Goal: Transaction & Acquisition: Purchase product/service

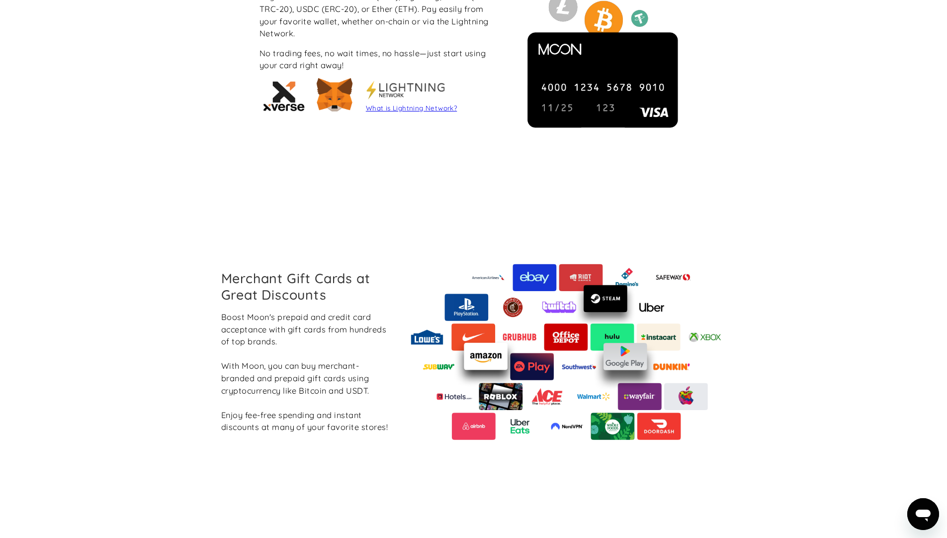
scroll to position [1014, 0]
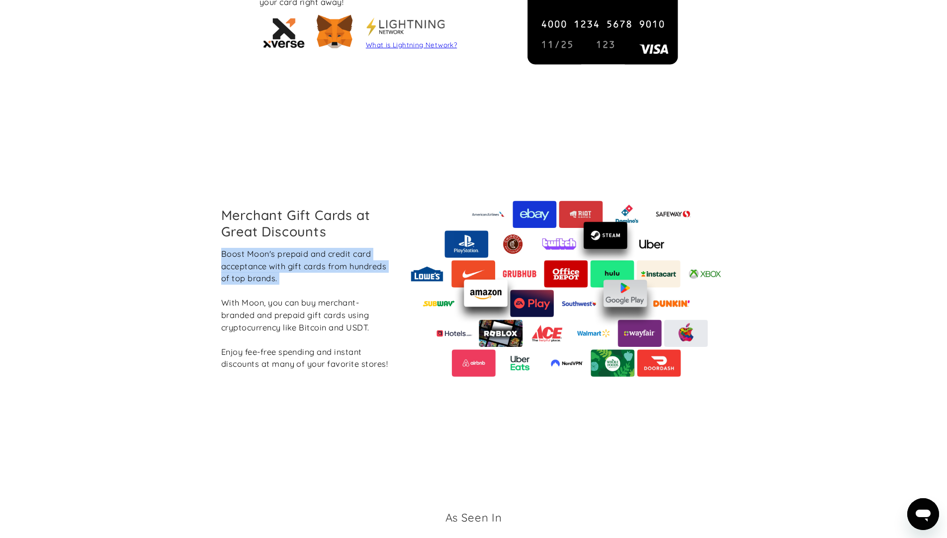
drag, startPoint x: 286, startPoint y: 288, endPoint x: 218, endPoint y: 256, distance: 75.2
click at [218, 256] on div "Merchant Gift Cards at Great Discounts Boost Moon's prepaid and credit card acc…" at bounding box center [305, 288] width 185 height 163
click at [213, 308] on div "Merchant Gift Cards at Great Discounts Boost Moon's prepaid and credit card acc…" at bounding box center [305, 288] width 185 height 163
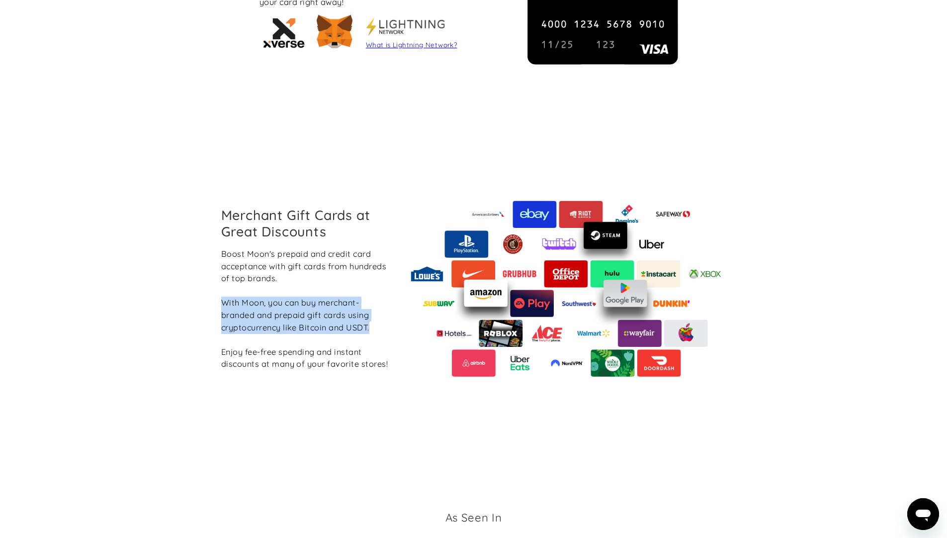
drag, startPoint x: 211, startPoint y: 300, endPoint x: 332, endPoint y: 317, distance: 122.5
click at [376, 331] on div "Merchant Gift Cards at Great Discounts Boost Moon's prepaid and credit card acc…" at bounding box center [473, 288] width 550 height 309
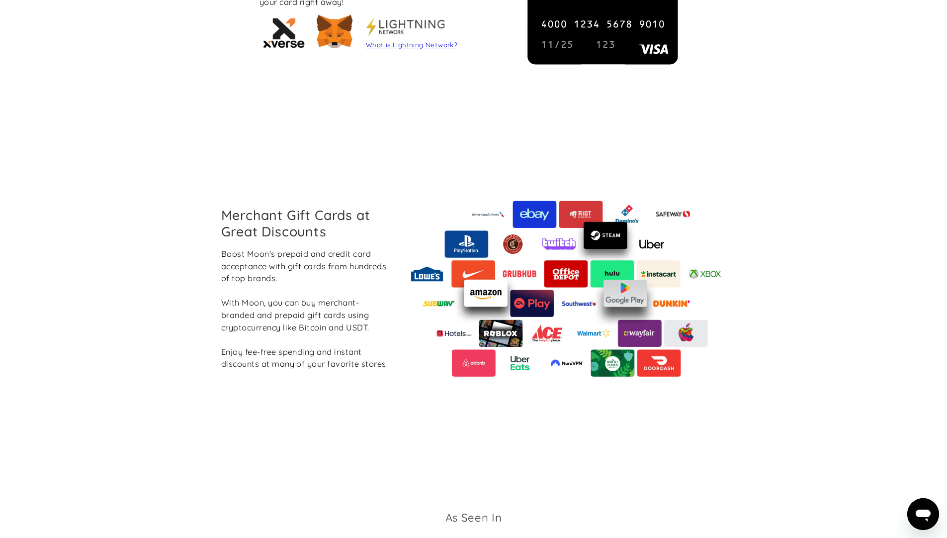
drag, startPoint x: 273, startPoint y: 387, endPoint x: 233, endPoint y: 362, distance: 47.8
click at [273, 387] on div "Merchant Gift Cards at Great Discounts Boost Moon's prepaid and credit card acc…" at bounding box center [473, 288] width 521 height 309
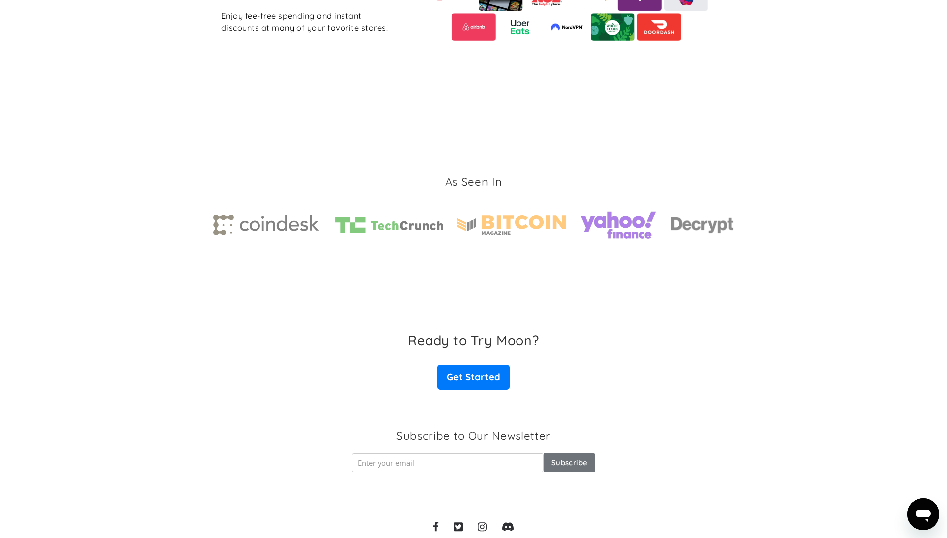
scroll to position [1409, 0]
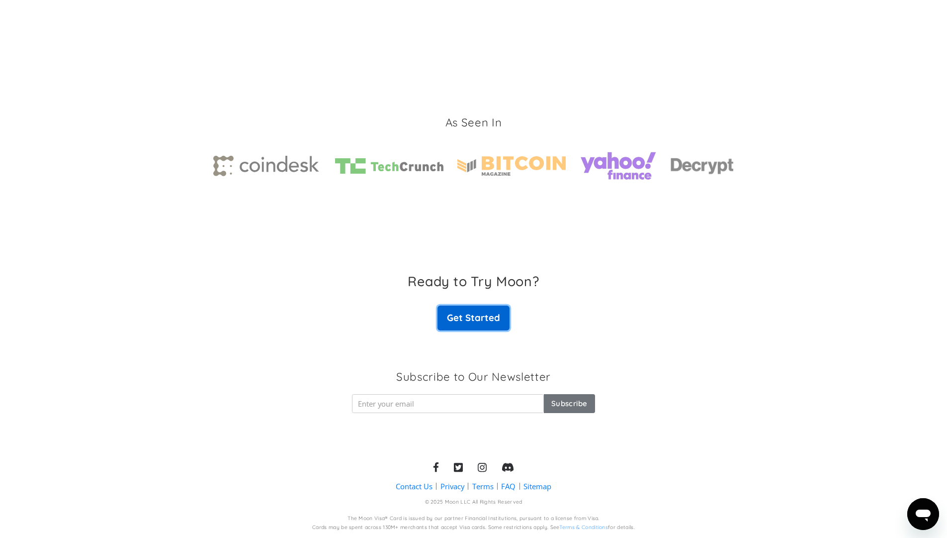
click at [472, 322] on link "Get Started" at bounding box center [474, 317] width 72 height 25
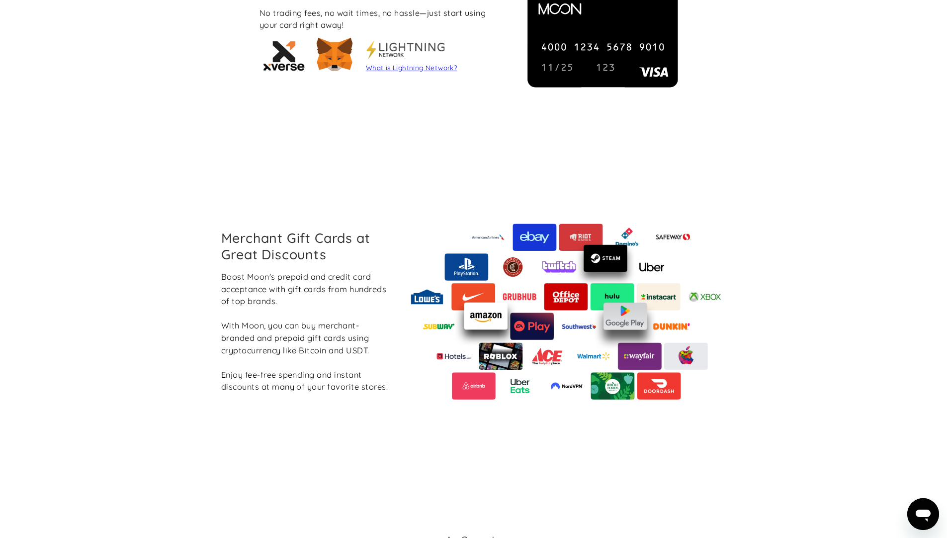
scroll to position [574, 0]
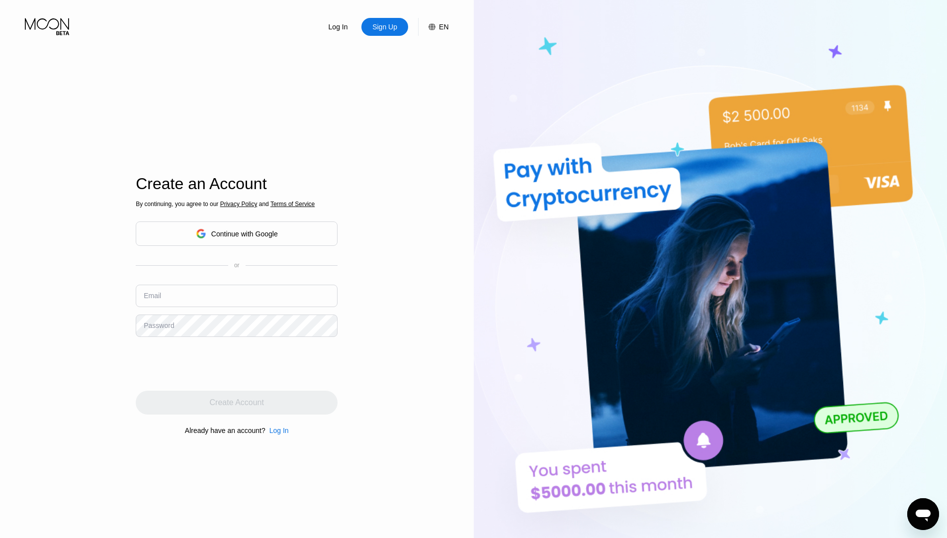
click at [179, 290] on input "text" at bounding box center [237, 295] width 202 height 22
click at [182, 297] on input "text" at bounding box center [237, 295] width 202 height 22
type input "ف"
type input "the.erf013@gmail.com"
click at [173, 326] on div "Password" at bounding box center [159, 325] width 30 height 8
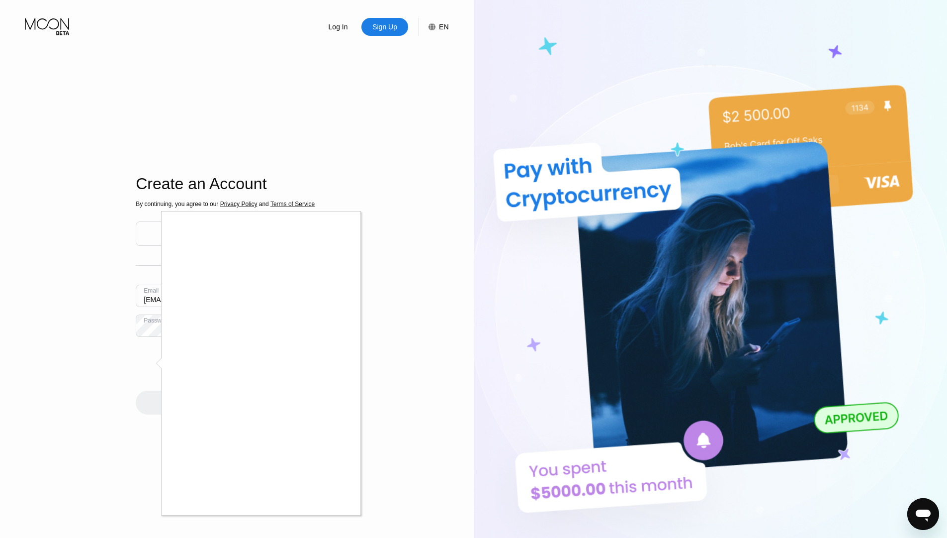
scroll to position [119, 0]
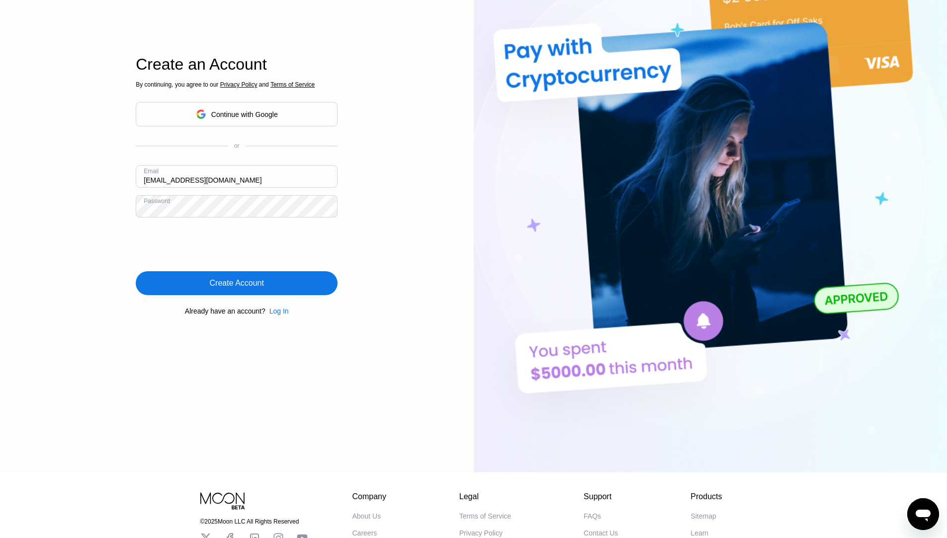
click at [198, 274] on div "Create Account" at bounding box center [237, 283] width 202 height 24
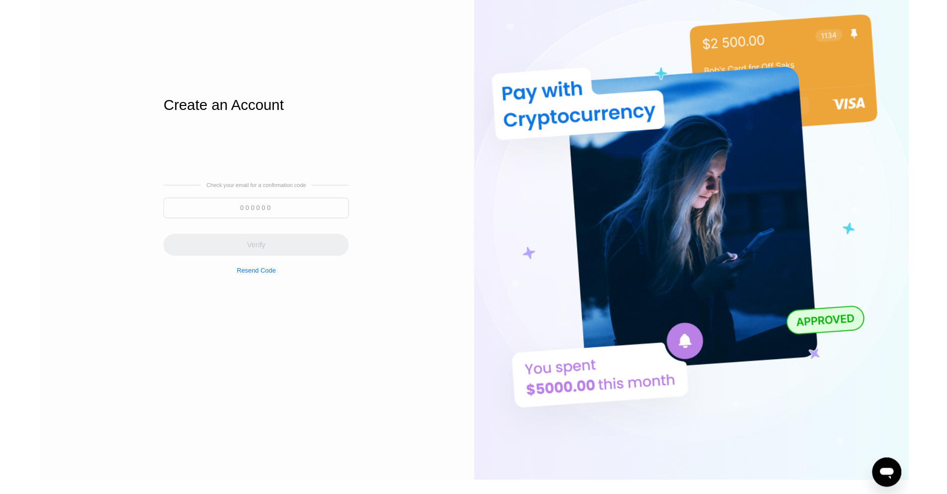
scroll to position [0, 0]
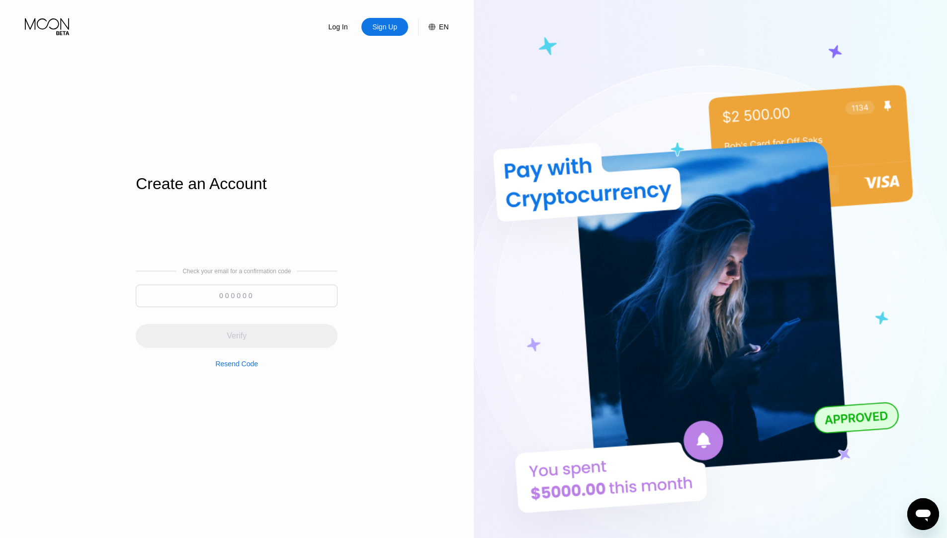
click at [218, 294] on input at bounding box center [237, 295] width 202 height 22
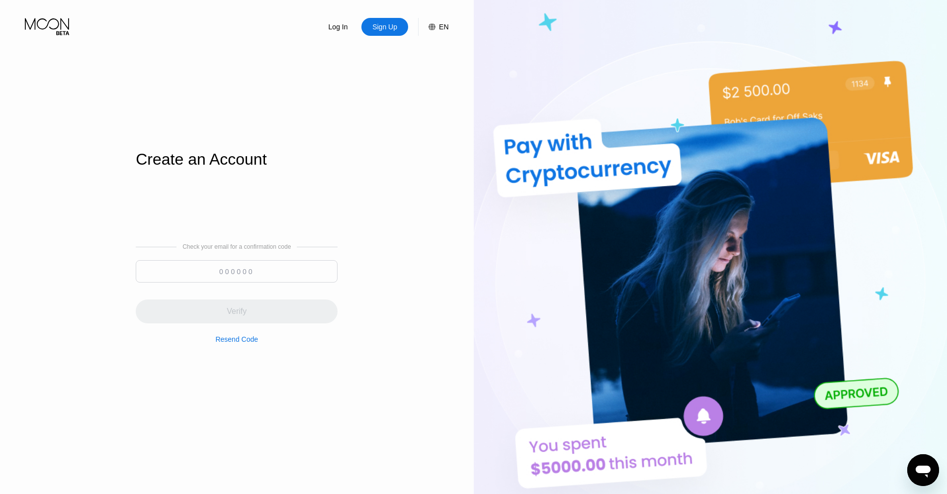
click at [186, 259] on div "Check your email for a confirmation code Verify Resend Code" at bounding box center [237, 293] width 202 height 100
click at [197, 271] on input at bounding box center [237, 271] width 202 height 22
paste input "010133"
type input "010133"
click at [247, 316] on div "Verify" at bounding box center [237, 311] width 202 height 24
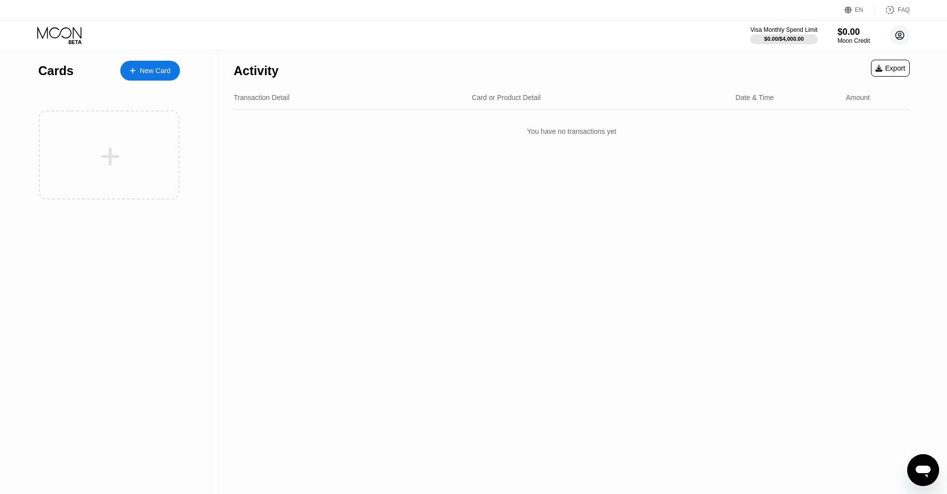
click at [903, 39] on circle at bounding box center [900, 35] width 20 height 20
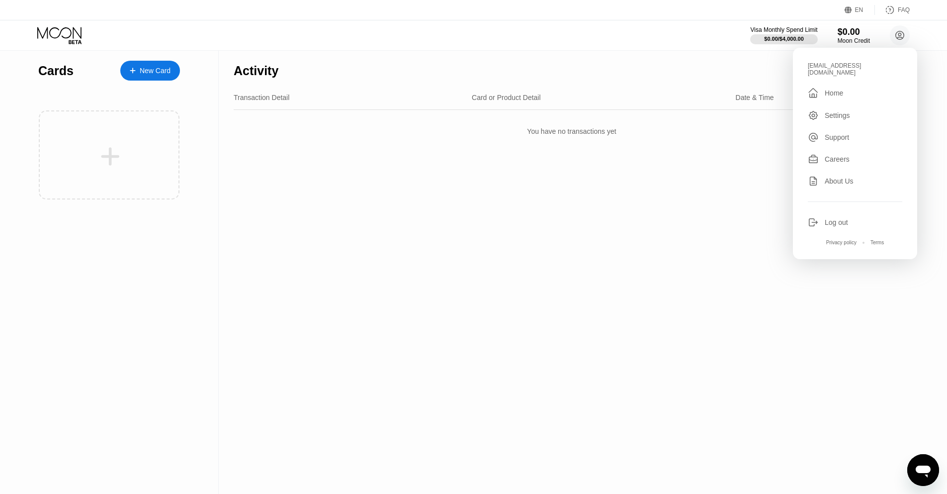
click at [833, 111] on div "Settings" at bounding box center [837, 115] width 25 height 8
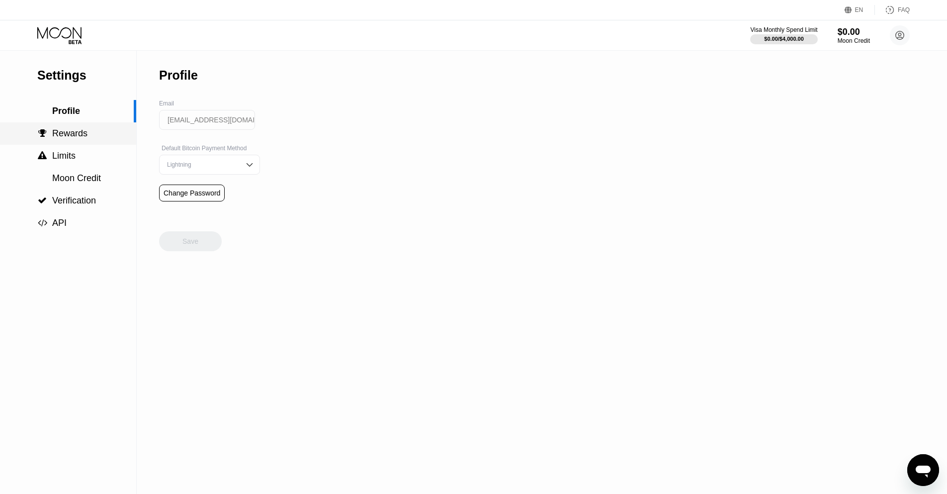
click at [87, 137] on span "Rewards" at bounding box center [69, 133] width 35 height 10
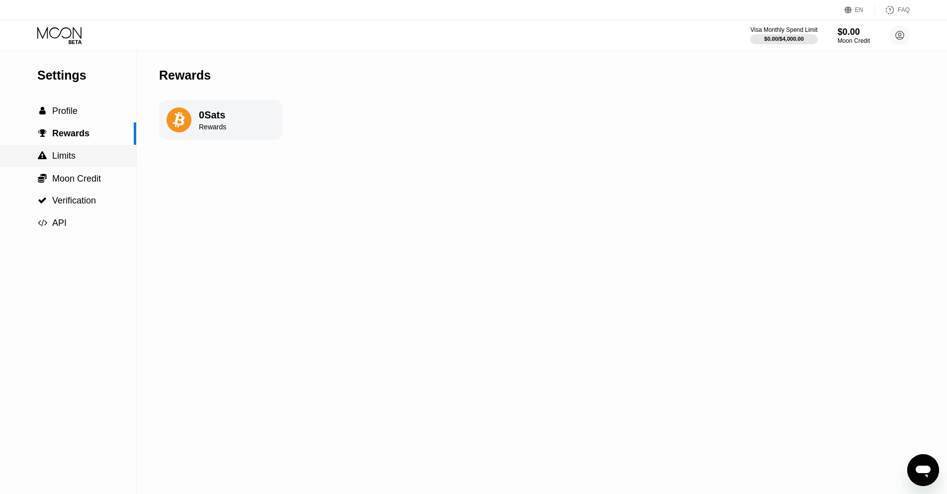
click at [74, 152] on span "Limits" at bounding box center [63, 156] width 23 height 10
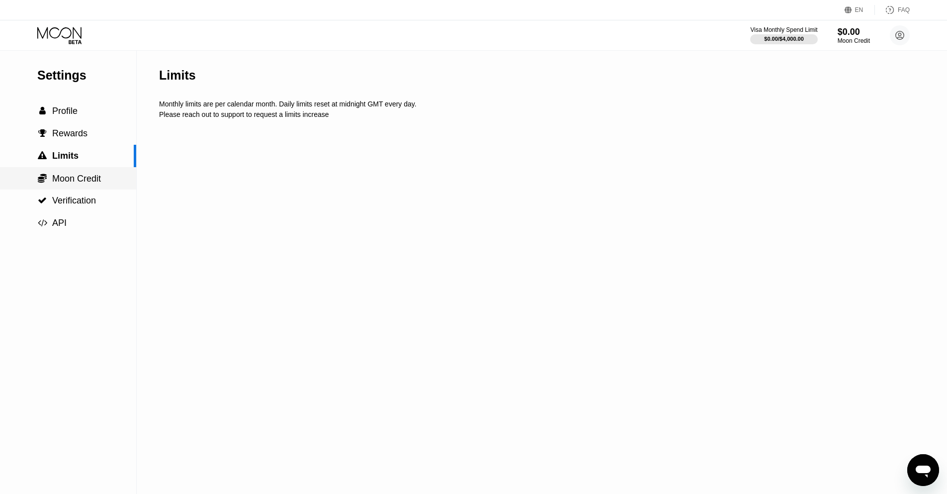
click at [74, 181] on span "Moon Credit" at bounding box center [76, 179] width 49 height 10
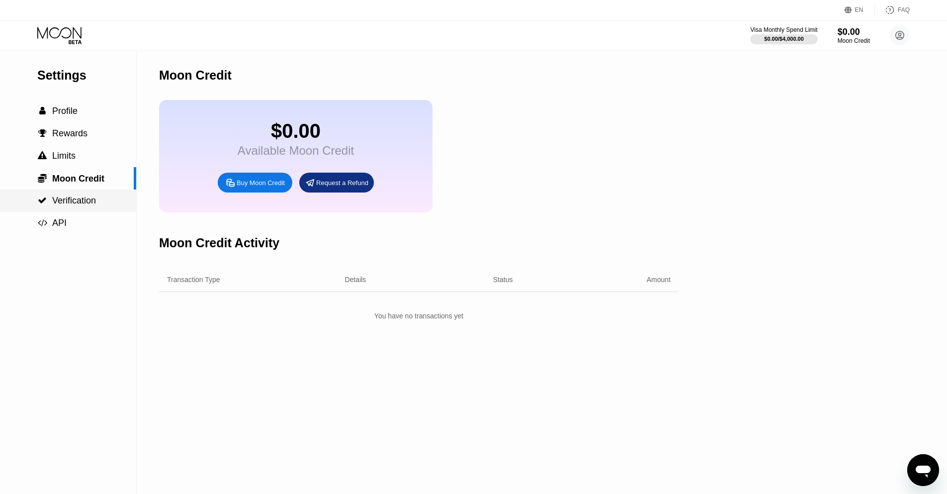
click at [67, 203] on span "Verification" at bounding box center [74, 200] width 44 height 10
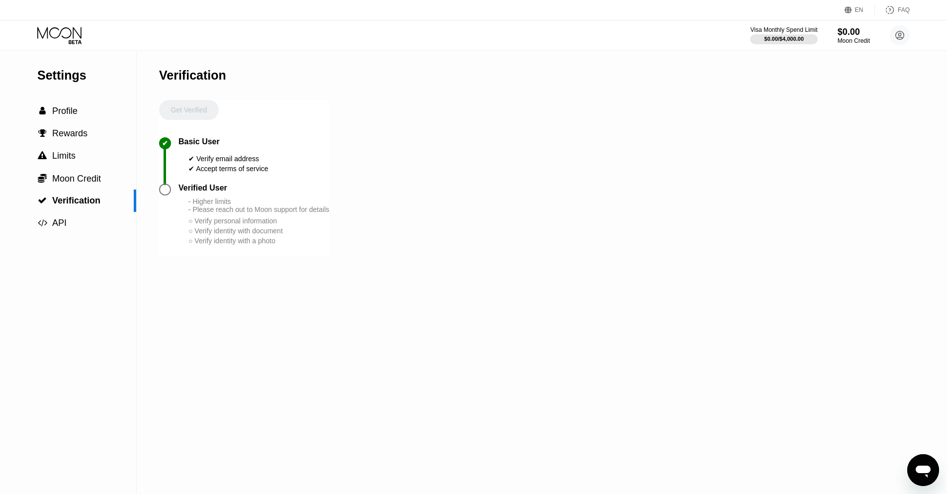
click at [161, 188] on div at bounding box center [165, 189] width 12 height 12
click at [191, 111] on div "Get Verified" at bounding box center [189, 118] width 60 height 37
drag, startPoint x: 189, startPoint y: 200, endPoint x: 341, endPoint y: 209, distance: 152.4
click at [341, 209] on div "Settings  Profile  Rewards  Limits  Moon Credit  Verification  API Verifi…" at bounding box center [473, 272] width 947 height 443
drag, startPoint x: 569, startPoint y: 127, endPoint x: 491, endPoint y: 162, distance: 85.3
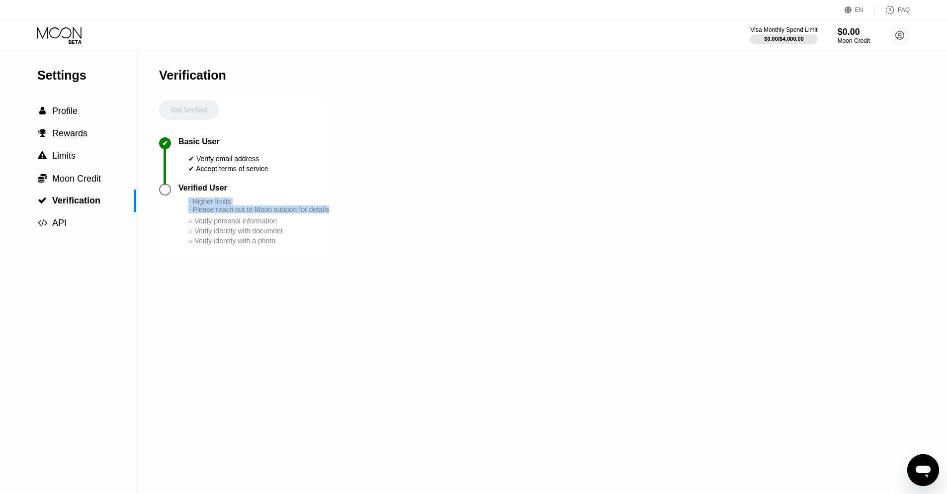
click at [568, 128] on div "Settings  Profile  Rewards  Limits  Moon Credit  Verification  API Verifi…" at bounding box center [473, 272] width 947 height 443
click at [237, 220] on div "○ Verify personal information" at bounding box center [258, 221] width 141 height 8
drag, startPoint x: 178, startPoint y: 181, endPoint x: 228, endPoint y: 256, distance: 89.9
click at [228, 256] on div "Verification Get Verified ✔ Basic User ✔ Verify email address ✔ Accept terms of…" at bounding box center [244, 272] width 170 height 443
drag, startPoint x: 254, startPoint y: 240, endPoint x: 182, endPoint y: 189, distance: 88.2
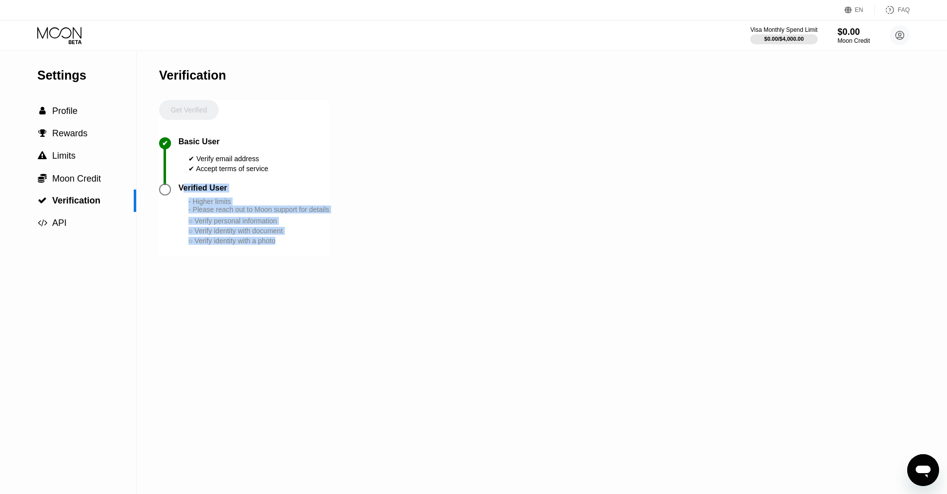
click at [182, 189] on div "Verified User - Higher limits - Please reach out to Moon support for details ○ …" at bounding box center [254, 214] width 151 height 62
click at [203, 206] on div "- Higher limits - Please reach out to Moon support for details" at bounding box center [258, 205] width 141 height 16
drag, startPoint x: 178, startPoint y: 185, endPoint x: 214, endPoint y: 234, distance: 60.4
click at [214, 234] on div "Verified User - Higher limits - Please reach out to Moon support for details ○ …" at bounding box center [244, 219] width 170 height 72
drag, startPoint x: 180, startPoint y: 183, endPoint x: 200, endPoint y: 229, distance: 50.3
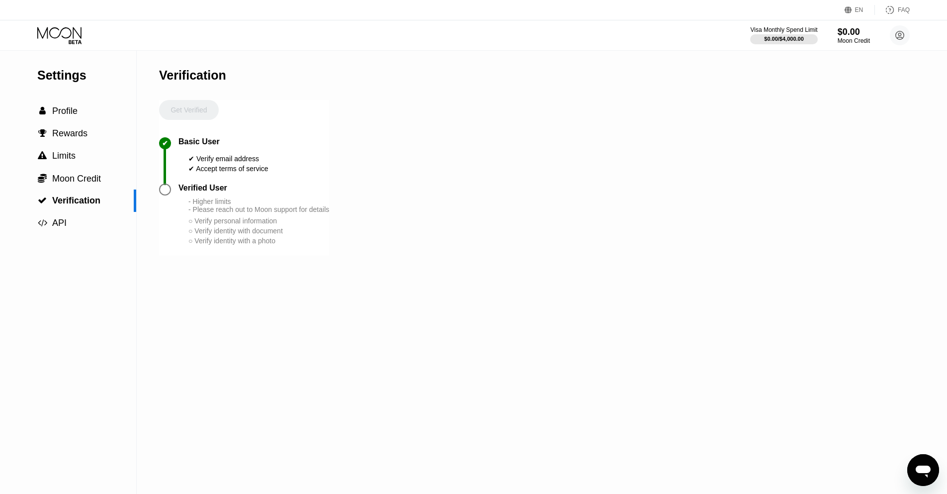
click at [199, 229] on div "Verified User - Higher limits - Please reach out to Moon support for details ○ …" at bounding box center [254, 214] width 151 height 62
drag, startPoint x: 241, startPoint y: 233, endPoint x: 178, endPoint y: 185, distance: 78.5
click at [179, 185] on div "Verified User - Higher limits - Please reach out to Moon support for details ○ …" at bounding box center [254, 214] width 151 height 62
click at [338, 345] on div "Settings  Profile  Rewards  Limits  Moon Credit  Verification  API Verifi…" at bounding box center [473, 272] width 947 height 443
click at [219, 217] on div "○ Verify personal information" at bounding box center [258, 221] width 141 height 8
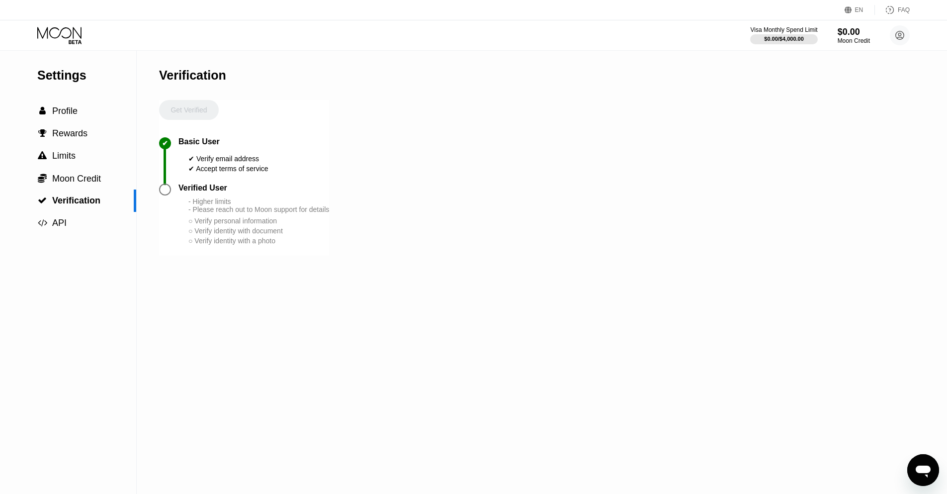
click at [161, 188] on div at bounding box center [165, 189] width 12 height 12
click at [858, 40] on div "Moon Credit" at bounding box center [853, 40] width 33 height 7
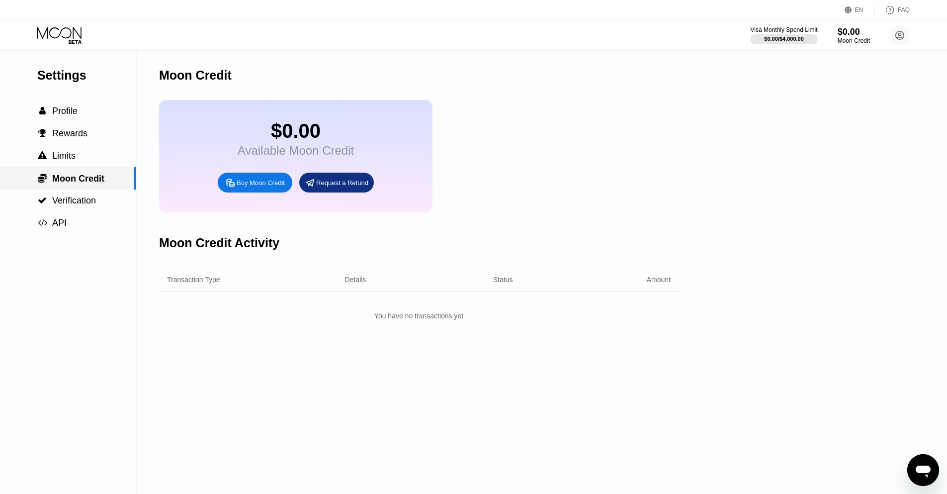
click at [86, 184] on div " Moon Credit" at bounding box center [68, 178] width 136 height 22
click at [75, 107] on span "Profile" at bounding box center [64, 111] width 25 height 10
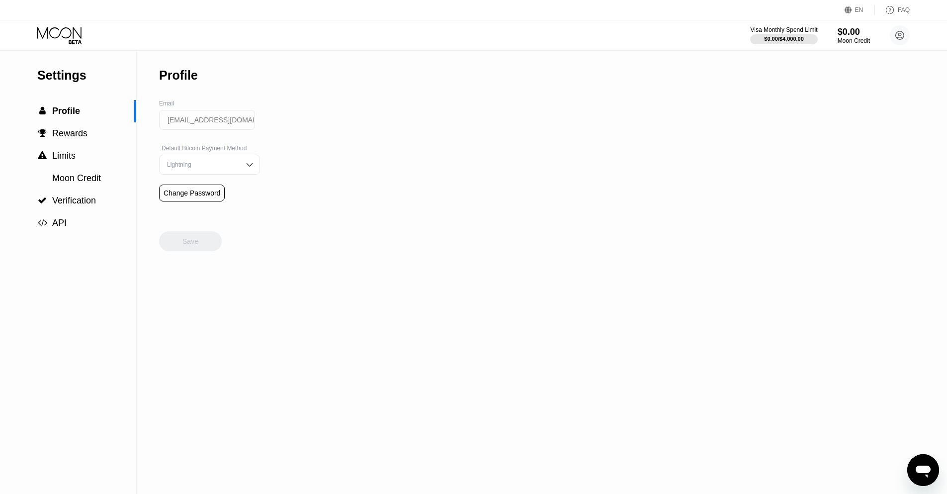
click at [58, 78] on div "Settings" at bounding box center [86, 75] width 99 height 14
click at [65, 68] on div "Settings" at bounding box center [86, 75] width 99 height 14
click at [60, 18] on div "EN Language English Save FAQ" at bounding box center [473, 10] width 947 height 20
click at [69, 37] on icon at bounding box center [60, 35] width 46 height 17
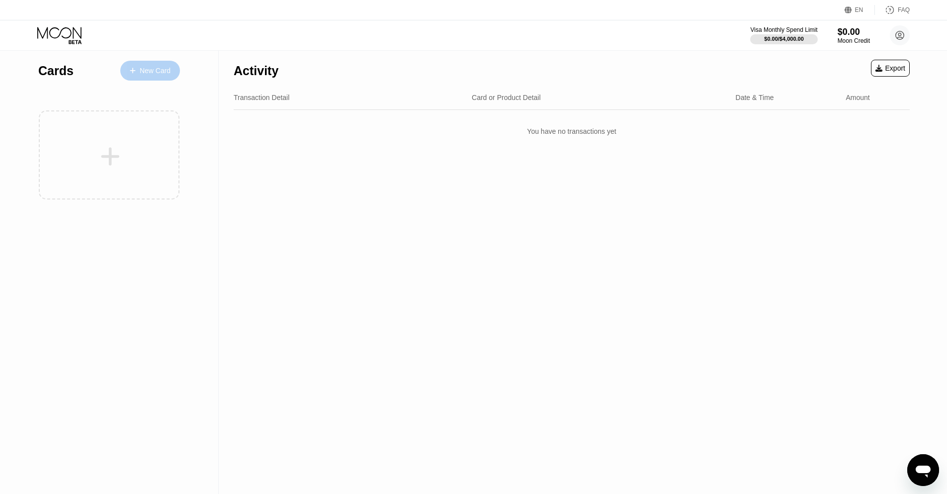
click at [130, 74] on icon at bounding box center [133, 70] width 6 height 7
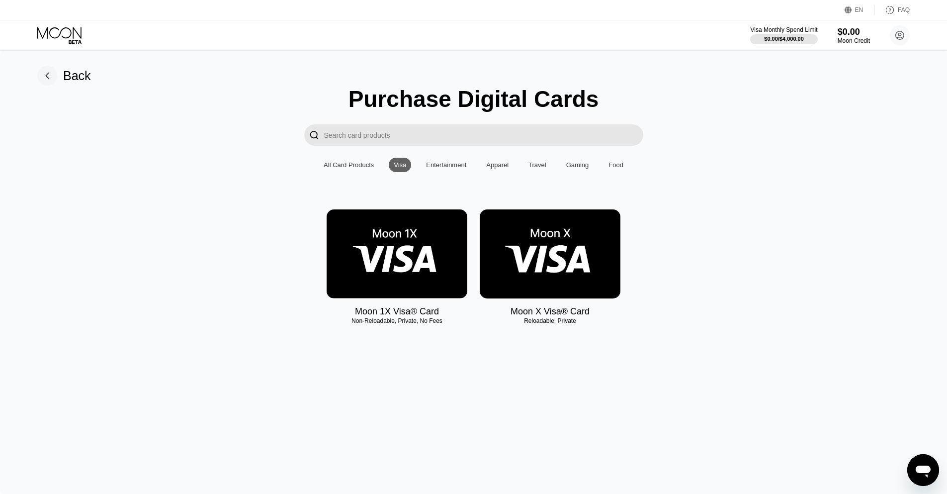
click at [434, 164] on div "Entertainment" at bounding box center [446, 164] width 40 height 7
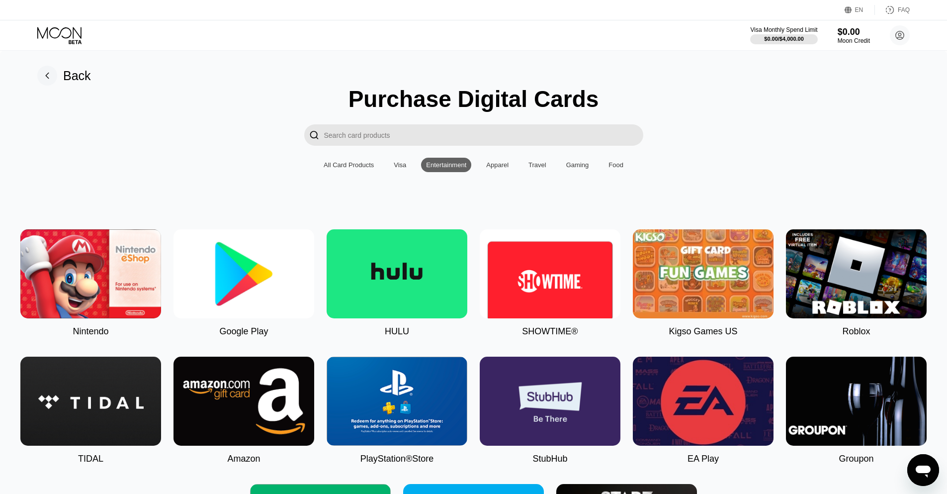
click at [491, 168] on div "Apparel" at bounding box center [497, 164] width 22 height 7
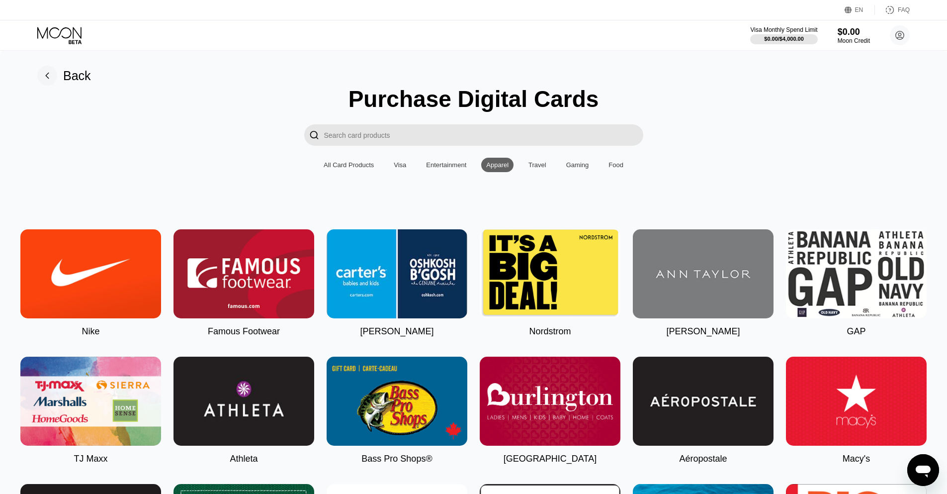
click at [455, 171] on div "Entertainment" at bounding box center [446, 165] width 50 height 14
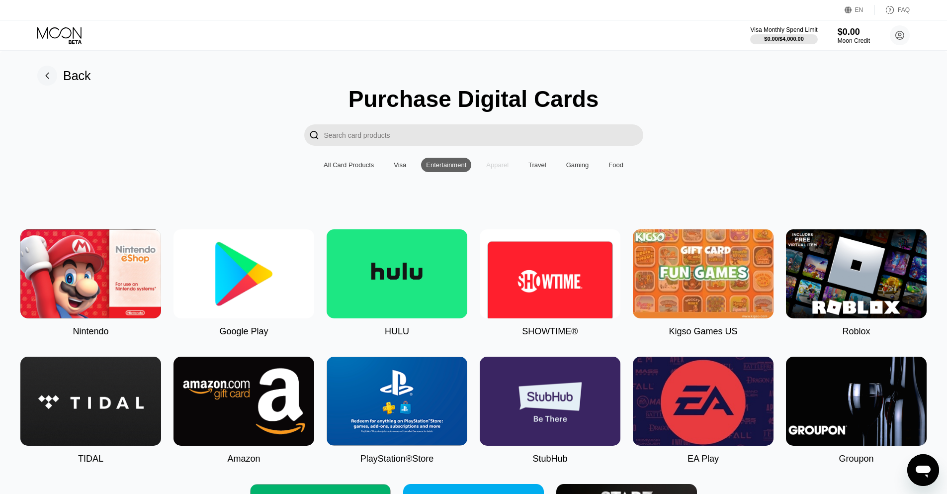
click at [501, 172] on div "Apparel" at bounding box center [497, 165] width 32 height 14
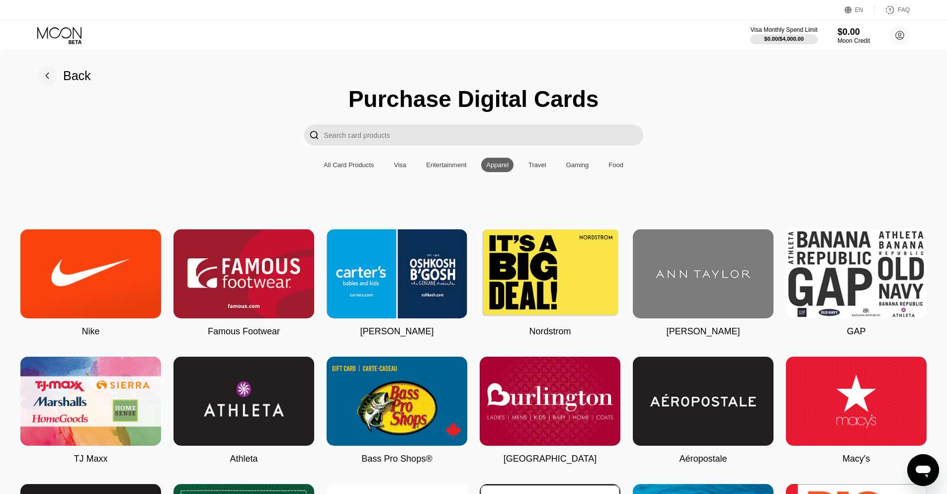
click at [535, 164] on div "Travel" at bounding box center [538, 164] width 18 height 7
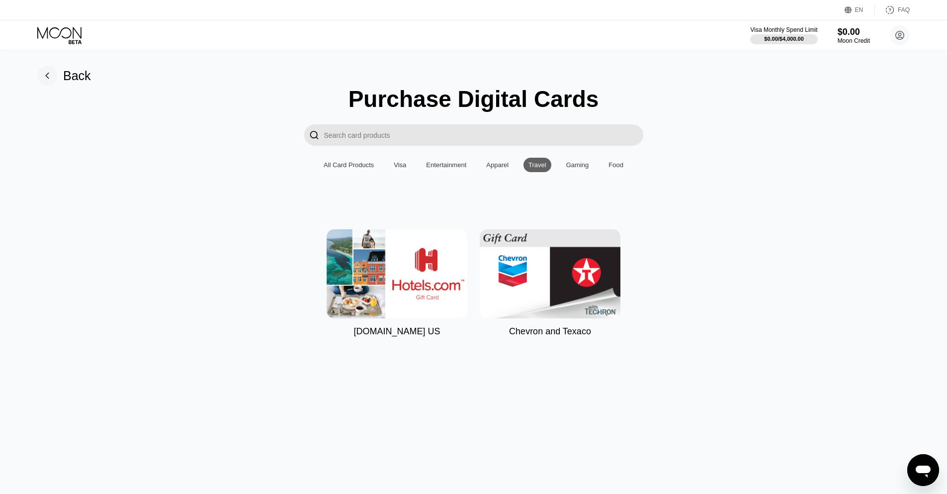
click at [574, 163] on div "Gaming" at bounding box center [577, 164] width 23 height 7
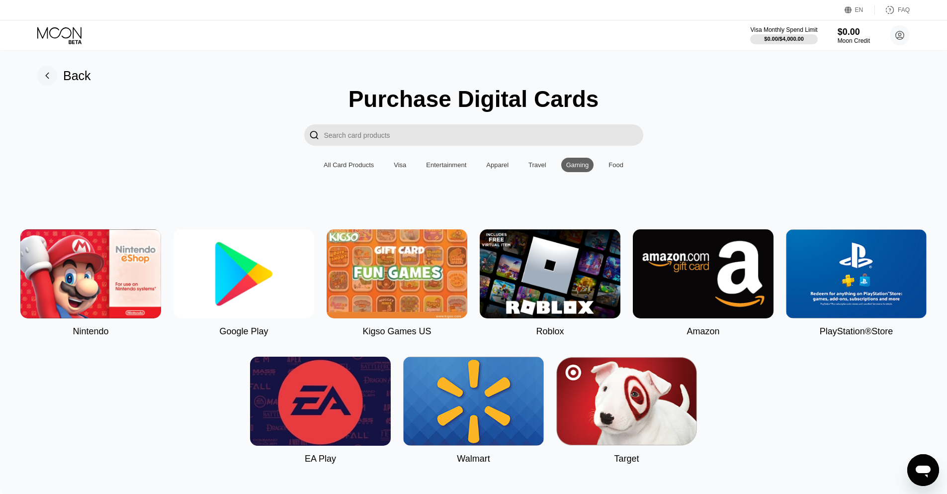
click at [611, 161] on div "Food" at bounding box center [616, 164] width 15 height 7
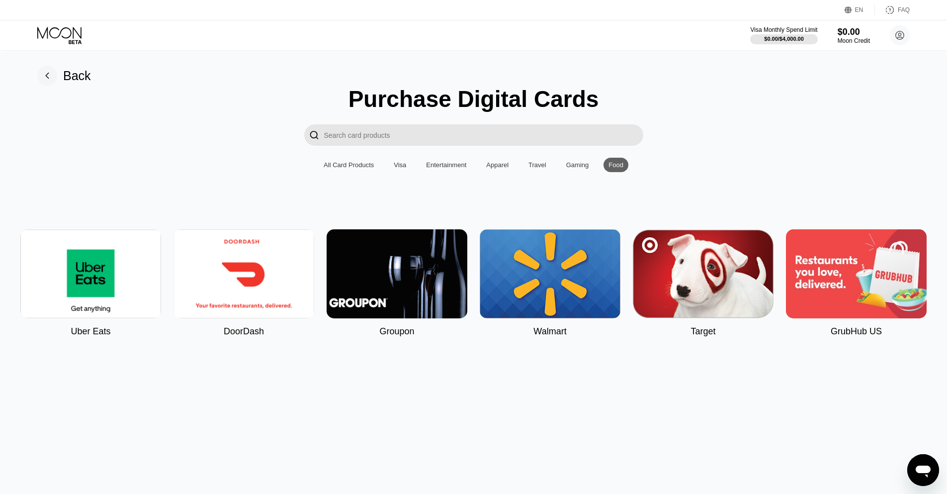
click at [349, 162] on div "All Card Products" at bounding box center [349, 164] width 50 height 7
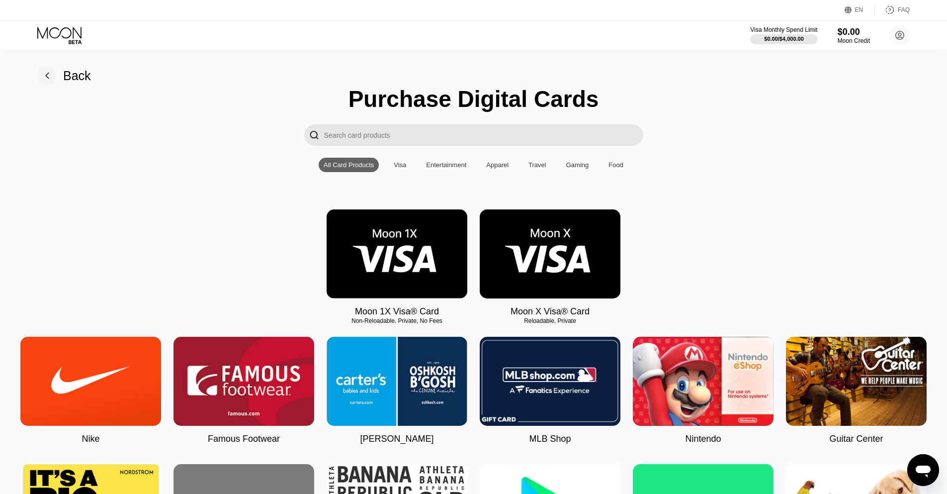
click at [400, 166] on div "Visa" at bounding box center [400, 164] width 12 height 7
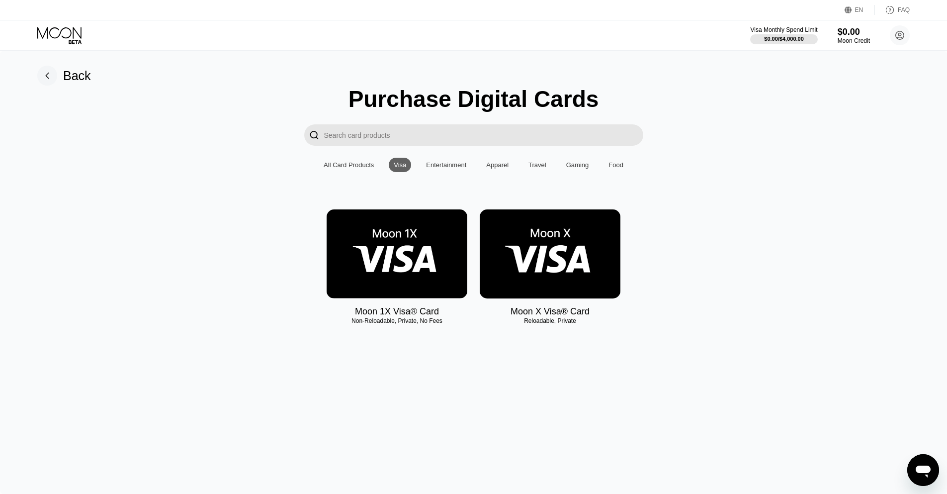
click at [551, 255] on img at bounding box center [550, 253] width 141 height 89
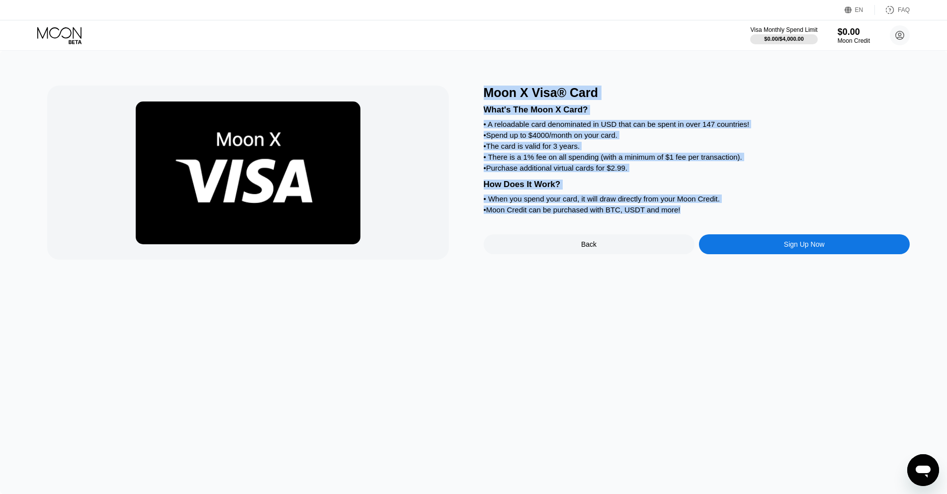
drag, startPoint x: 483, startPoint y: 87, endPoint x: 663, endPoint y: 214, distance: 220.4
click at [663, 214] on div "Moon X Visa® Card What's The Moon X Card? • A reloadable card denominated in US…" at bounding box center [697, 173] width 426 height 174
click at [749, 375] on div "Moon X Visa® Card What's The Moon X Card? • A reloadable card denominated in US…" at bounding box center [473, 272] width 947 height 443
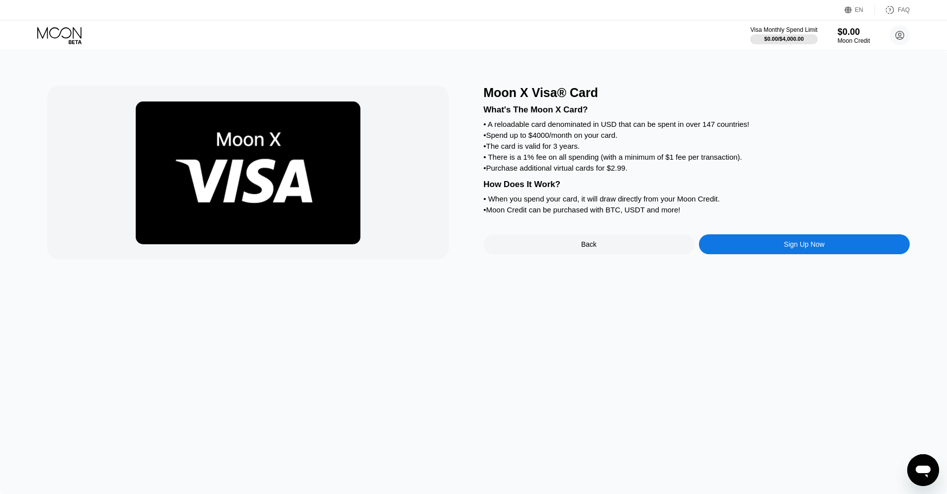
click at [793, 244] on div "Sign Up Now" at bounding box center [804, 244] width 41 height 8
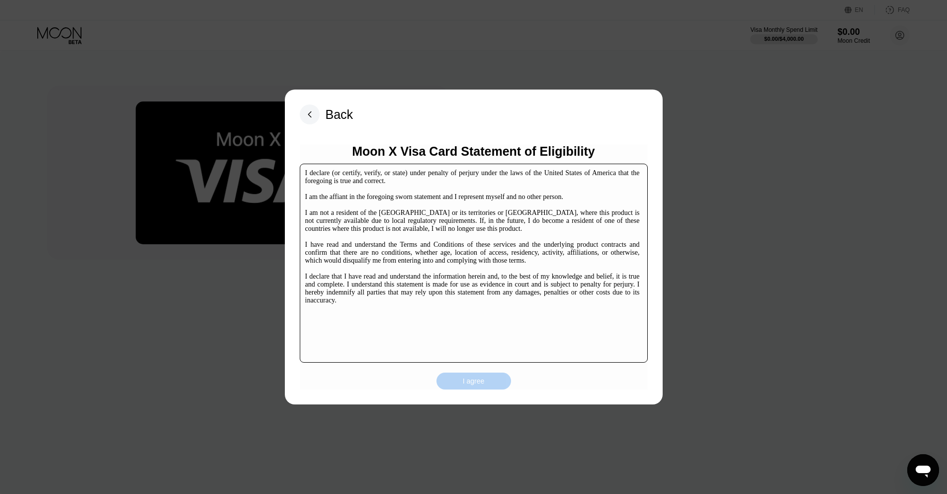
click at [471, 381] on div "I agree" at bounding box center [474, 380] width 22 height 9
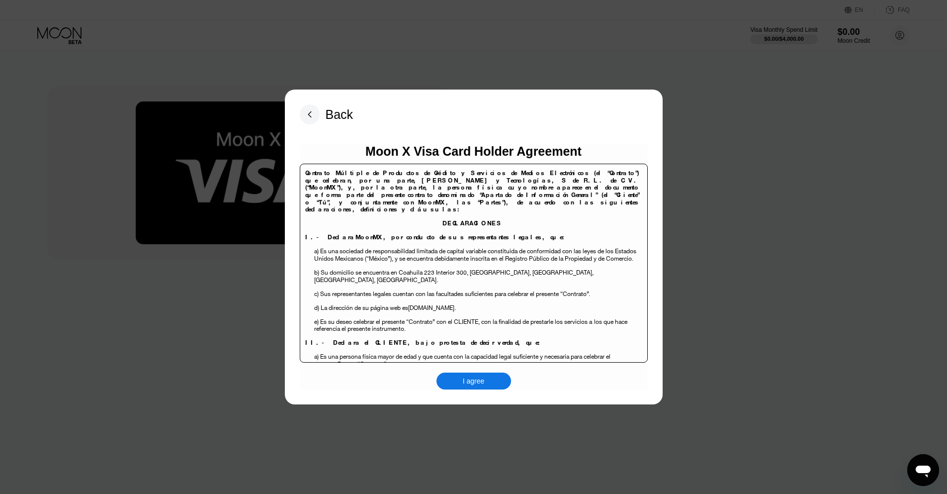
scroll to position [179, 0]
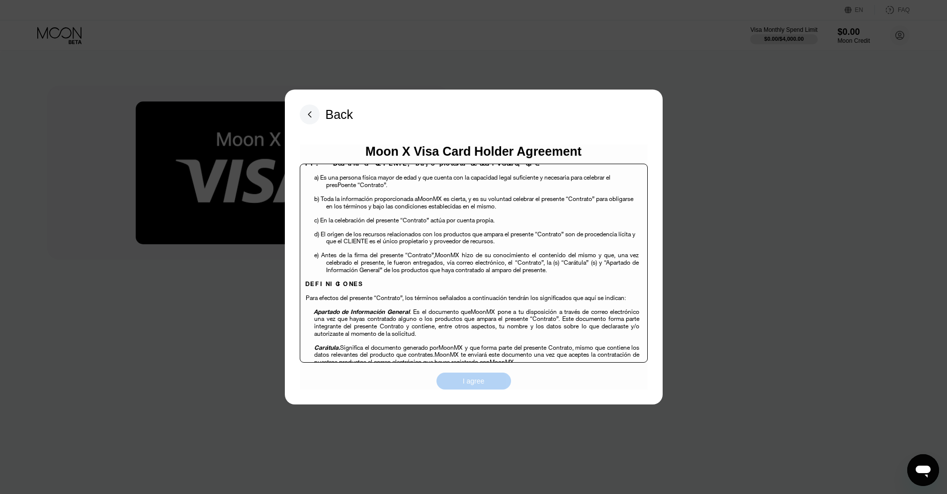
click at [484, 378] on div "I agree" at bounding box center [474, 380] width 22 height 9
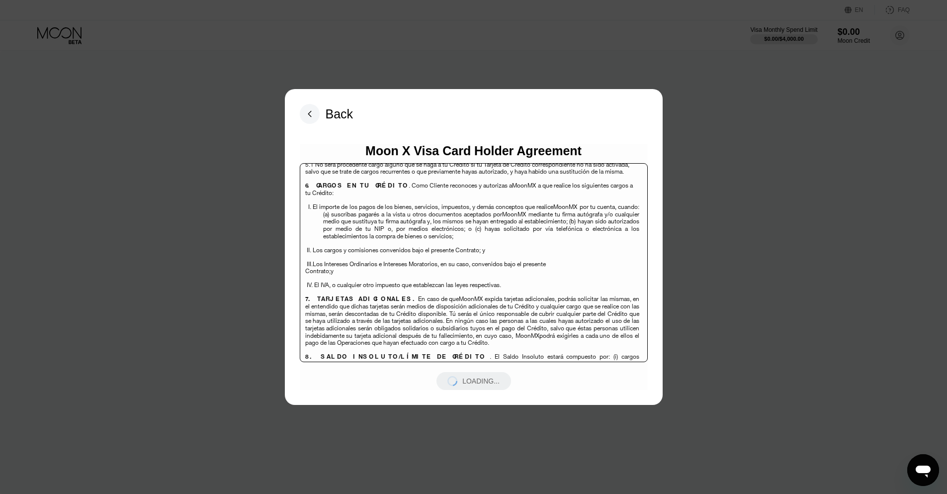
scroll to position [2685, 0]
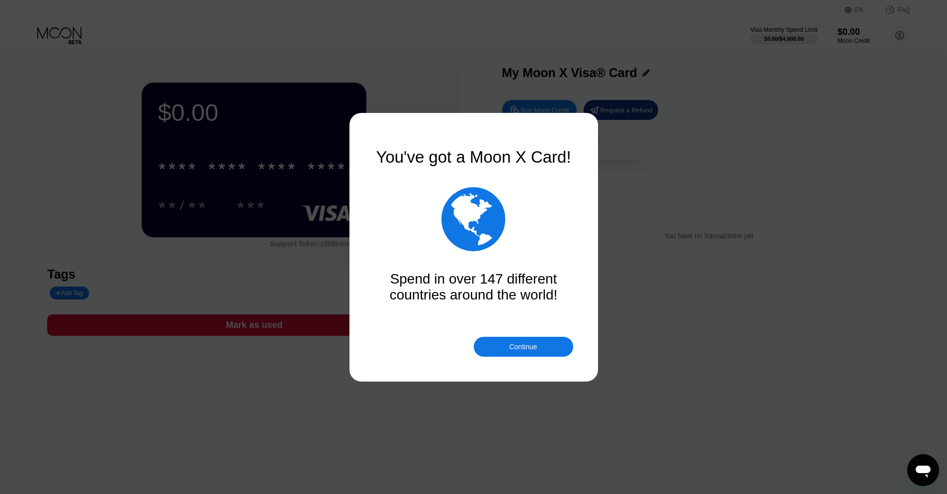
click at [501, 345] on div "Continue" at bounding box center [523, 347] width 99 height 20
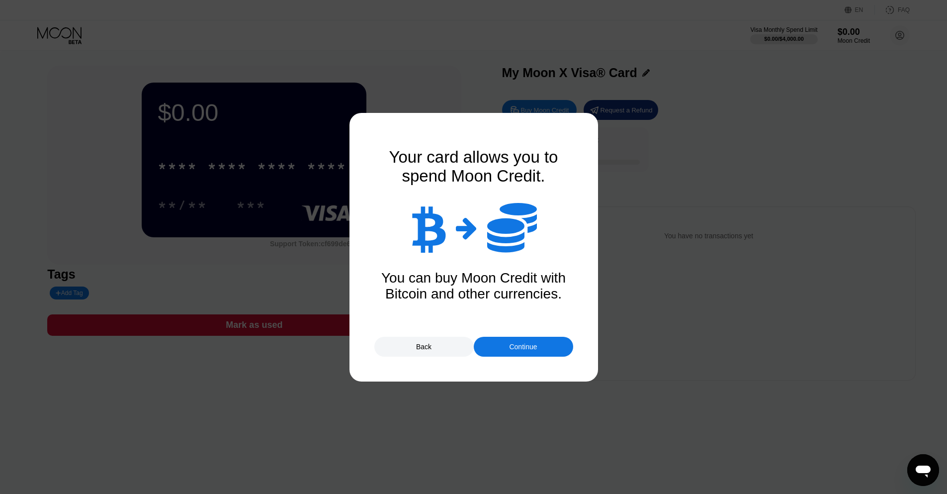
click at [507, 345] on div "Continue" at bounding box center [523, 347] width 99 height 20
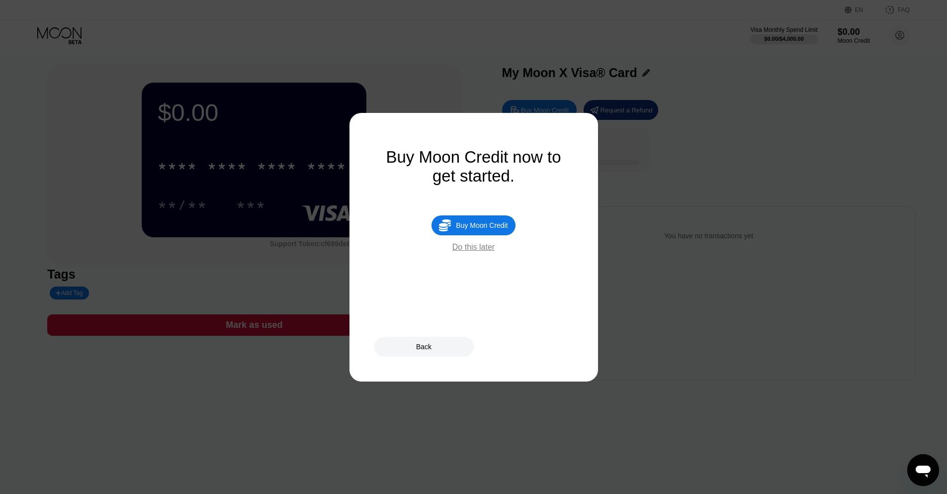
click at [478, 250] on div "Do this later" at bounding box center [473, 247] width 42 height 9
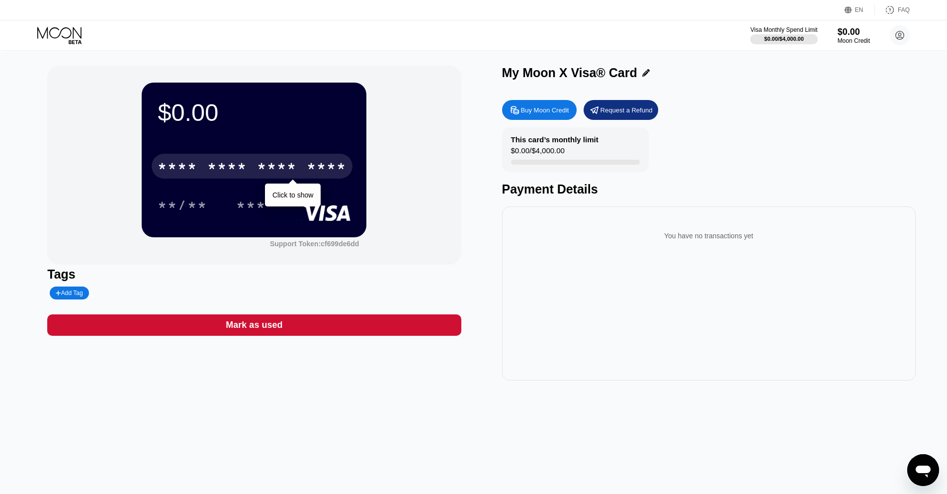
click at [223, 160] on div "* * * *" at bounding box center [227, 168] width 40 height 16
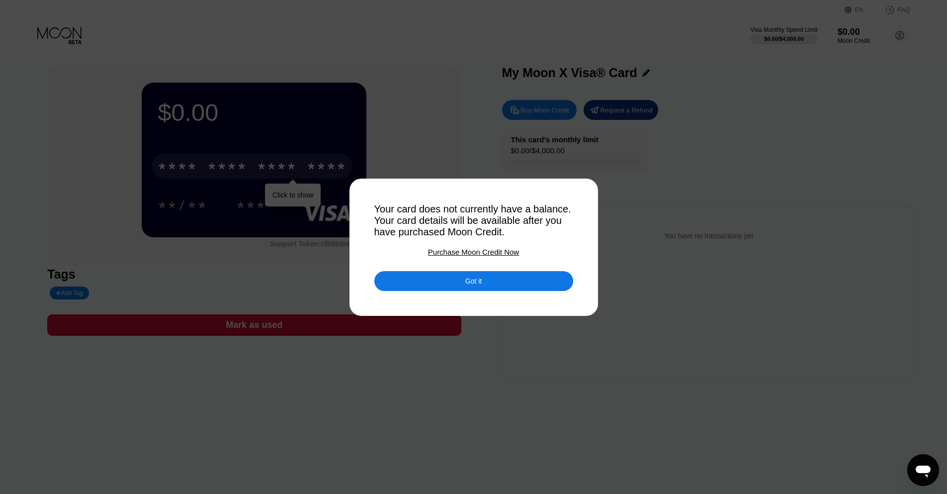
click at [467, 280] on div "Got it" at bounding box center [473, 280] width 16 height 9
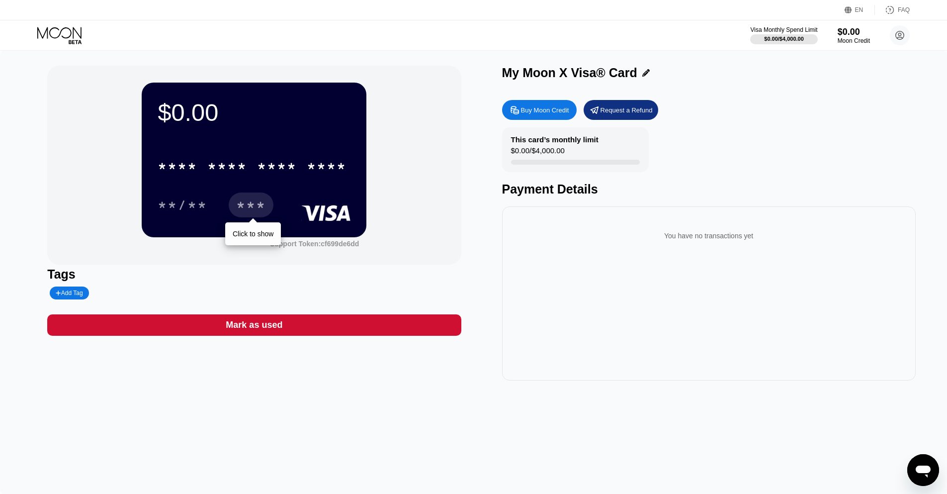
click at [251, 209] on div "***" at bounding box center [251, 206] width 30 height 16
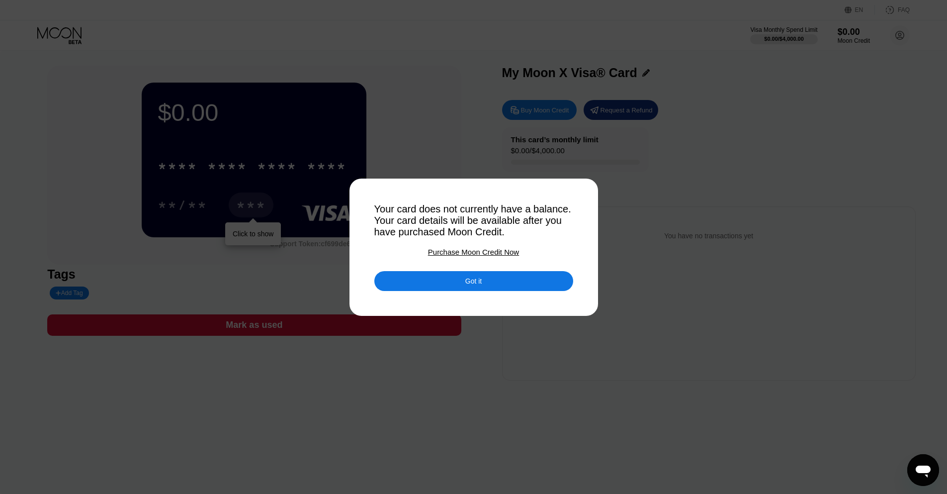
click at [498, 277] on div "Got it" at bounding box center [473, 281] width 199 height 20
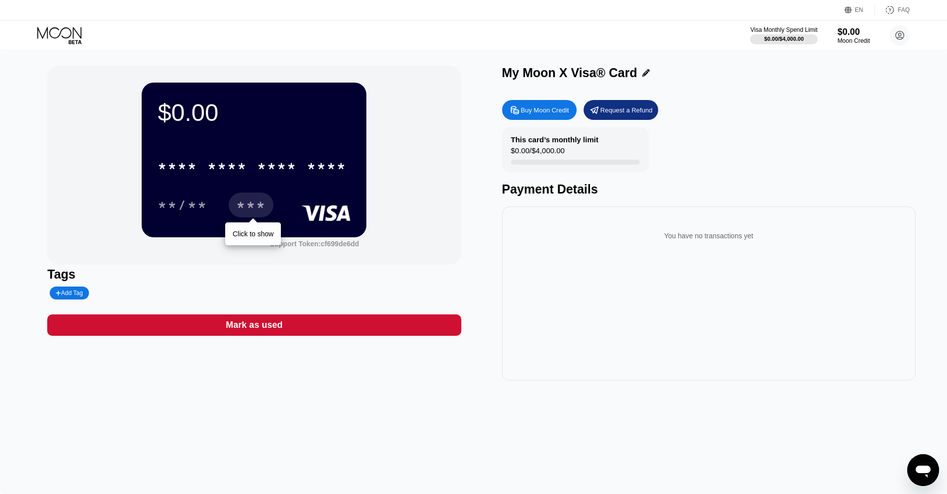
click at [314, 407] on div "$0.00 * * * * * * * * * * * * **** **/** *** Click to show Support Token: cf699…" at bounding box center [473, 272] width 947 height 443
click at [432, 203] on div "$0.00 * * * * * * * * * * * * **** **/** *** Click to show Support Token: cf699…" at bounding box center [254, 165] width 414 height 199
click at [536, 113] on div "Buy Moon Credit" at bounding box center [545, 110] width 48 height 8
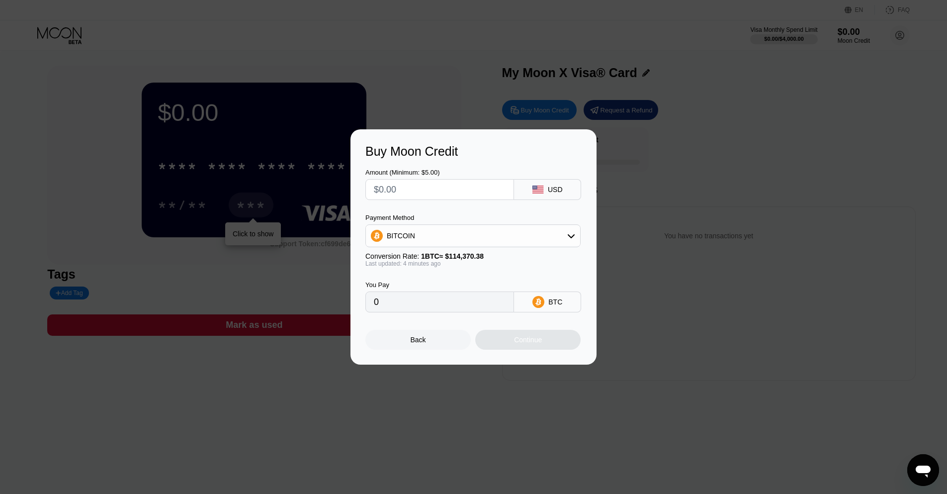
click at [405, 343] on div "Back" at bounding box center [417, 340] width 105 height 20
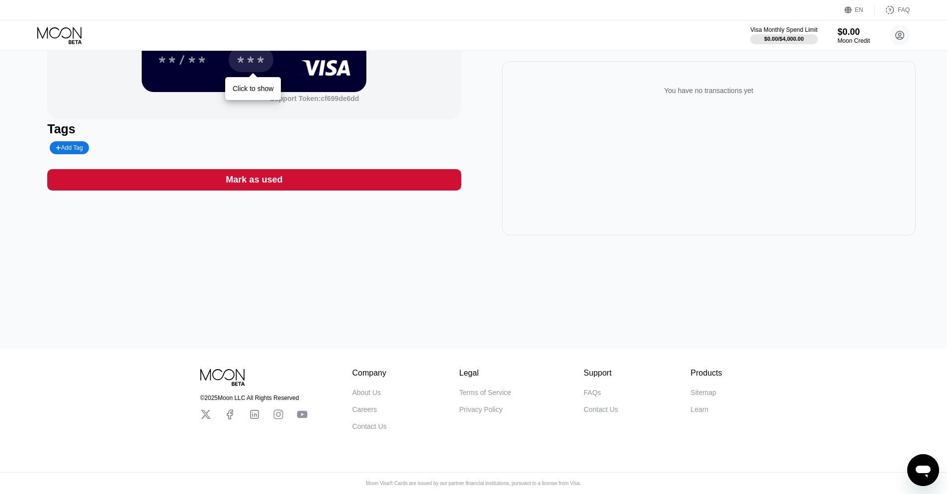
click at [607, 308] on div "$0.00 * * * * * * * * * * * * **** **/** *** Click to show Support Token: cf699…" at bounding box center [473, 127] width 947 height 443
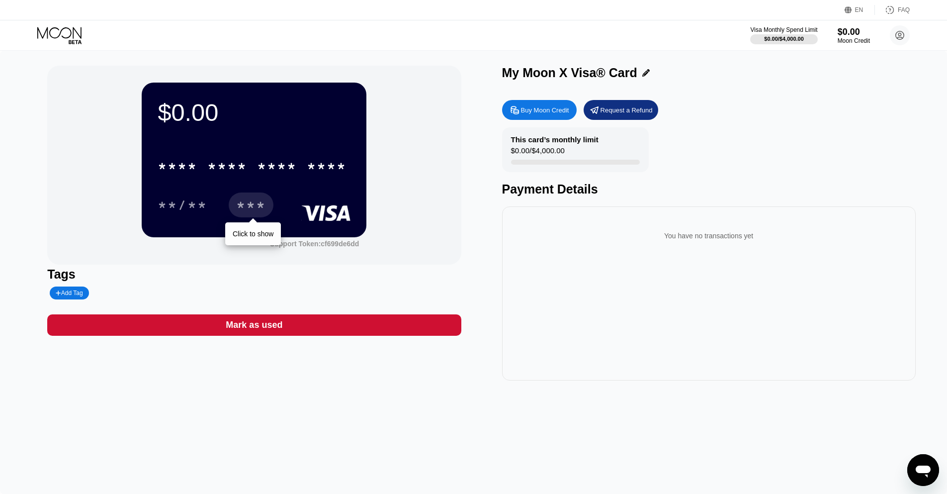
drag, startPoint x: 539, startPoint y: 161, endPoint x: 582, endPoint y: 155, distance: 43.7
click at [582, 155] on div "This card’s monthly limit $0.00 / $4,000.00" at bounding box center [575, 149] width 147 height 45
click at [242, 333] on div "Mark as used" at bounding box center [254, 324] width 414 height 21
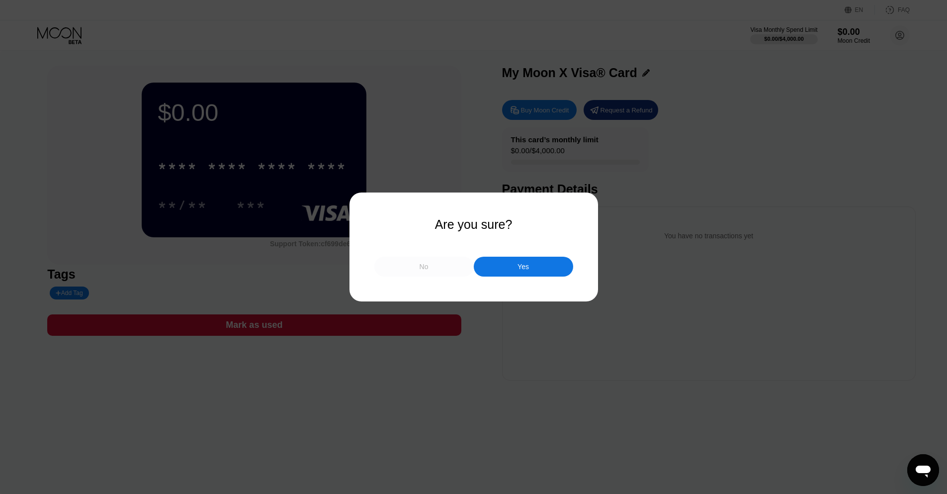
click at [441, 268] on div "No" at bounding box center [423, 267] width 99 height 20
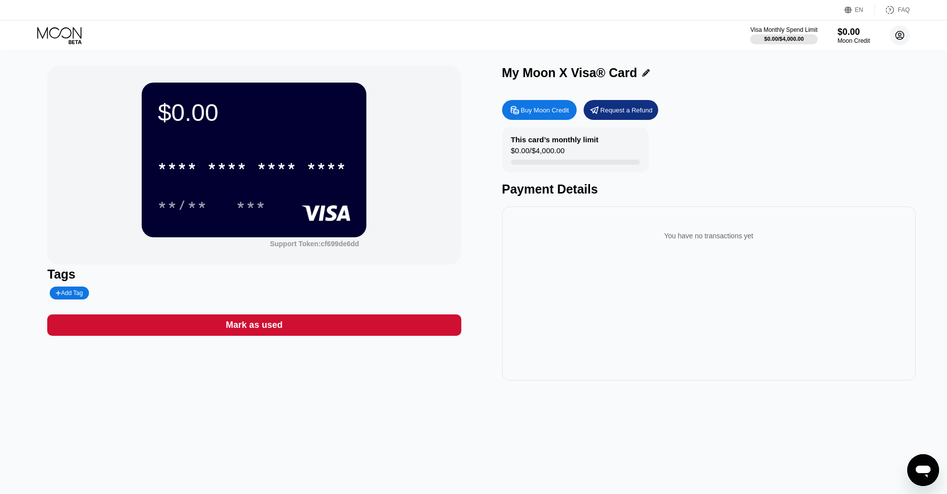
click at [896, 35] on icon at bounding box center [900, 35] width 8 height 8
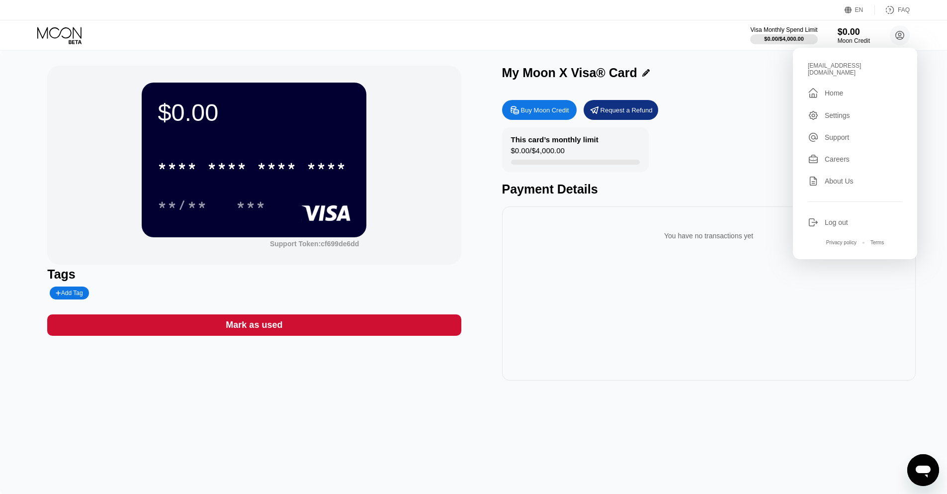
click at [834, 111] on div "Settings" at bounding box center [837, 115] width 25 height 8
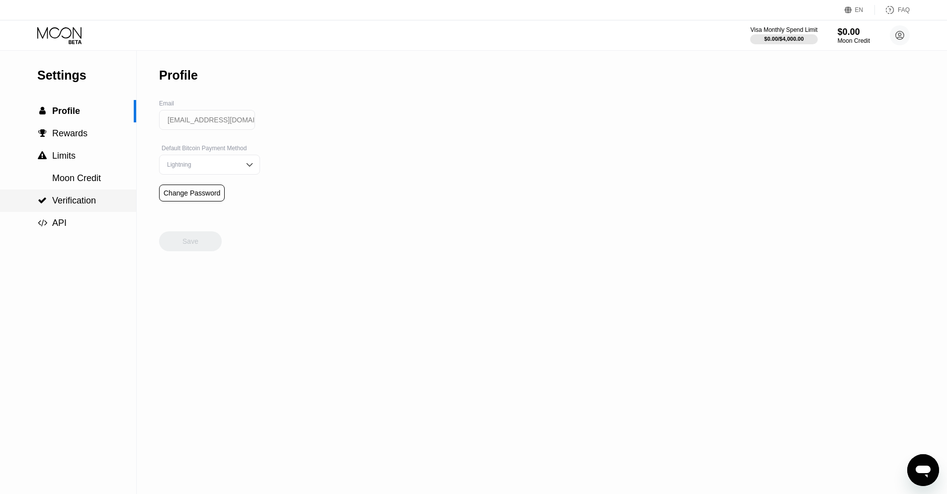
click at [72, 198] on span "Verification" at bounding box center [74, 200] width 44 height 10
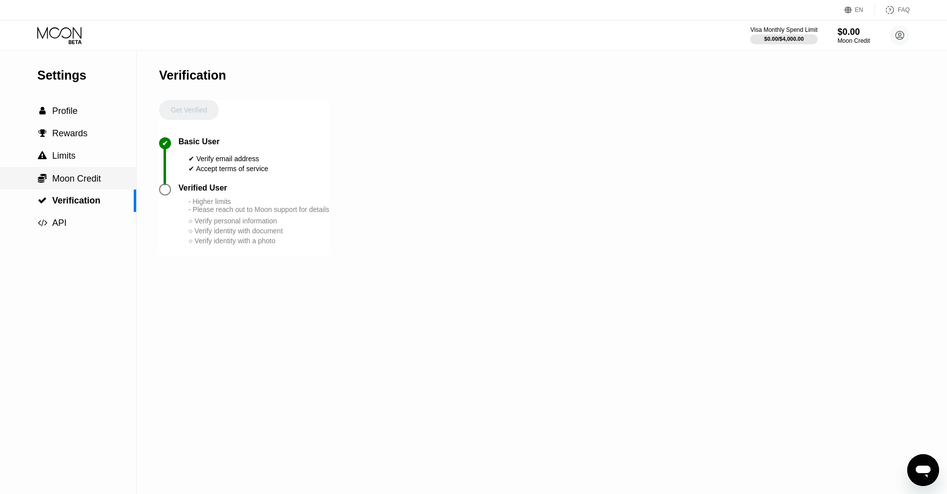
click at [81, 176] on span "Moon Credit" at bounding box center [76, 179] width 49 height 10
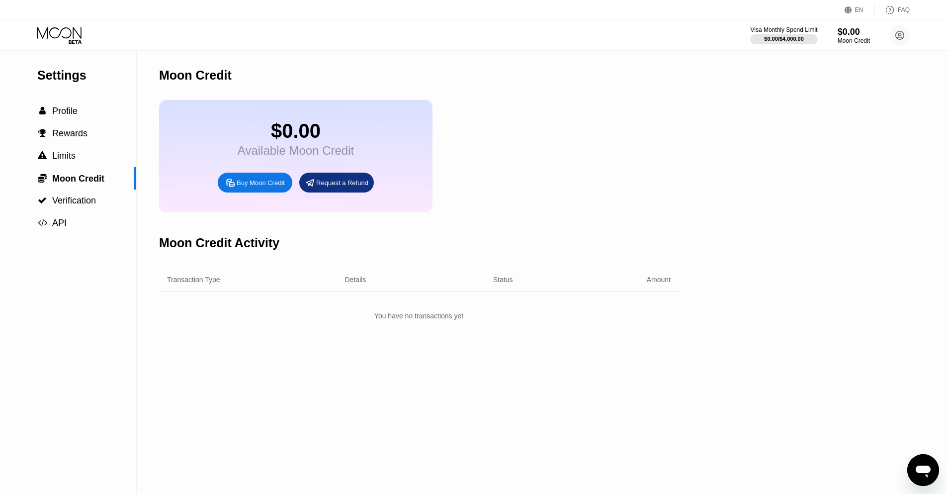
click at [266, 179] on div "Buy Moon Credit" at bounding box center [261, 183] width 48 height 8
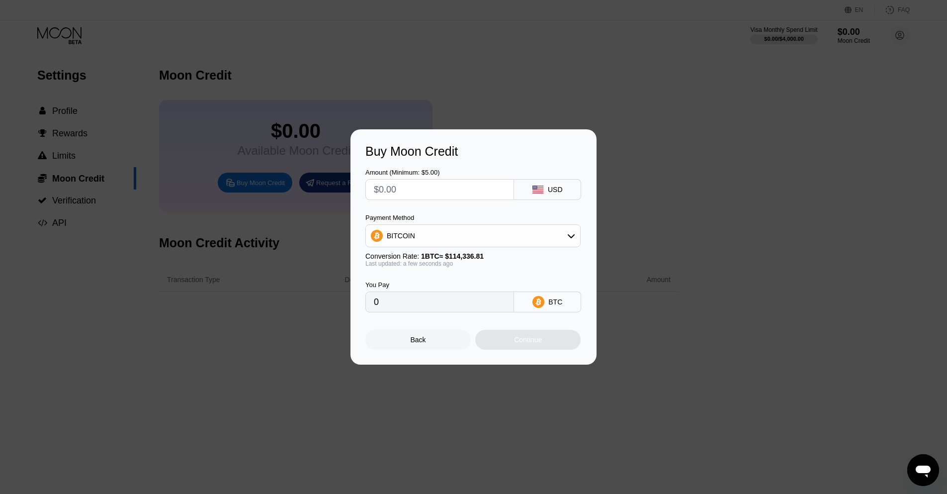
click at [451, 181] on input "text" at bounding box center [440, 190] width 132 height 20
type input "$5"
type input "0.00004374"
type input "$5"
click at [443, 210] on div "Amount (Minimum: $5.00) $5 USD Payment Method BITCOIN Conversion Rate: 1 BTC ≈ …" at bounding box center [473, 236] width 216 height 154
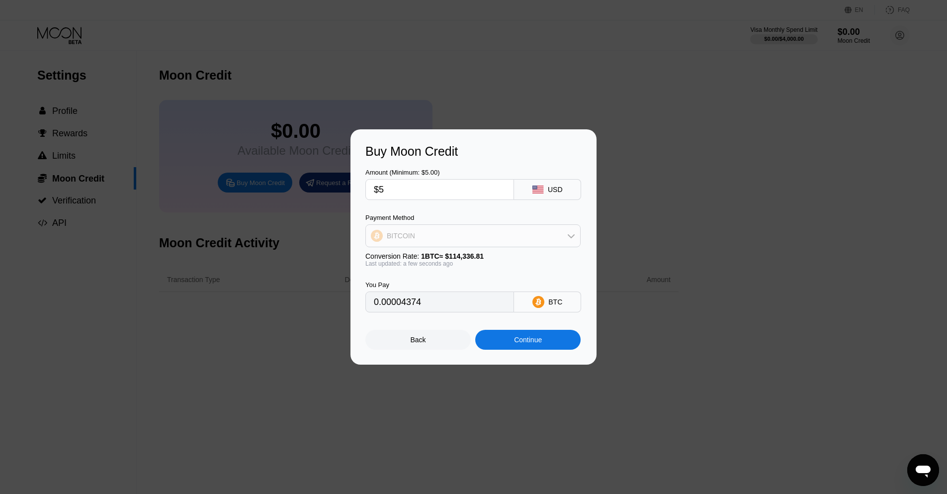
click at [430, 239] on div "BITCOIN" at bounding box center [473, 236] width 214 height 20
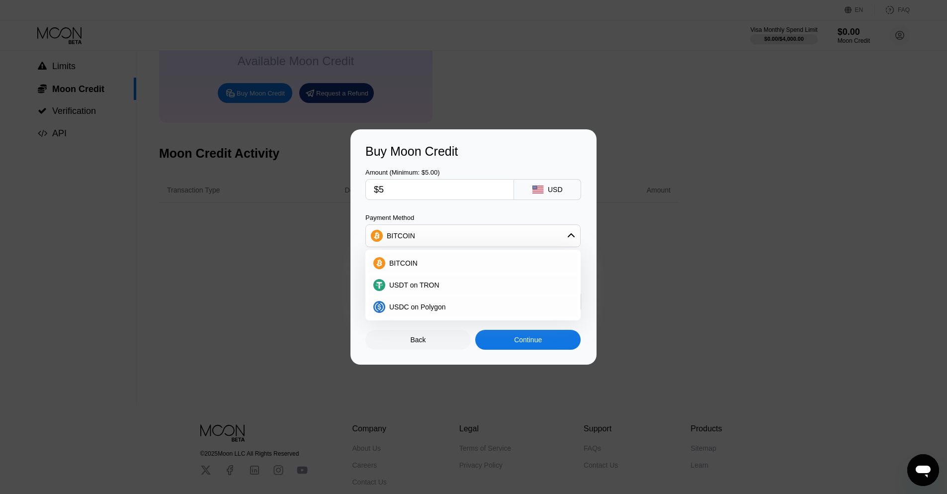
scroll to position [119, 0]
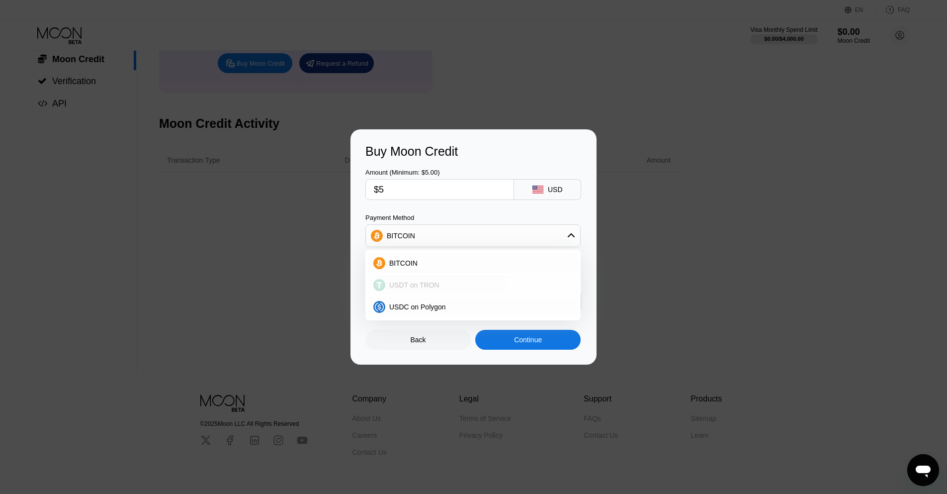
click at [402, 285] on span "USDT on TRON" at bounding box center [414, 285] width 50 height 8
type input "5.05"
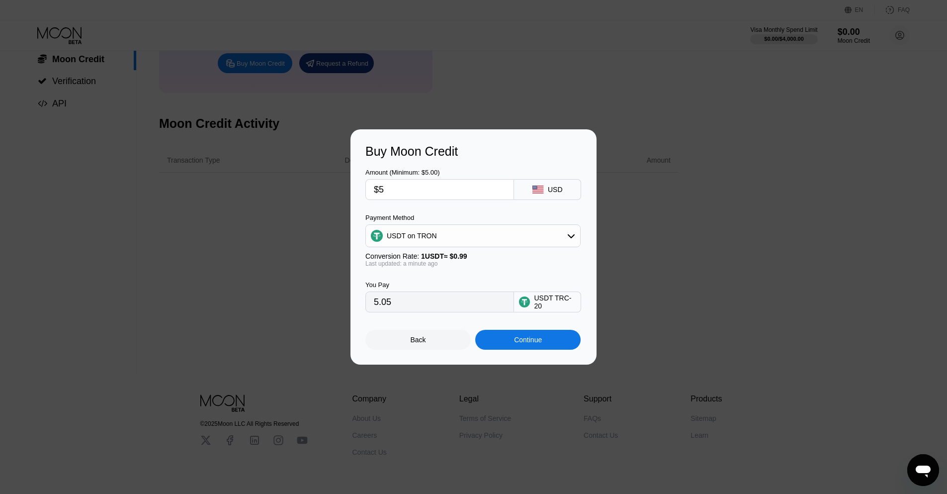
click at [540, 306] on div "USDT TRC-20" at bounding box center [555, 302] width 42 height 16
click at [561, 298] on div "USDT TRC-20" at bounding box center [555, 302] width 42 height 16
click at [516, 337] on div "Continue" at bounding box center [528, 340] width 28 height 8
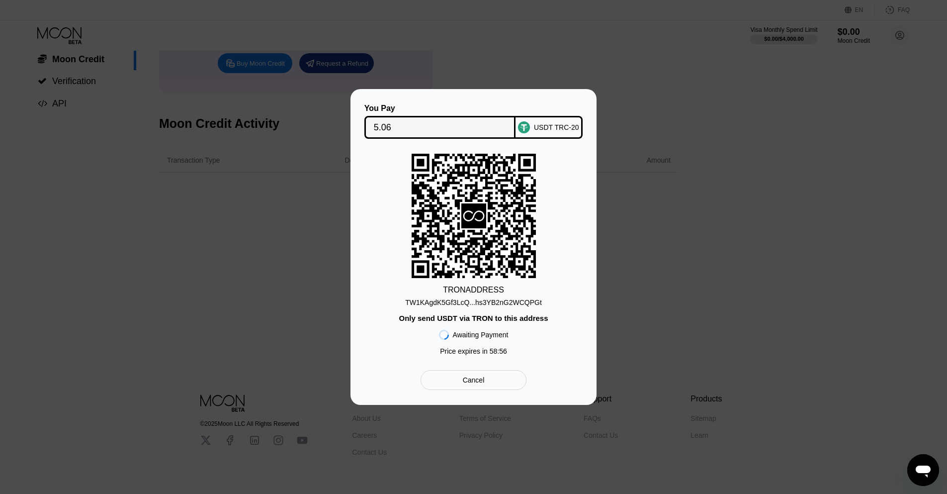
click at [481, 377] on div "Cancel" at bounding box center [474, 379] width 22 height 9
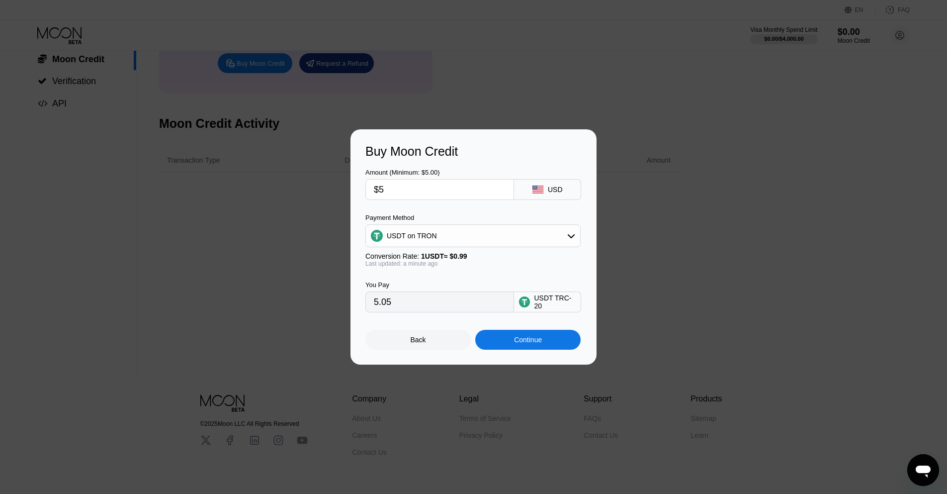
click at [397, 187] on input "$5" at bounding box center [440, 190] width 132 height 20
type input "$2"
type input "2.02"
type input "0.00"
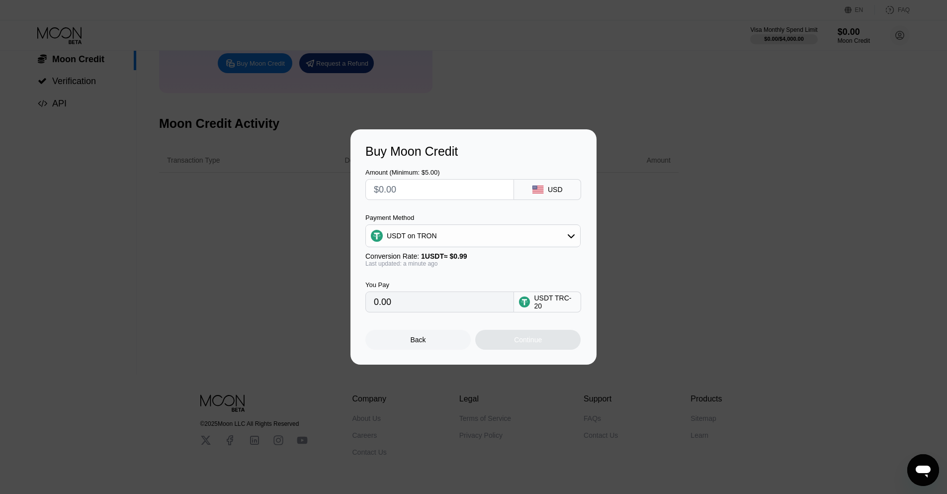
type input "$5"
type input "5.05"
click at [487, 272] on div "You Pay 5.05 USDT TRC-20" at bounding box center [473, 289] width 216 height 45
click at [519, 341] on div "Continue" at bounding box center [528, 340] width 28 height 8
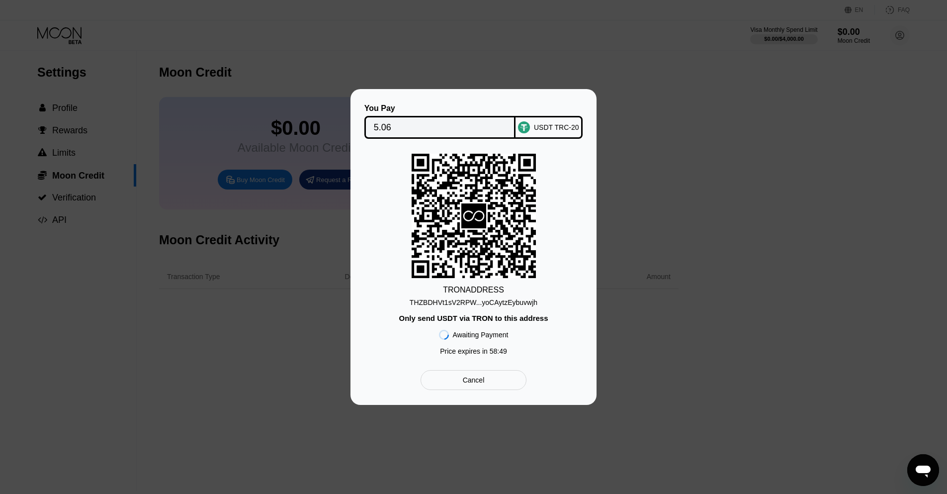
scroll to position [0, 0]
click at [456, 378] on div "Cancel" at bounding box center [474, 380] width 106 height 20
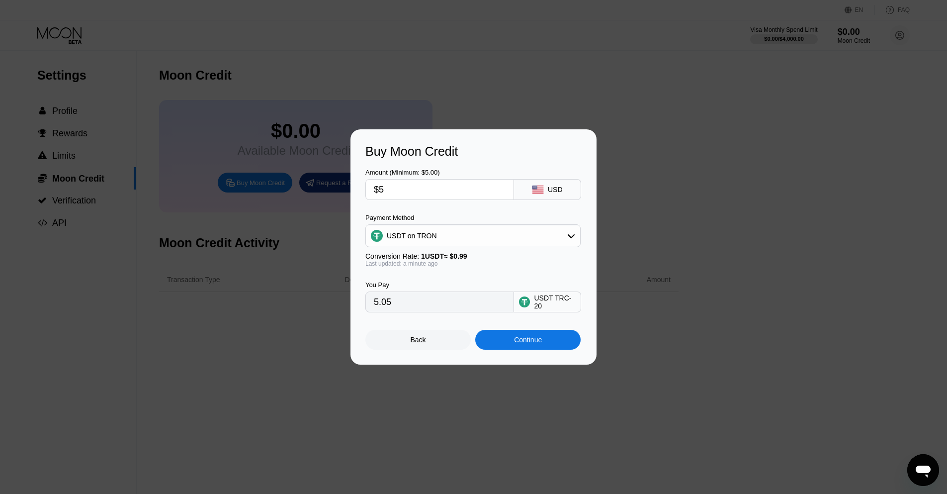
click at [422, 337] on div "Back" at bounding box center [418, 340] width 15 height 8
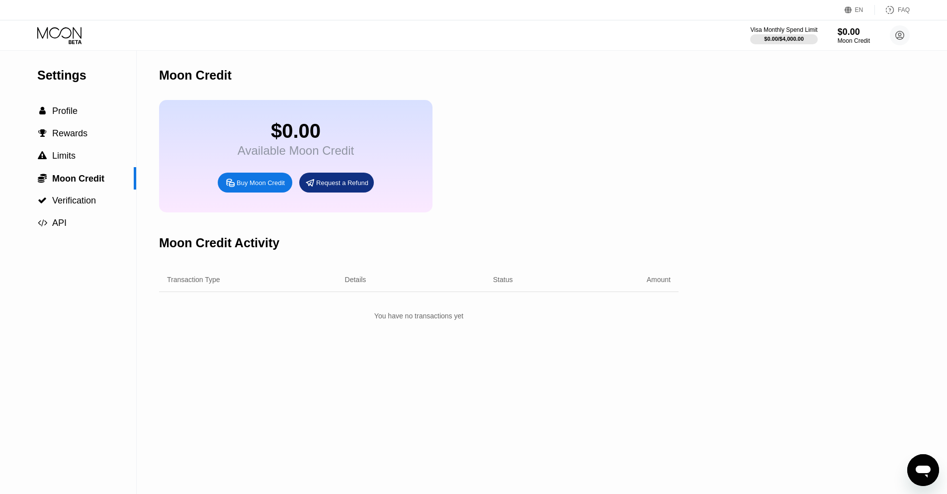
click at [909, 463] on div "Open messaging window" at bounding box center [923, 470] width 30 height 30
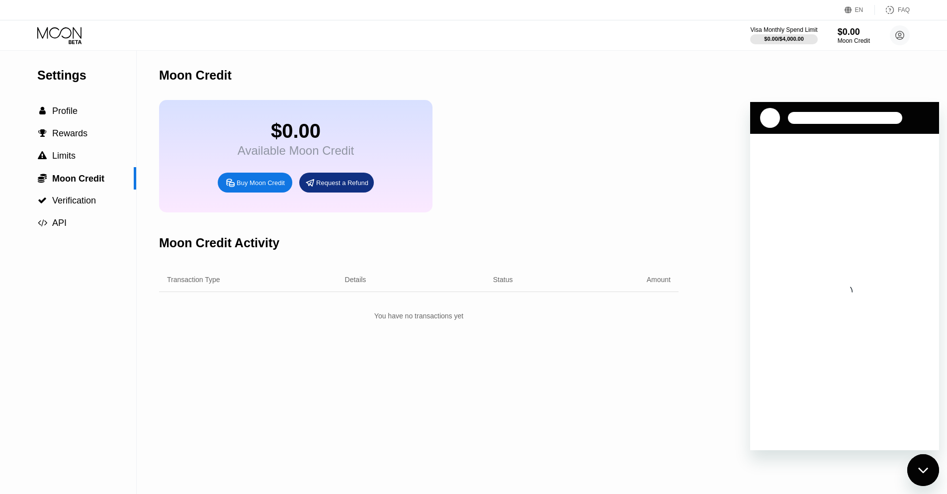
scroll to position [145, 0]
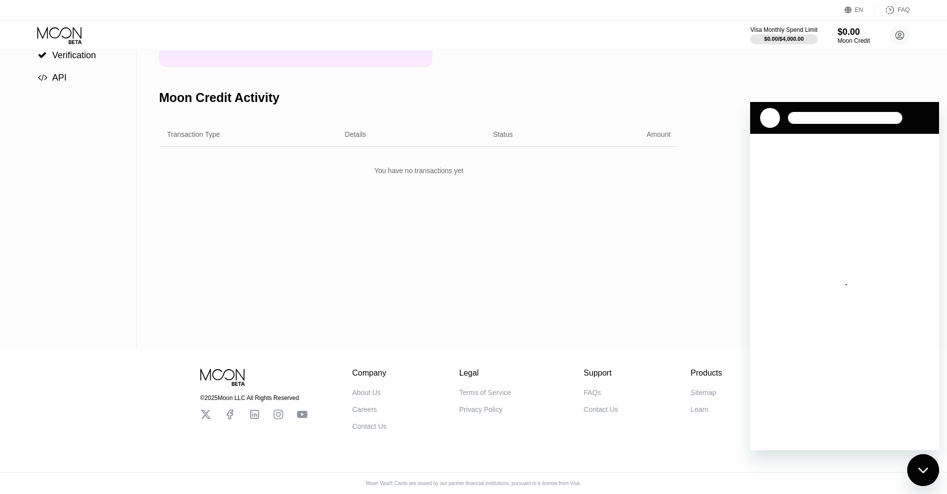
click at [599, 409] on div "Contact Us" at bounding box center [601, 409] width 34 height 8
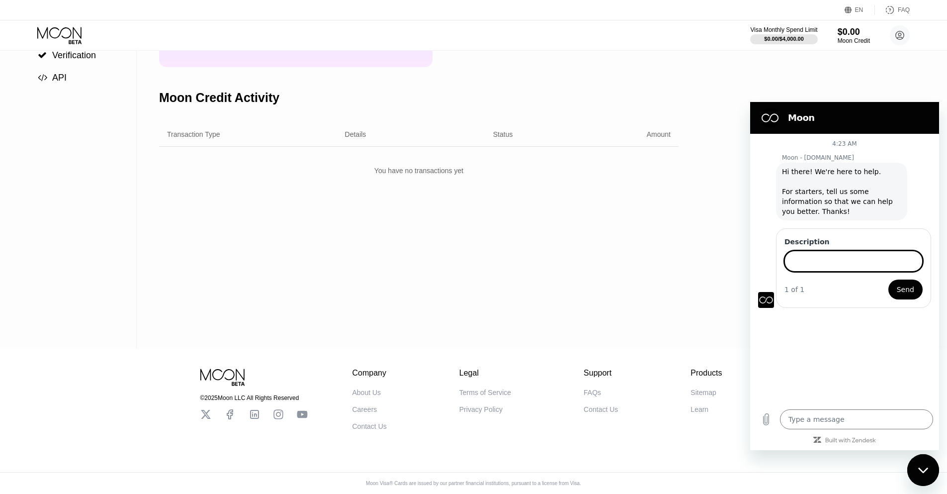
click at [813, 259] on input "Description" at bounding box center [854, 261] width 138 height 21
click at [814, 257] on input "verification my account" at bounding box center [854, 261] width 138 height 21
click at [897, 263] on input "verification my account" at bounding box center [854, 261] width 138 height 21
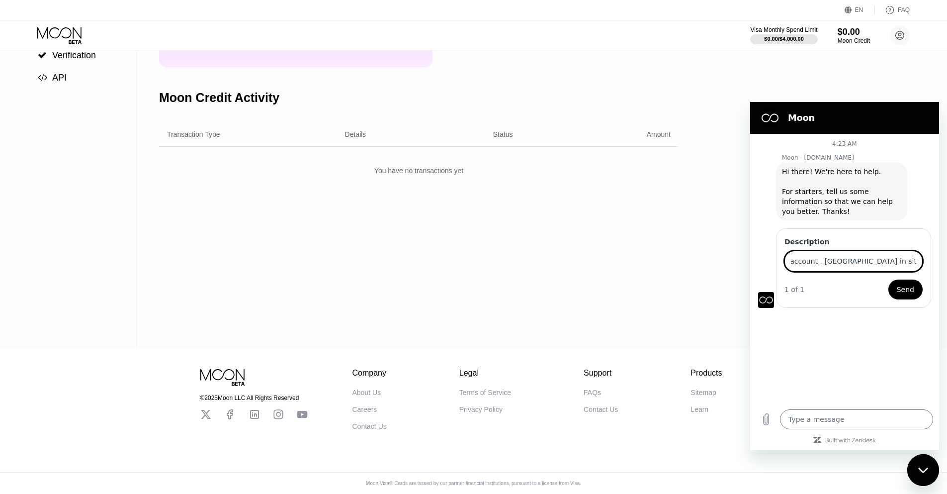
type input "verification my account . verify butten in site is disabled"
click at [907, 295] on button "Send" at bounding box center [906, 289] width 34 height 20
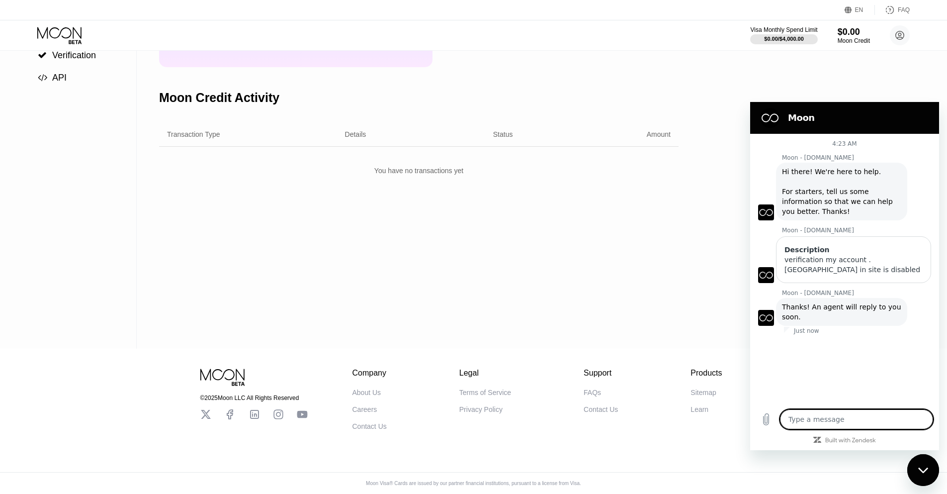
scroll to position [0, 0]
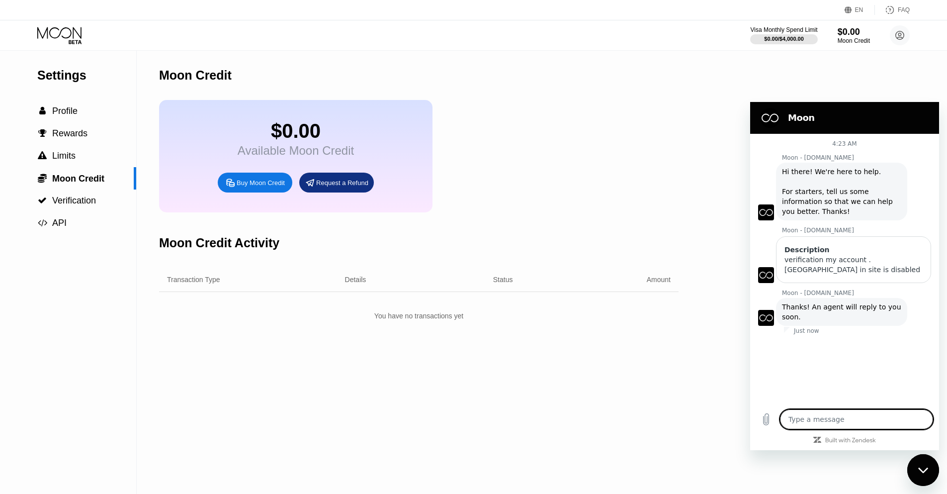
click at [859, 8] on div "EN" at bounding box center [859, 9] width 8 height 7
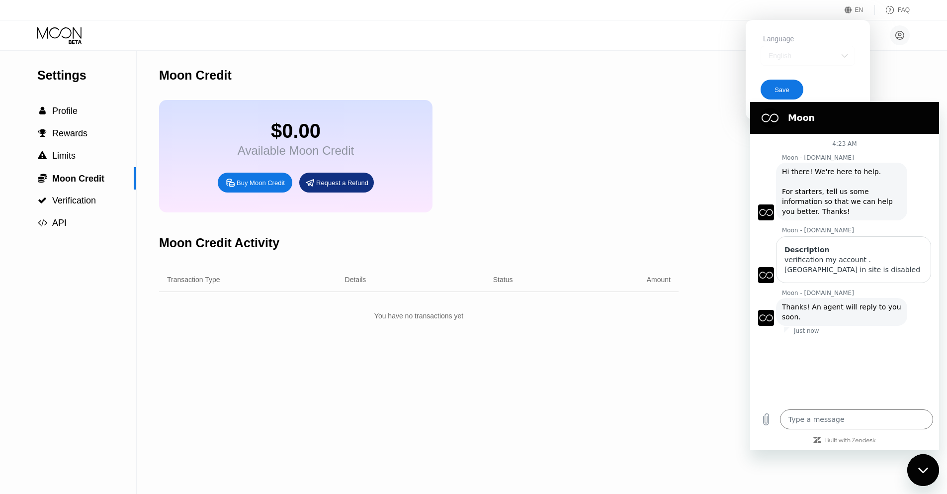
click at [789, 49] on div "English" at bounding box center [808, 56] width 94 height 20
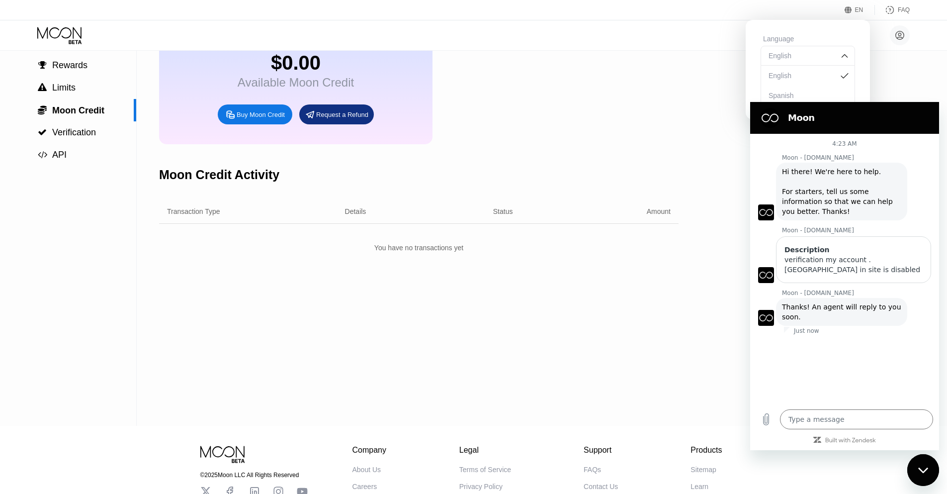
scroll to position [145, 0]
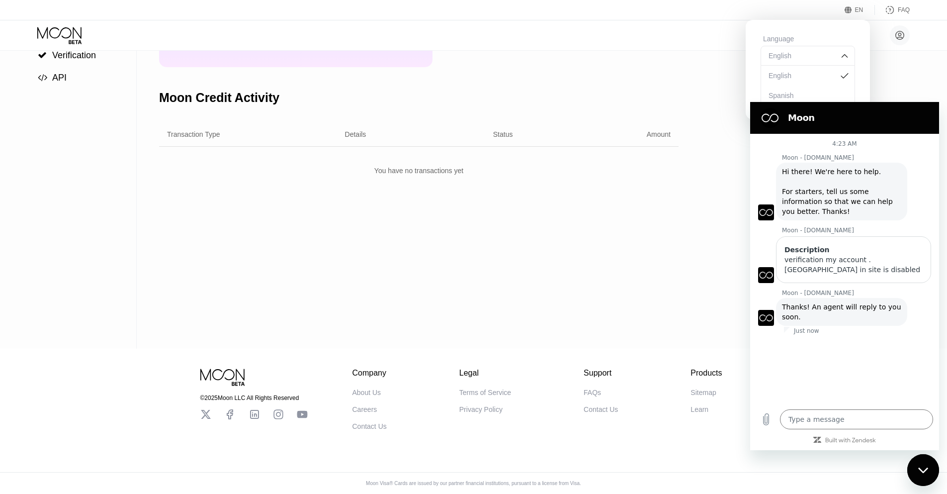
click at [623, 209] on div "Moon Credit $0.00 Available Moon Credit Buy Moon Credit Request a Refund Moon C…" at bounding box center [419, 127] width 520 height 443
drag, startPoint x: 785, startPoint y: 116, endPoint x: 784, endPoint y: 204, distance: 88.0
click at [784, 204] on div "Moon 4:23 AM Moon - paywithmoon.com Moon - paywithmoon.com says: Hi there! We'r…" at bounding box center [844, 276] width 189 height 348
click at [891, 65] on div "Settings  Profile  Rewards  Limits  Moon Credit  Verification  API Moon C…" at bounding box center [473, 127] width 947 height 443
click at [848, 15] on div "EN Language English English Spanish Save FAQ" at bounding box center [473, 10] width 947 height 20
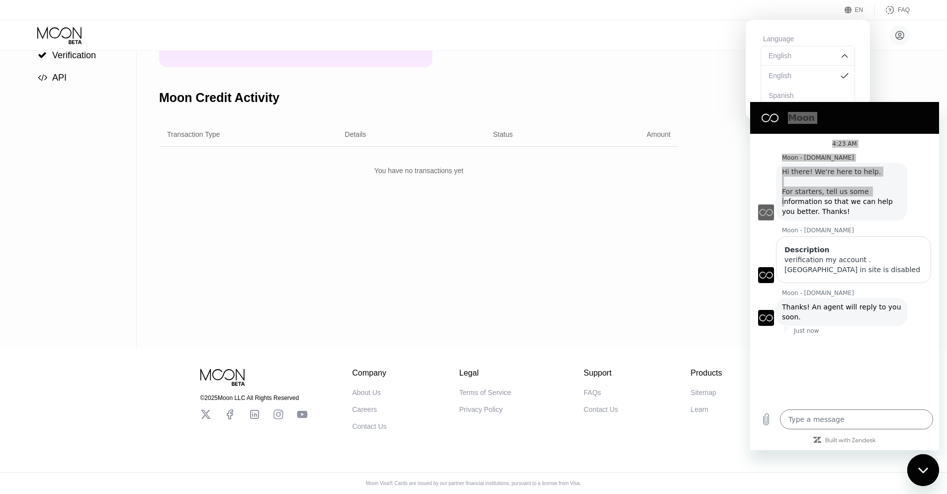
click at [849, 7] on icon at bounding box center [848, 9] width 7 height 7
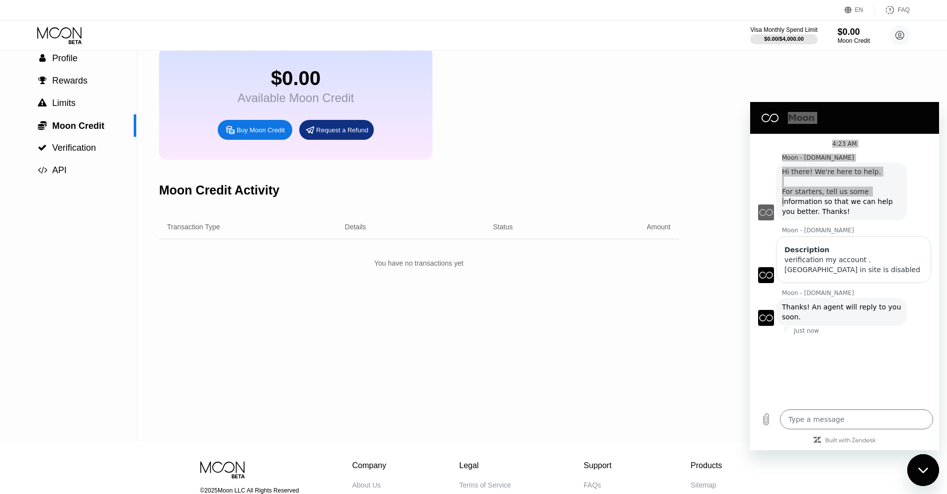
scroll to position [0, 0]
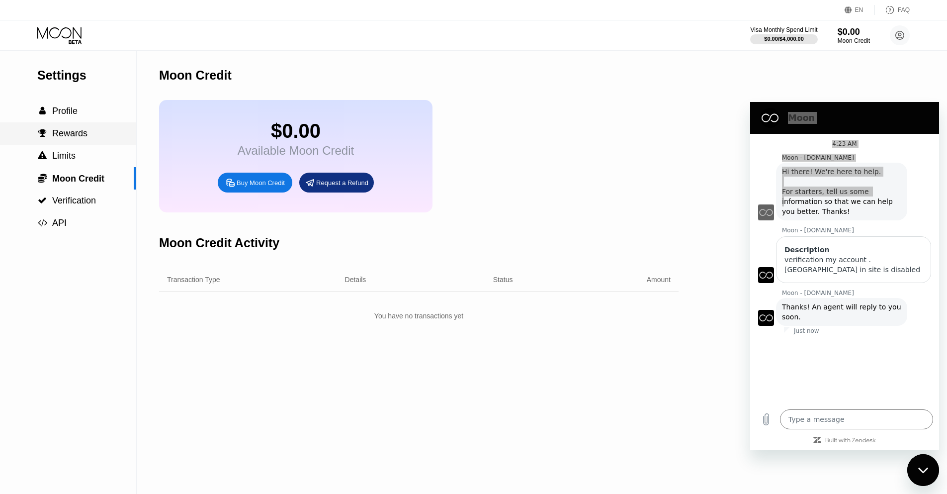
click at [61, 131] on span "Rewards" at bounding box center [69, 133] width 35 height 10
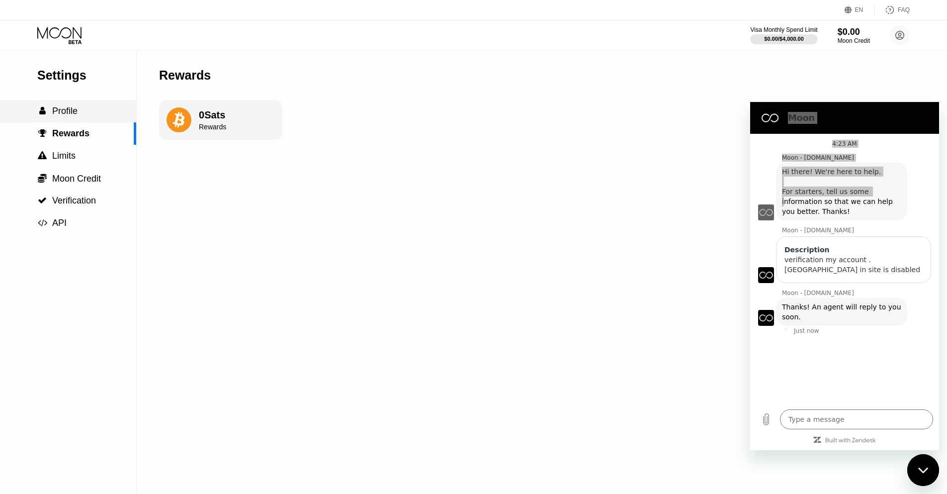
click at [66, 110] on span "Profile" at bounding box center [64, 111] width 25 height 10
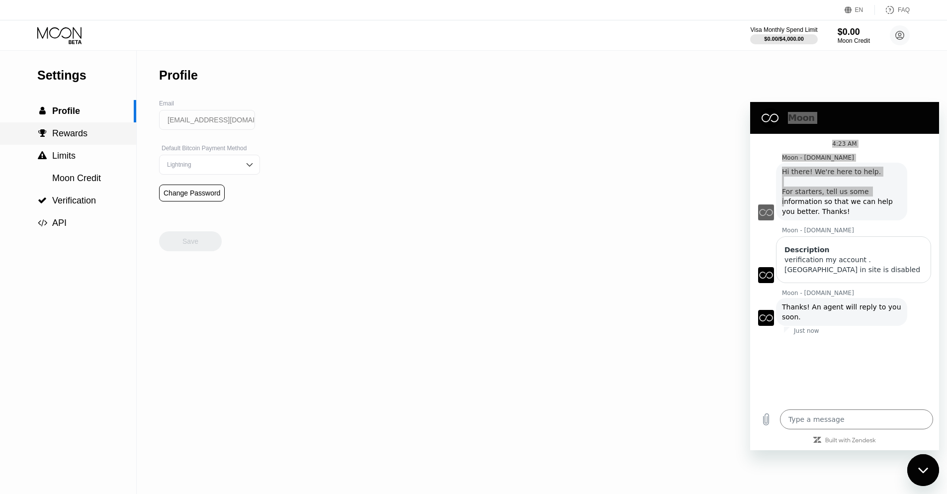
click at [71, 131] on span "Rewards" at bounding box center [69, 133] width 35 height 10
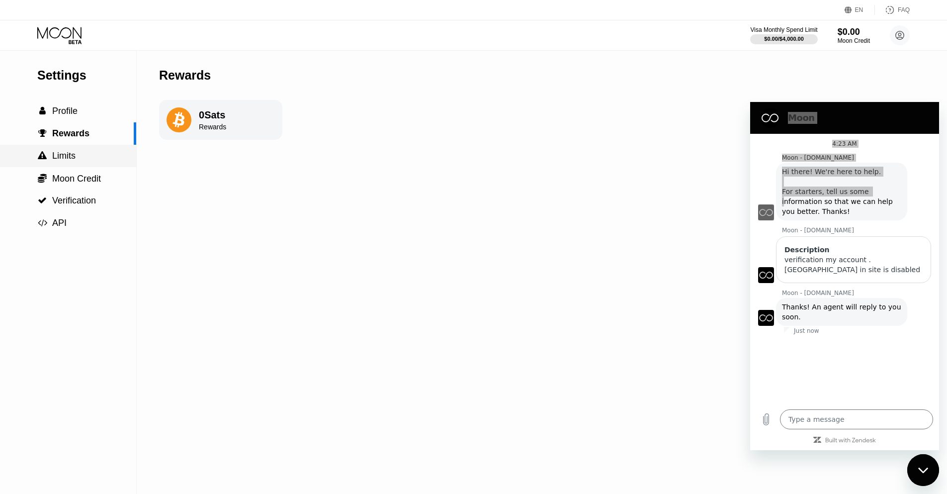
click at [75, 158] on span "Limits" at bounding box center [63, 156] width 23 height 10
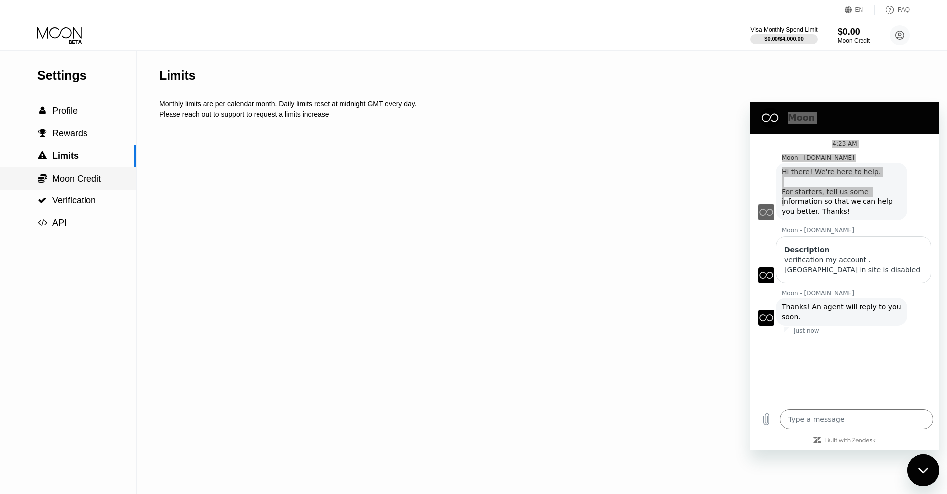
click at [81, 176] on span "Moon Credit" at bounding box center [76, 179] width 49 height 10
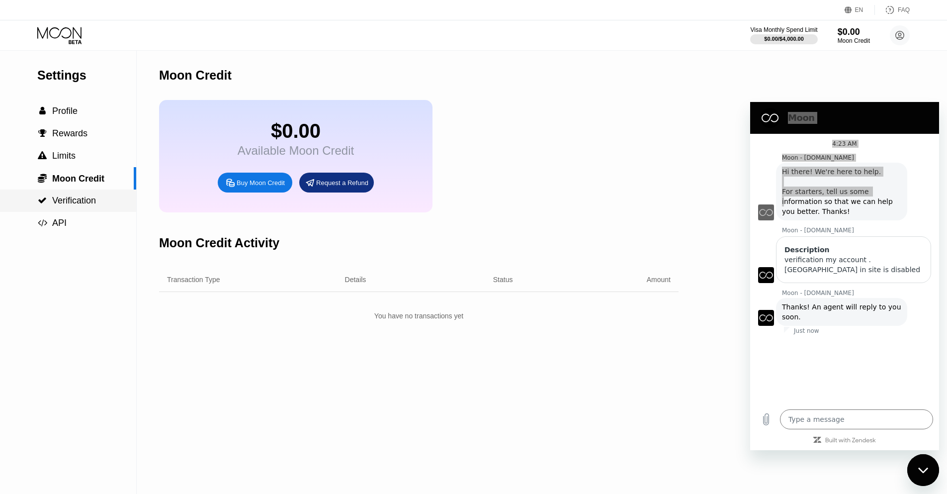
click at [89, 194] on div " Verification" at bounding box center [68, 200] width 136 height 22
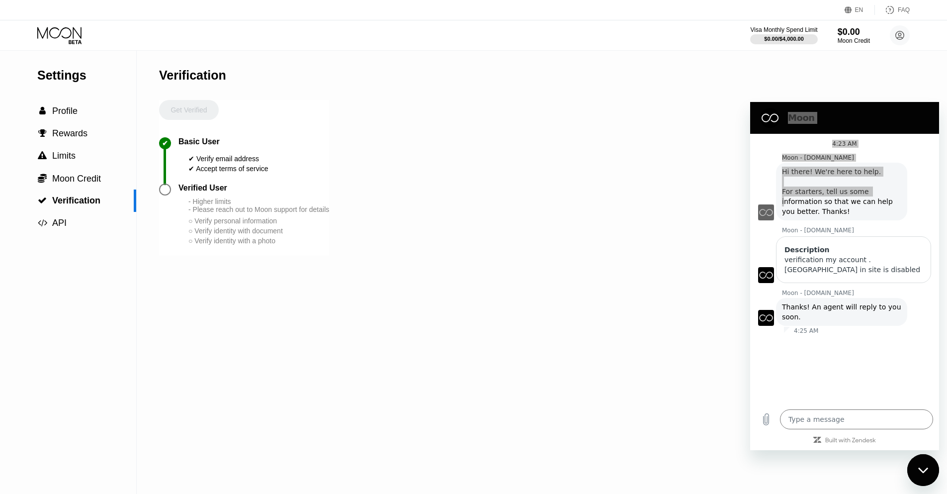
click at [164, 186] on div at bounding box center [165, 189] width 12 height 12
click at [177, 109] on div "Get Verified" at bounding box center [189, 118] width 60 height 37
click at [51, 223] on div " API" at bounding box center [51, 223] width 29 height 10
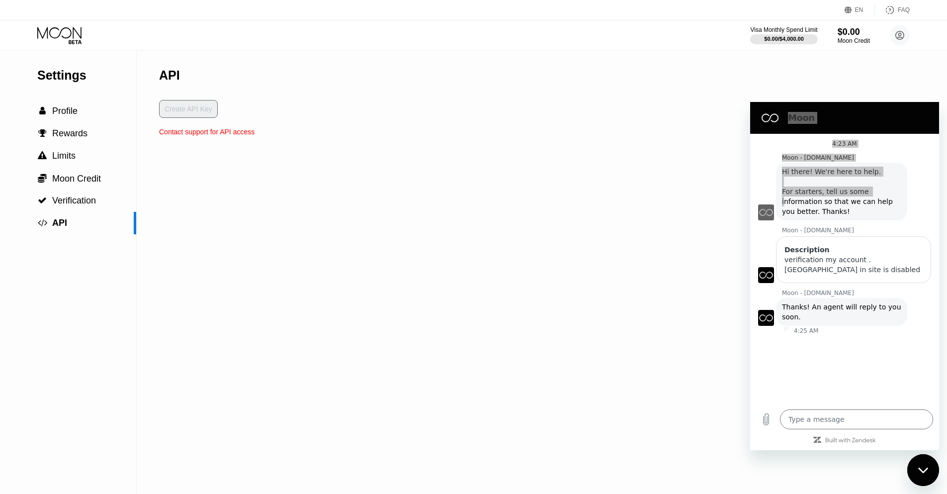
click at [62, 98] on div "Settings  Profile  Rewards  Limits  Moon Credit  Verification  API" at bounding box center [68, 142] width 136 height 183
click at [65, 112] on span "Profile" at bounding box center [64, 111] width 25 height 10
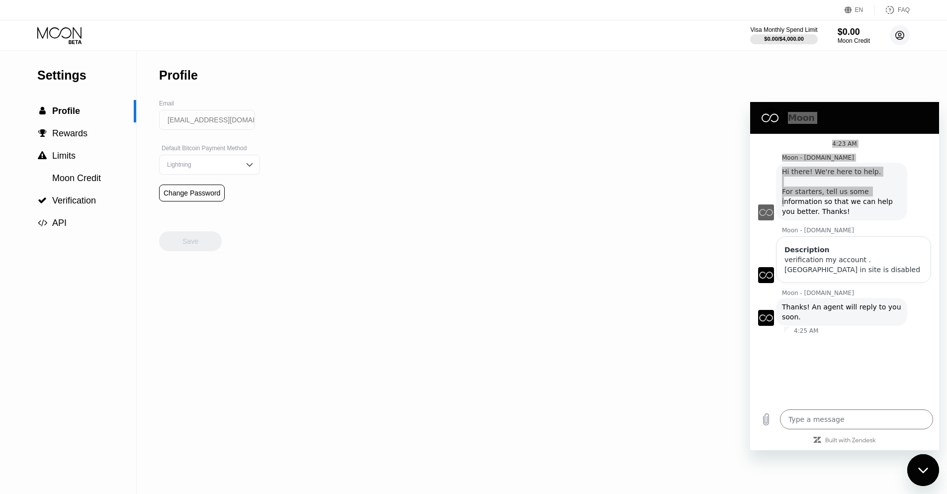
click at [904, 37] on icon at bounding box center [900, 35] width 8 height 8
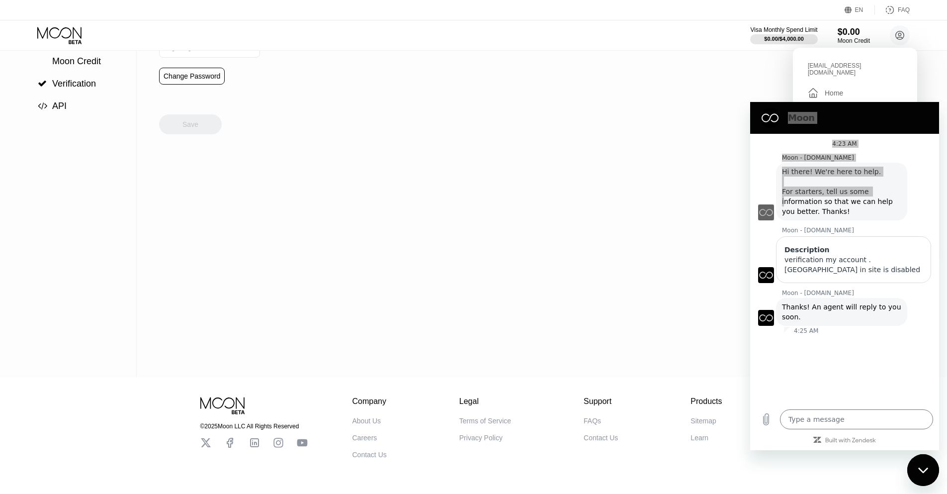
scroll to position [119, 0]
click at [919, 472] on icon "Close messaging window" at bounding box center [923, 470] width 10 height 6
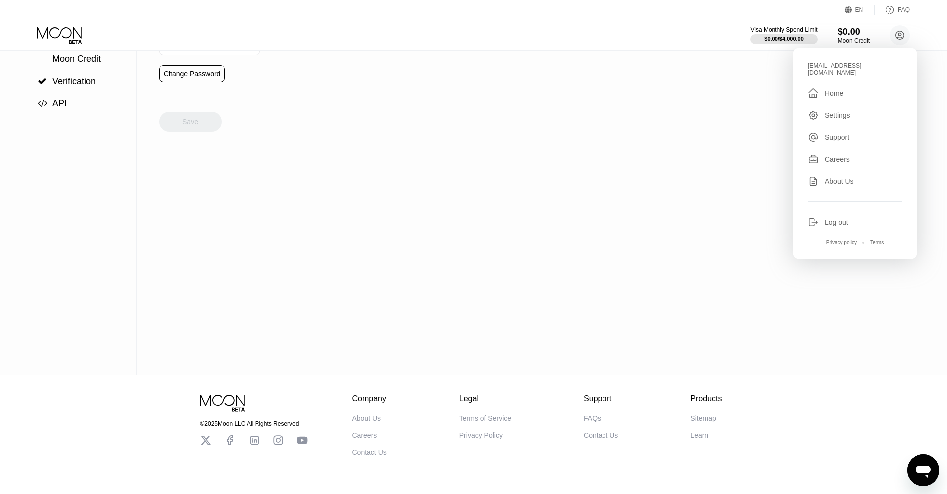
click at [847, 133] on div "Support" at bounding box center [837, 137] width 24 height 8
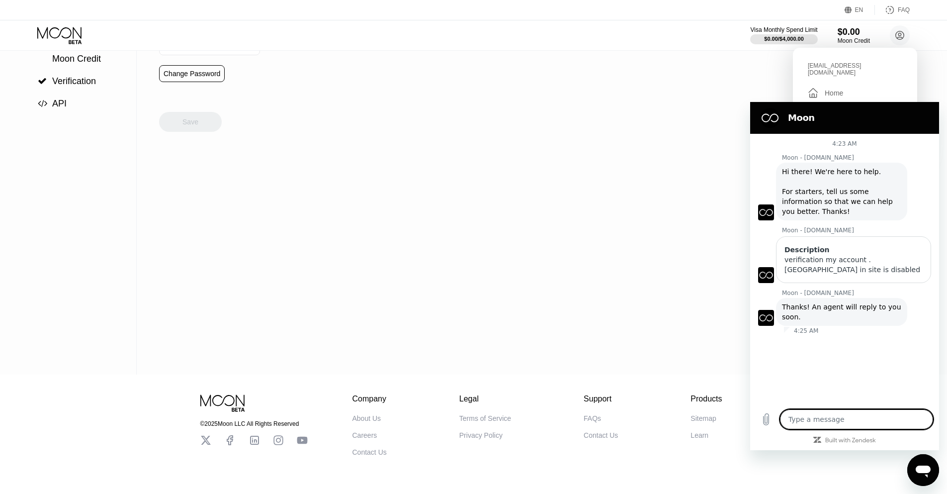
scroll to position [0, 0]
click at [932, 471] on div "Close messaging window" at bounding box center [923, 470] width 30 height 30
type textarea "x"
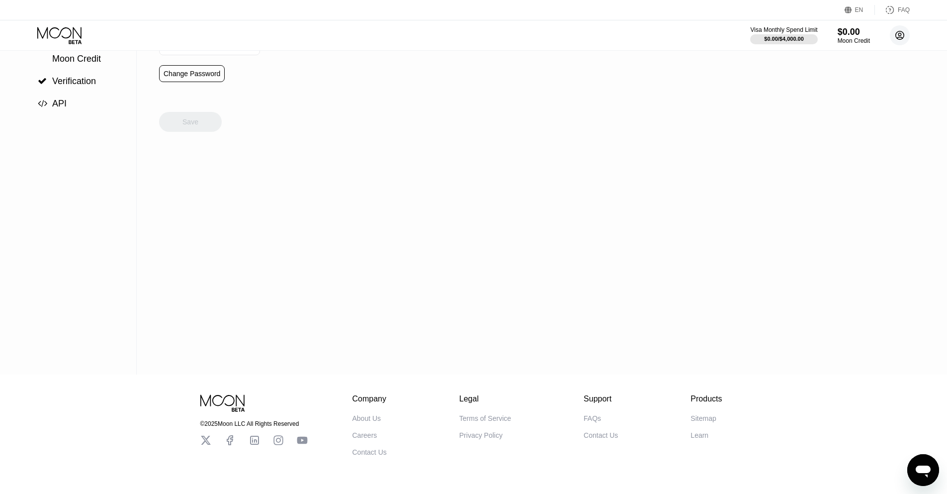
click at [901, 37] on icon at bounding box center [900, 35] width 5 height 5
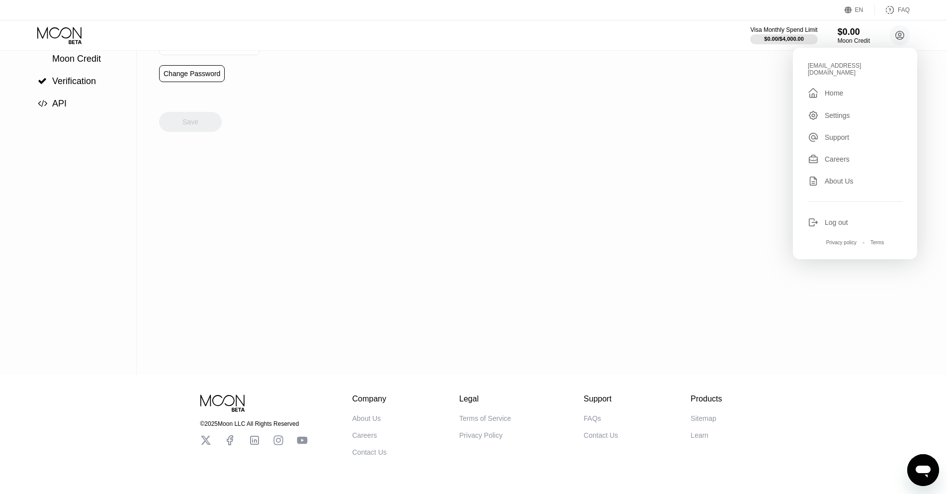
click at [839, 177] on div "About Us" at bounding box center [839, 181] width 29 height 8
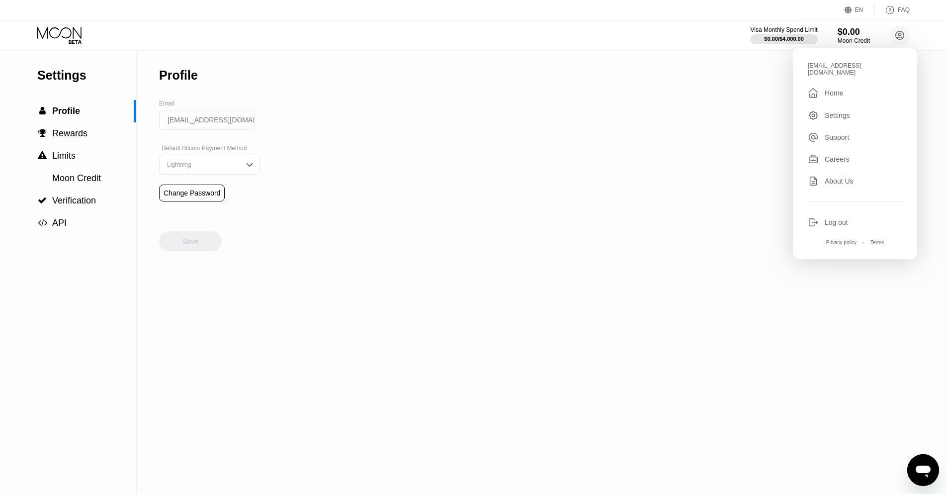
click at [836, 111] on div "Settings" at bounding box center [837, 115] width 25 height 8
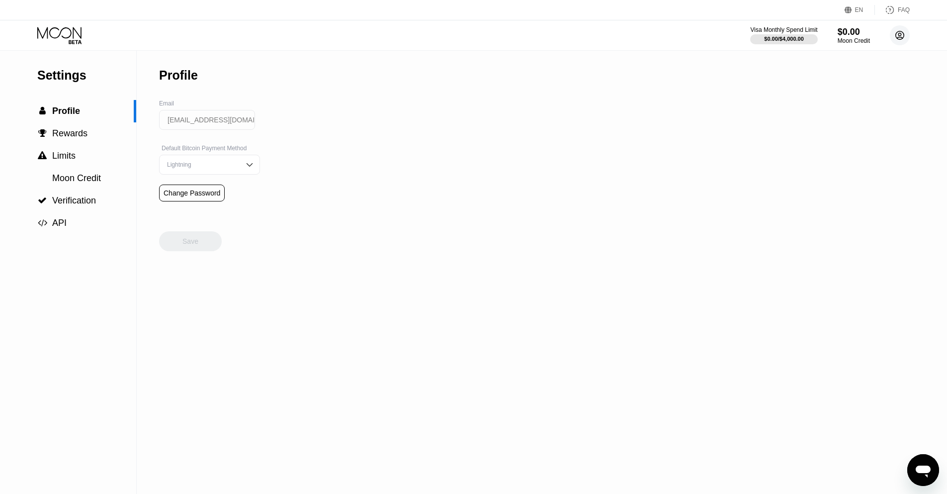
click at [904, 36] on circle at bounding box center [900, 35] width 20 height 20
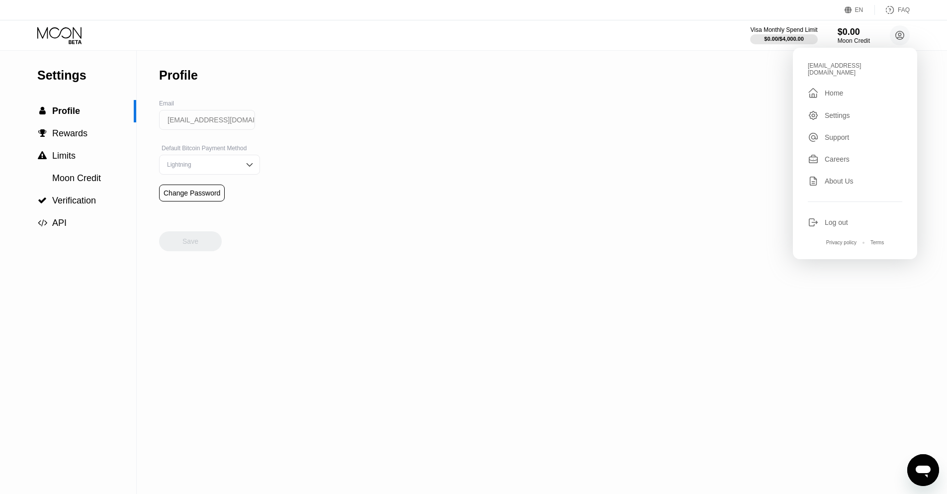
click at [894, 14] on icon at bounding box center [890, 10] width 10 height 10
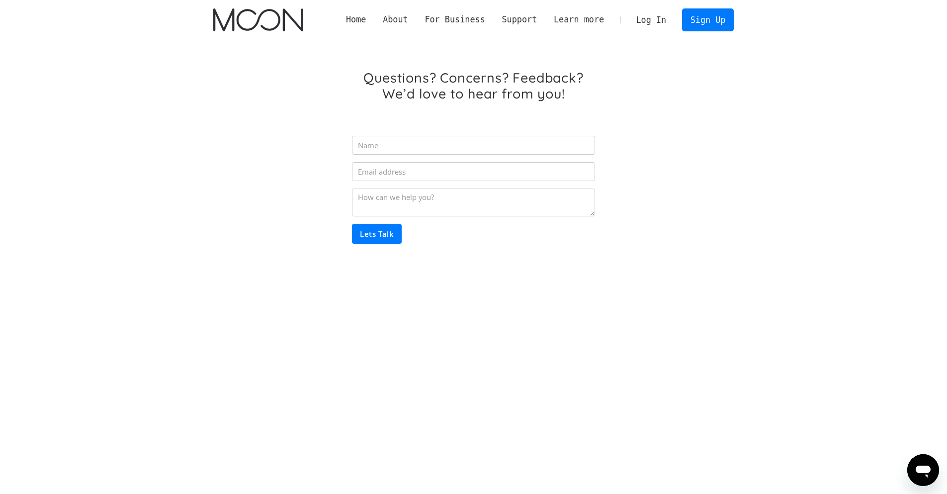
click at [925, 477] on icon "Open messaging window" at bounding box center [923, 470] width 18 height 18
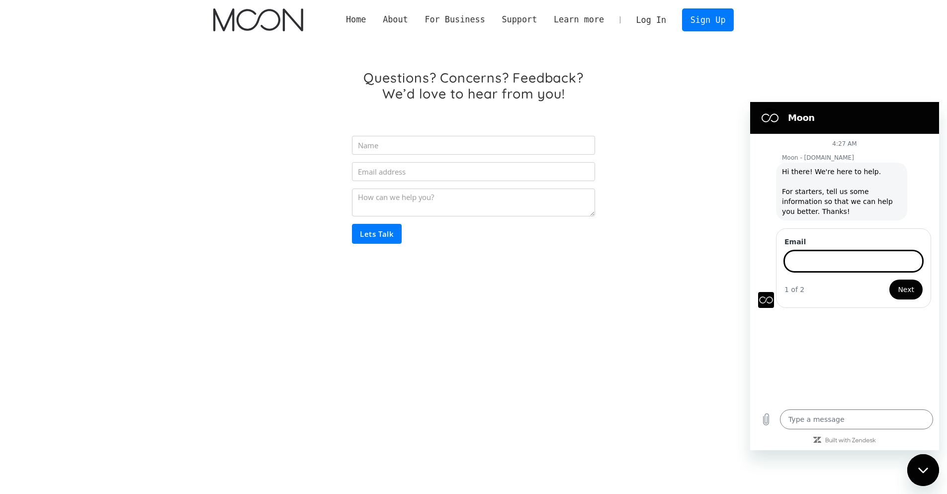
click at [819, 260] on input "Email" at bounding box center [854, 261] width 138 height 21
type input "[EMAIL_ADDRESS][DOMAIN_NAME]"
click at [903, 283] on span "Next" at bounding box center [906, 289] width 16 height 12
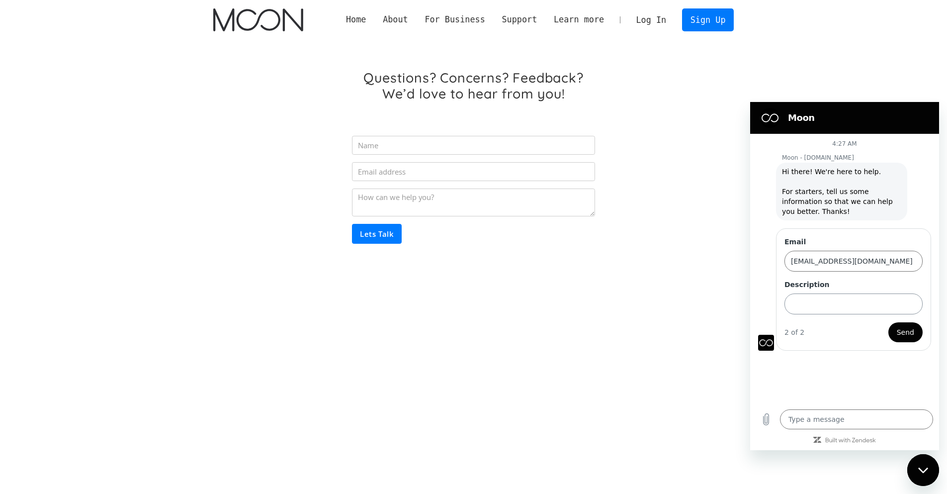
click at [834, 312] on input "Description" at bounding box center [854, 303] width 138 height 21
click at [835, 309] on input "Description" at bounding box center [854, 303] width 138 height 21
click at [828, 309] on input "Description" at bounding box center [854, 303] width 138 height 21
click at [826, 304] on input "Description" at bounding box center [854, 303] width 138 height 21
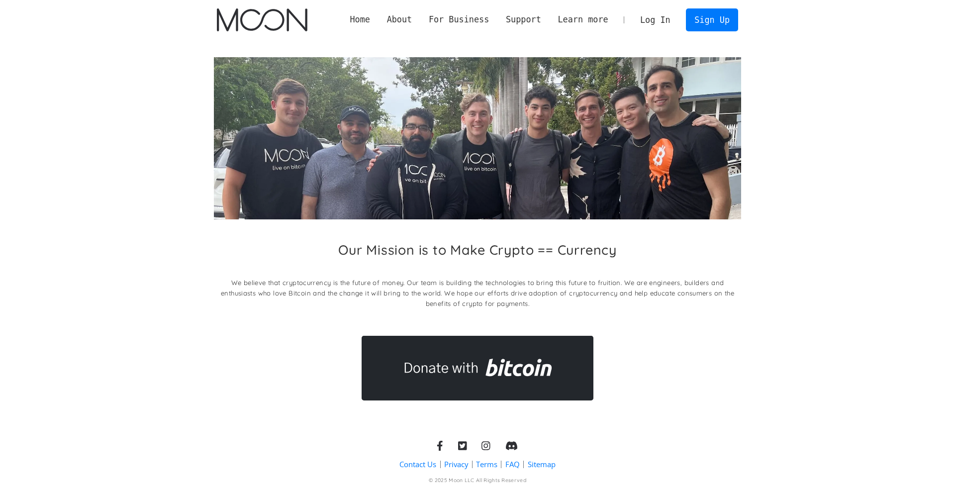
click at [496, 299] on p "We believe that cryptocurrency is the future of money. Our team is building the…" at bounding box center [478, 292] width 528 height 31
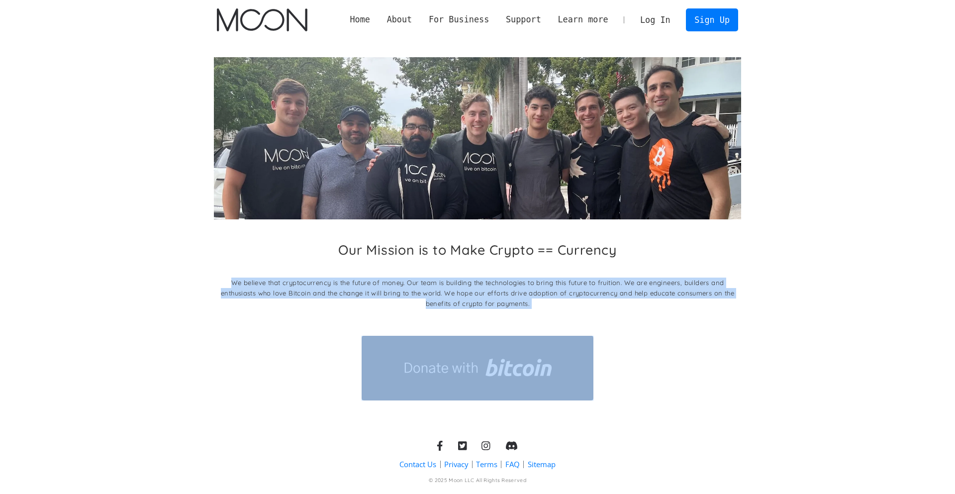
click at [496, 299] on p "We believe that cryptocurrency is the future of money. Our team is building the…" at bounding box center [478, 292] width 528 height 31
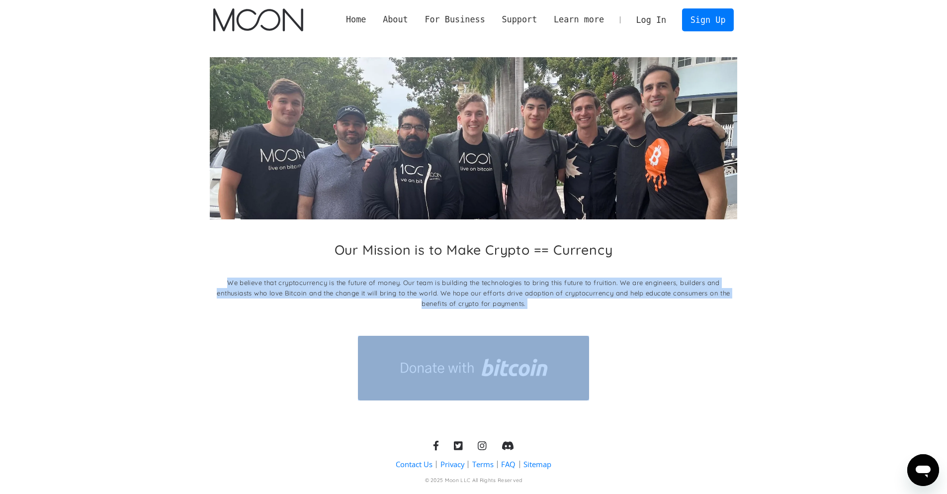
click at [392, 272] on div "Our Mission is to Make Crypto == Currency We believe that cryptocurrency is the…" at bounding box center [474, 278] width 528 height 72
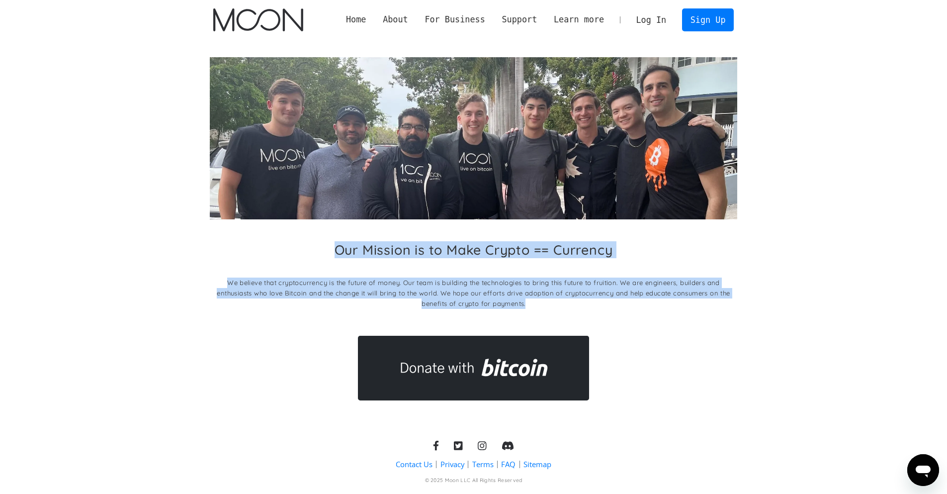
drag, startPoint x: 329, startPoint y: 235, endPoint x: 595, endPoint y: 319, distance: 279.1
click at [595, 319] on div "Our Mission is to Make Crypto == Currency We believe that cryptocurrency is the…" at bounding box center [474, 228] width 528 height 343
click at [453, 269] on div "Our Mission is to Make Crypto == Currency We believe that cryptocurrency is the…" at bounding box center [474, 278] width 528 height 72
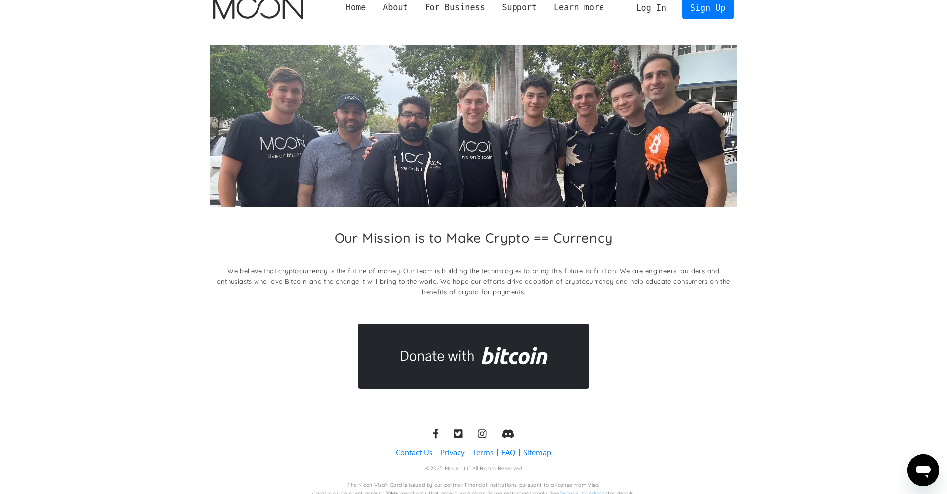
scroll to position [22, 0]
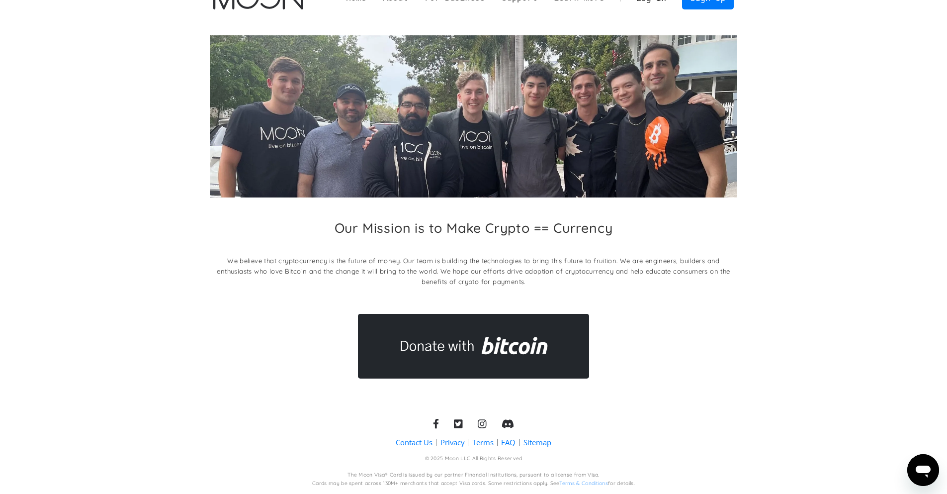
click at [418, 441] on link "Contact Us" at bounding box center [414, 442] width 37 height 10
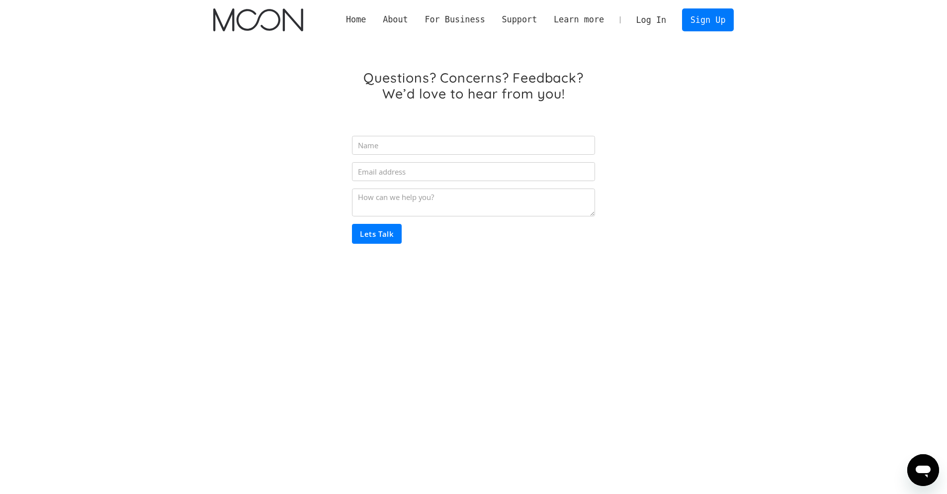
click at [925, 461] on icon "Open messaging window" at bounding box center [923, 470] width 18 height 18
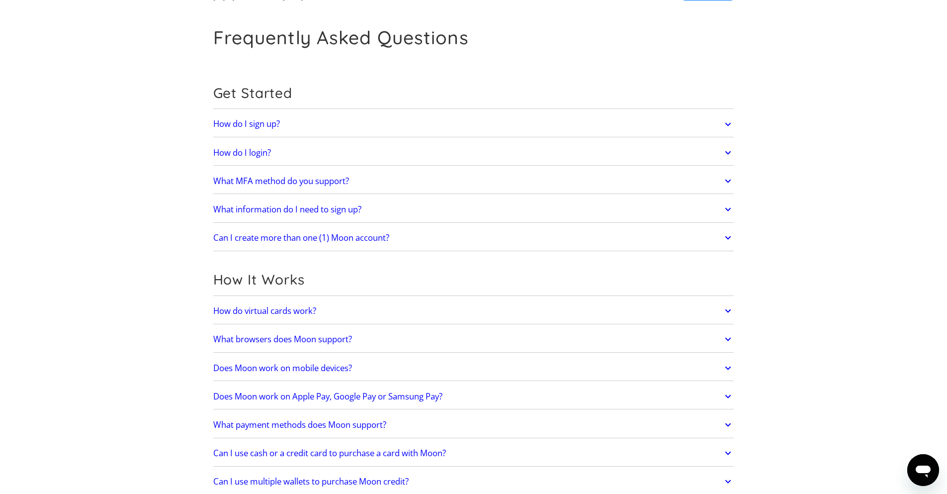
scroll to position [60, 0]
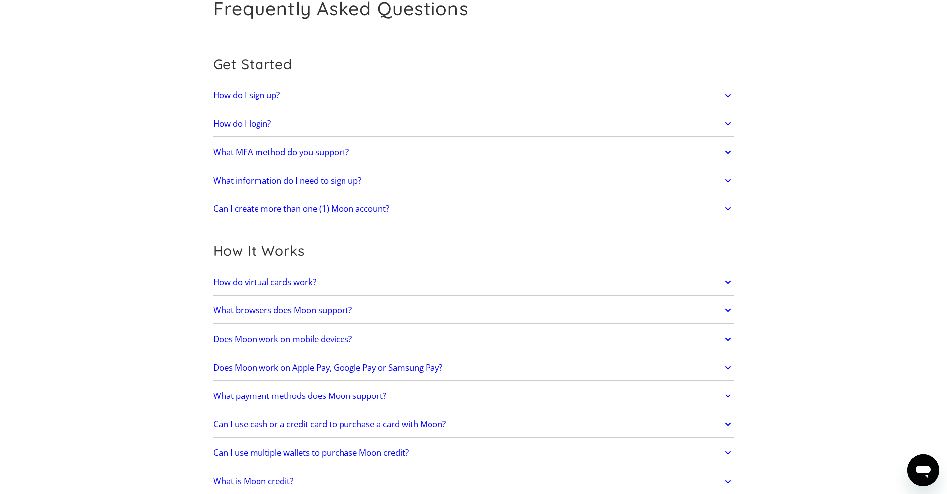
click at [285, 286] on h2 "How do virtual cards work?" at bounding box center [264, 282] width 103 height 10
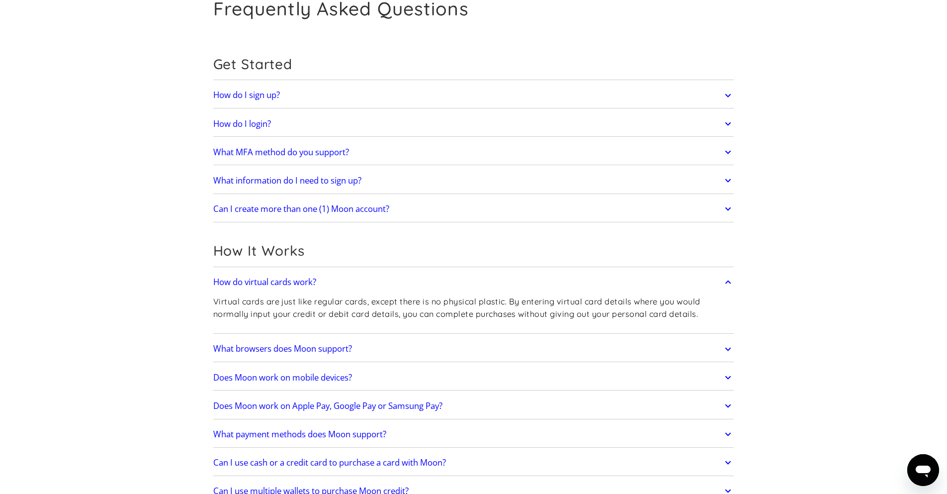
scroll to position [119, 0]
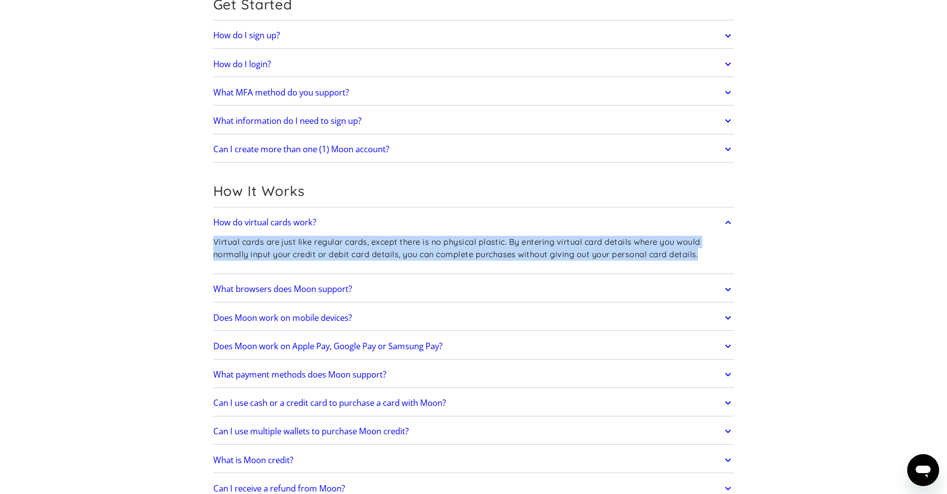
drag, startPoint x: 704, startPoint y: 254, endPoint x: 207, endPoint y: 241, distance: 497.4
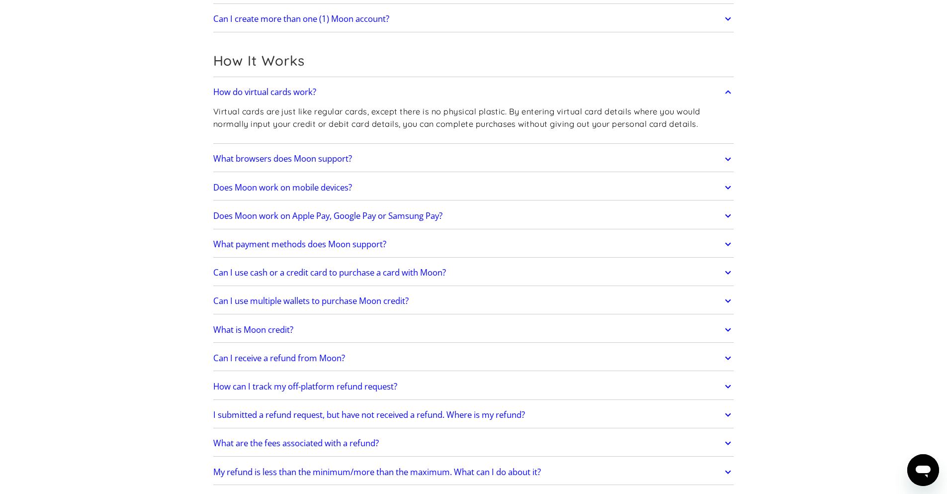
scroll to position [0, 0]
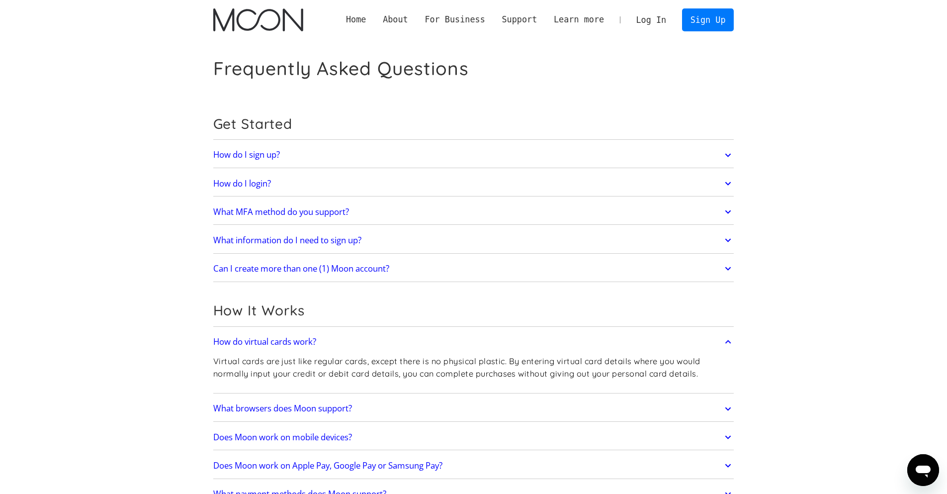
click at [421, 208] on link "What MFA method do you support?" at bounding box center [473, 211] width 521 height 21
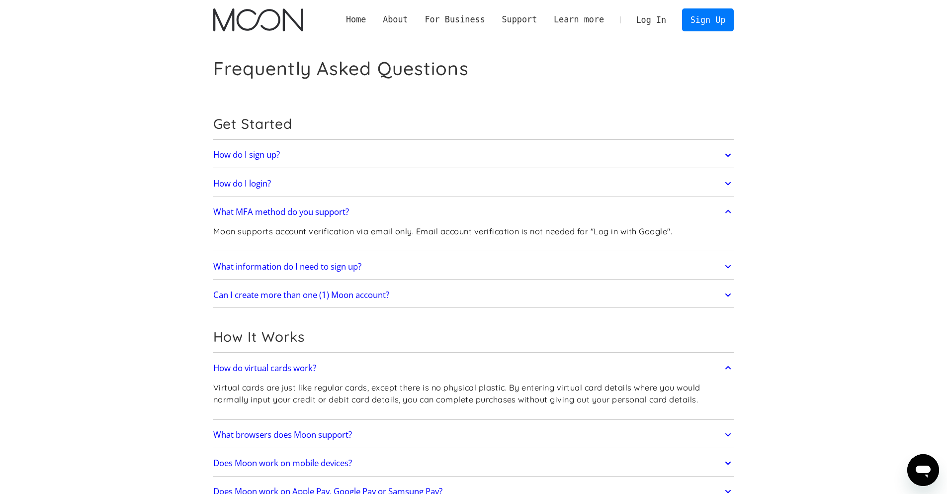
click at [231, 229] on p "Moon supports account verification via email only. Email account verification i…" at bounding box center [442, 231] width 459 height 12
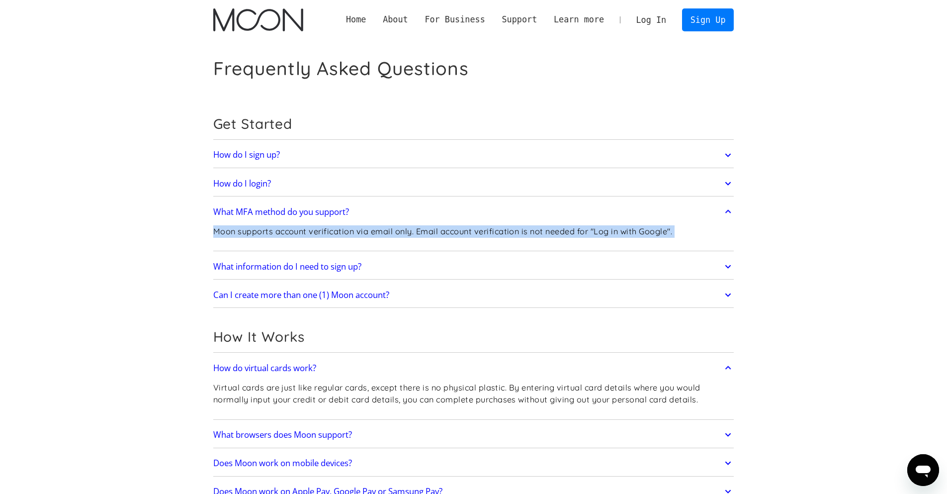
click at [231, 229] on p "Moon supports account verification via email only. Email account verification i…" at bounding box center [442, 231] width 459 height 12
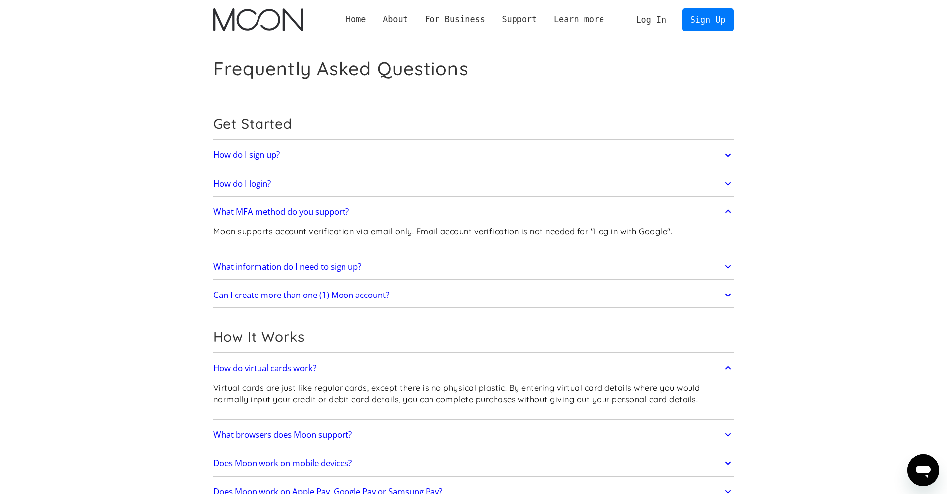
click at [436, 267] on link "What information do I need to sign up?" at bounding box center [473, 266] width 521 height 21
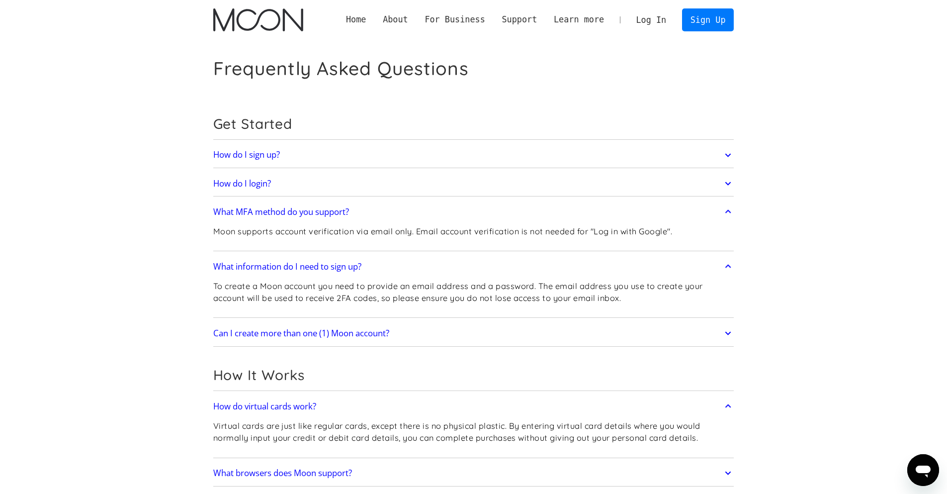
click at [266, 292] on p "To create a Moon account you need to provide an email address and a password. T…" at bounding box center [473, 292] width 521 height 24
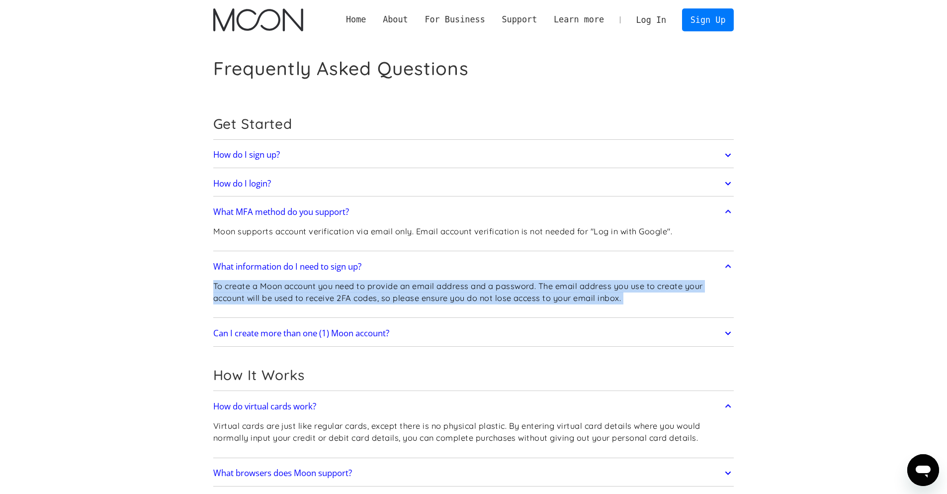
click at [266, 292] on p "To create a Moon account you need to provide an email address and a password. T…" at bounding box center [473, 292] width 521 height 24
click at [438, 332] on link "Can I create more than one (1) Moon account?" at bounding box center [473, 333] width 521 height 21
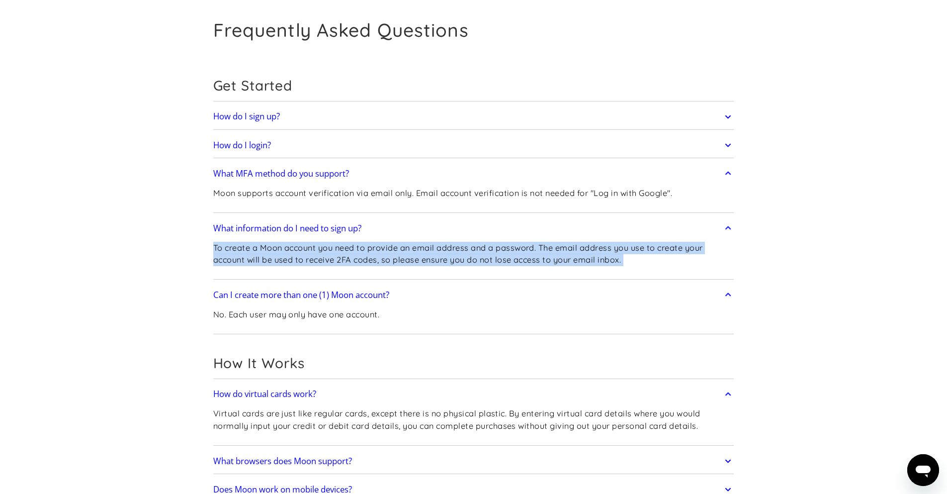
scroll to position [60, 0]
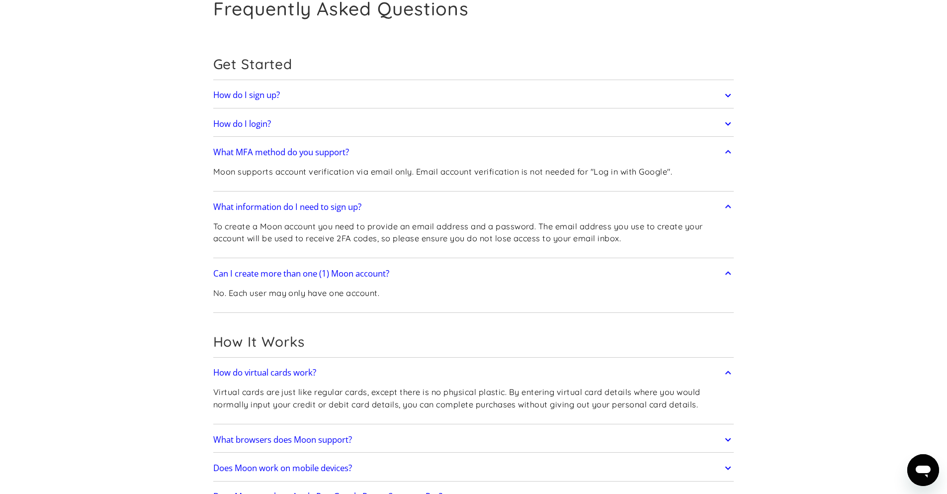
click at [242, 294] on p "No. Each user may only have one account." at bounding box center [296, 293] width 167 height 12
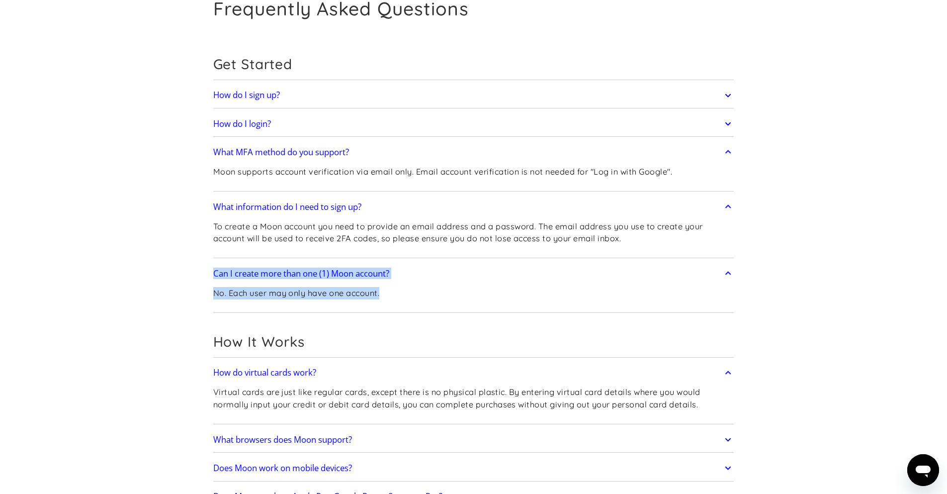
drag, startPoint x: 204, startPoint y: 266, endPoint x: 398, endPoint y: 308, distance: 198.5
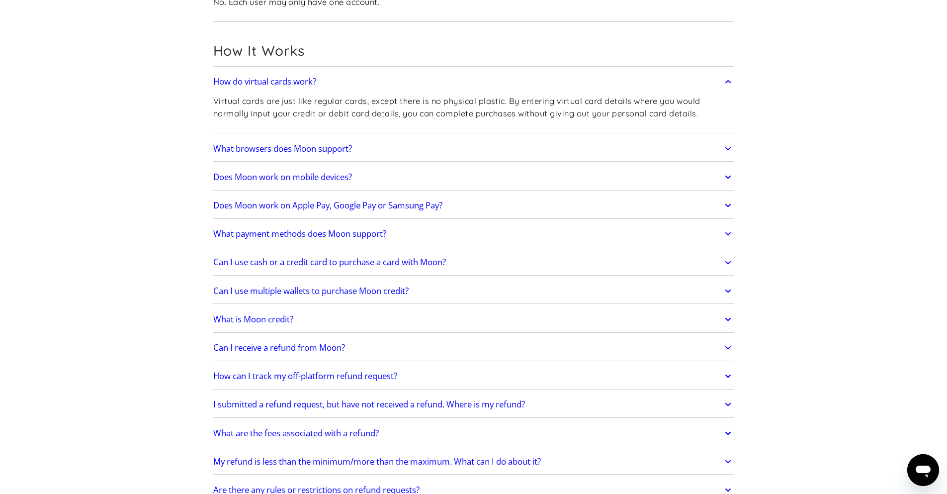
scroll to position [358, 0]
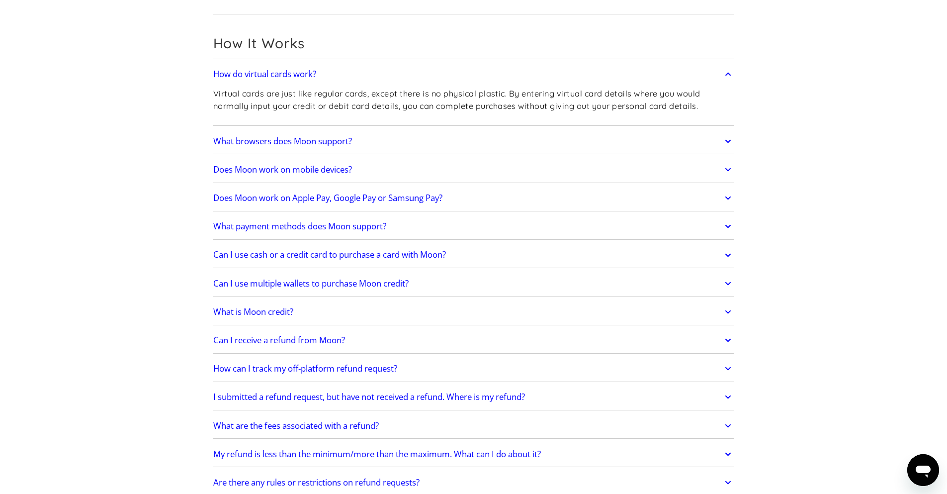
click at [314, 314] on link "What is Moon credit?" at bounding box center [473, 311] width 521 height 21
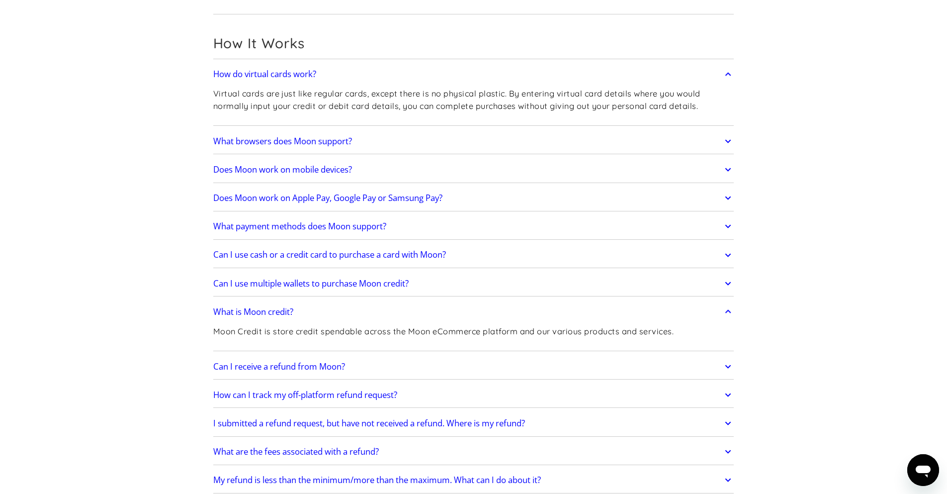
click at [282, 330] on p "Moon Credit is store credit spendable across the Moon eCommerce platform and ou…" at bounding box center [443, 331] width 461 height 12
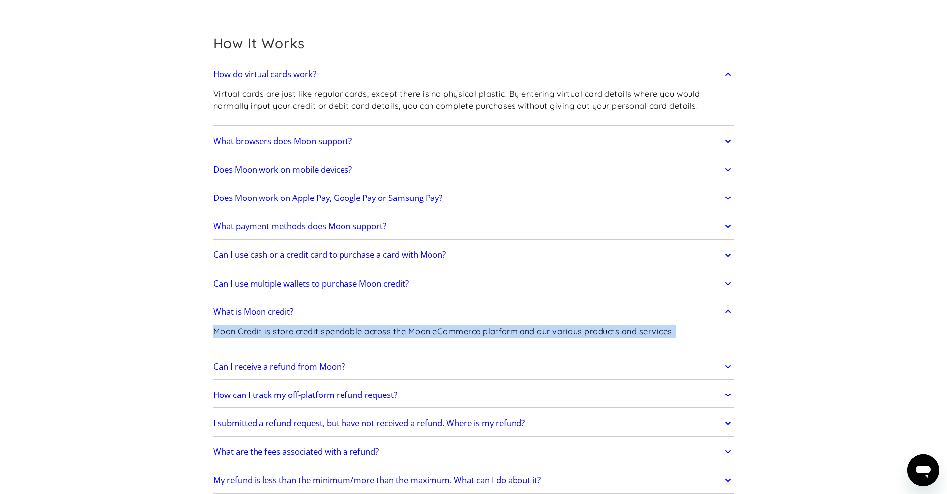
click at [282, 330] on p "Moon Credit is store credit spendable across the Moon eCommerce platform and ou…" at bounding box center [443, 331] width 461 height 12
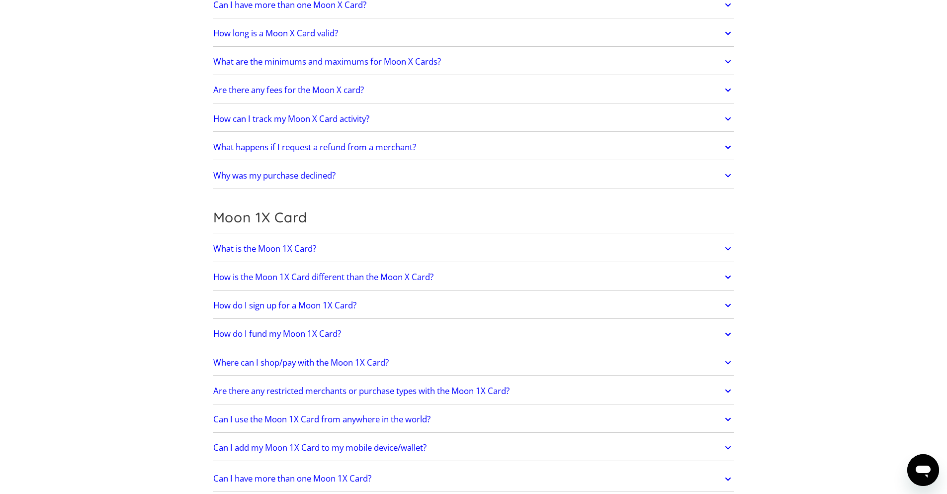
scroll to position [1193, 0]
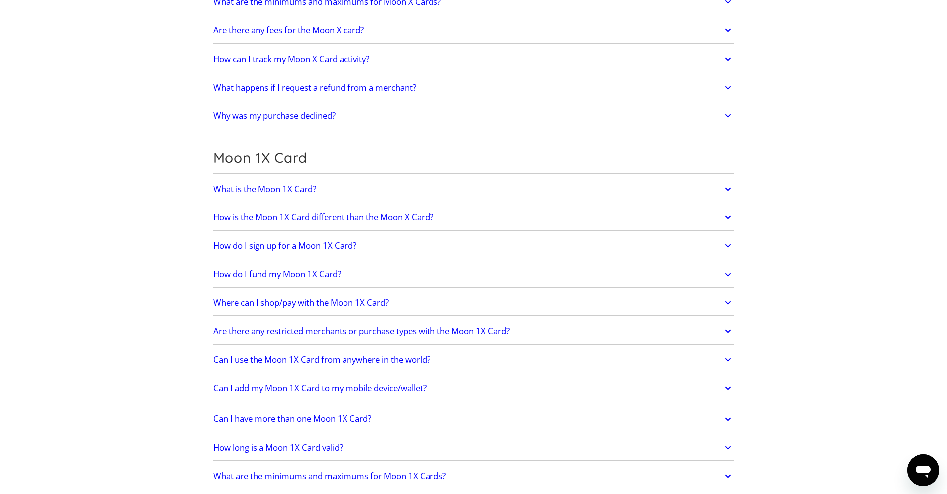
click at [374, 185] on link "What is the Moon 1X Card?" at bounding box center [473, 189] width 521 height 21
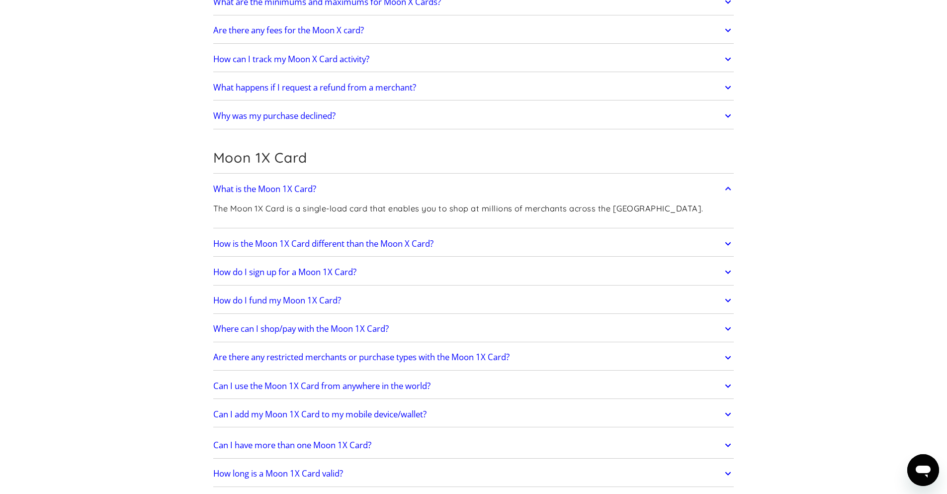
click at [290, 210] on p "The Moon 1X Card is a single-load card that enables you to shop at millions of …" at bounding box center [458, 208] width 490 height 12
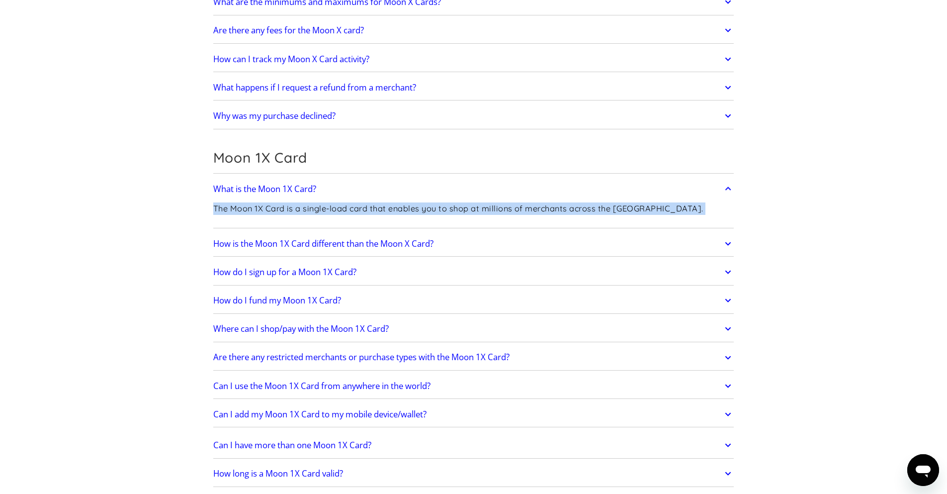
click at [290, 210] on p "The Moon 1X Card is a single-load card that enables you to shop at millions of …" at bounding box center [458, 208] width 490 height 12
click at [496, 246] on link "How is the Moon 1X Card different than the Moon X Card?" at bounding box center [473, 243] width 521 height 21
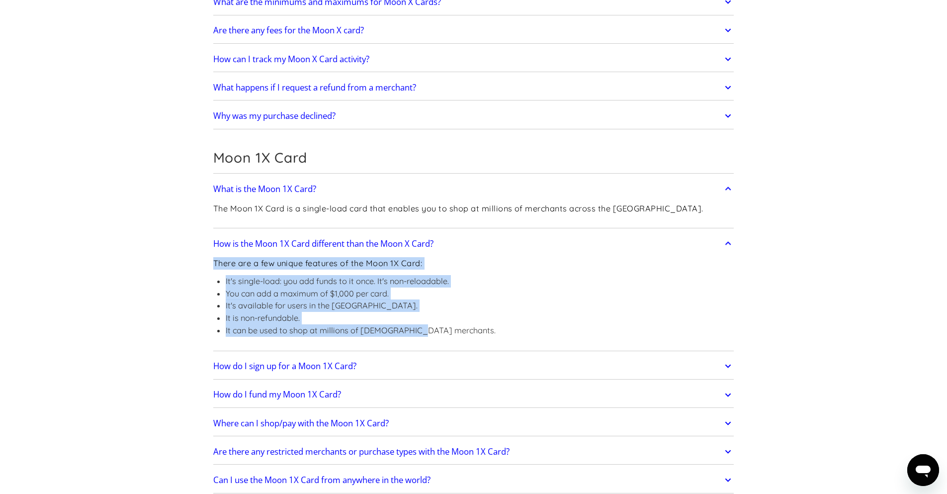
drag, startPoint x: 209, startPoint y: 262, endPoint x: 425, endPoint y: 344, distance: 230.2
click at [425, 344] on div "Frequently Asked Questions Get Started How do I sign up? Head to [DOMAIN_NAME][…" at bounding box center [473, 175] width 550 height 2659
click at [834, 282] on section "Frequently Asked Questions Get Started How do I sign up? Head to [DOMAIN_NAME][…" at bounding box center [473, 175] width 947 height 2659
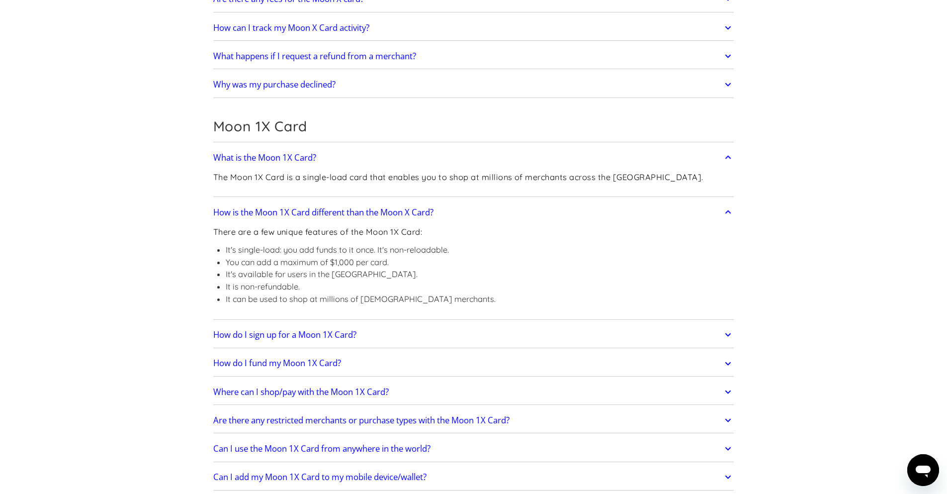
scroll to position [1253, 0]
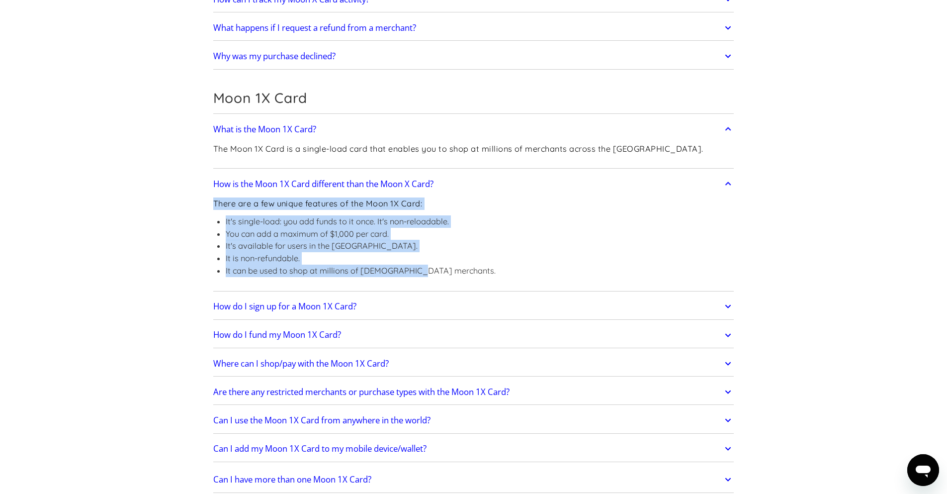
drag, startPoint x: 404, startPoint y: 274, endPoint x: 210, endPoint y: 198, distance: 208.6
click at [210, 198] on div "Frequently Asked Questions Get Started How do I sign up? Head to [DOMAIN_NAME][…" at bounding box center [473, 116] width 550 height 2659
click at [266, 208] on p "There are a few unique features of the Moon 1X Card:" at bounding box center [354, 203] width 282 height 12
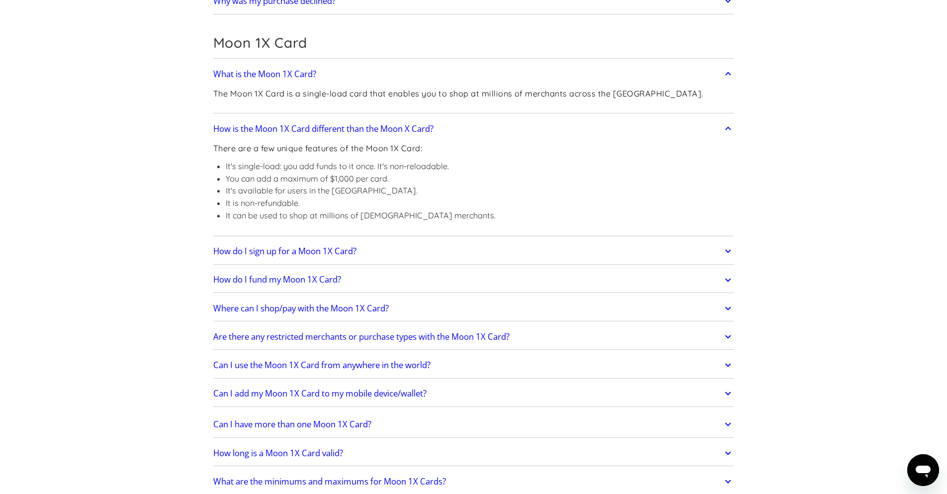
scroll to position [1313, 0]
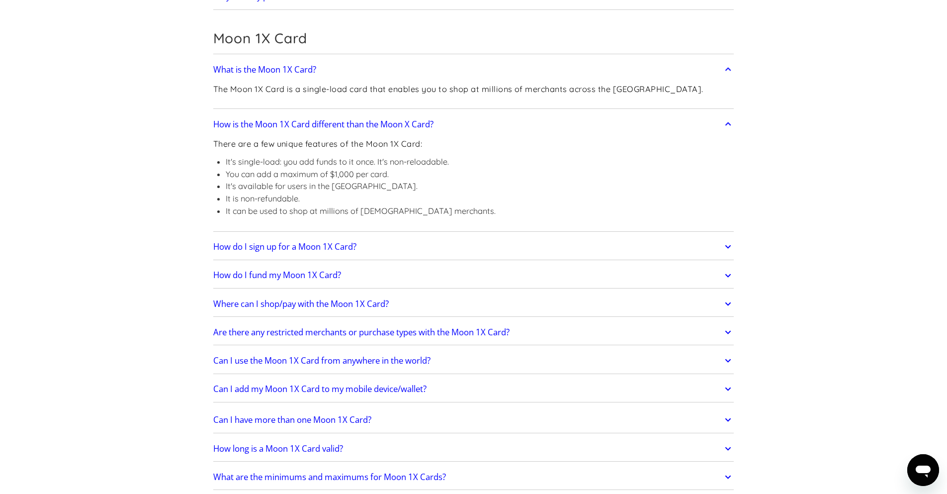
click at [384, 275] on link "How do I fund my Moon 1X Card?" at bounding box center [473, 275] width 521 height 21
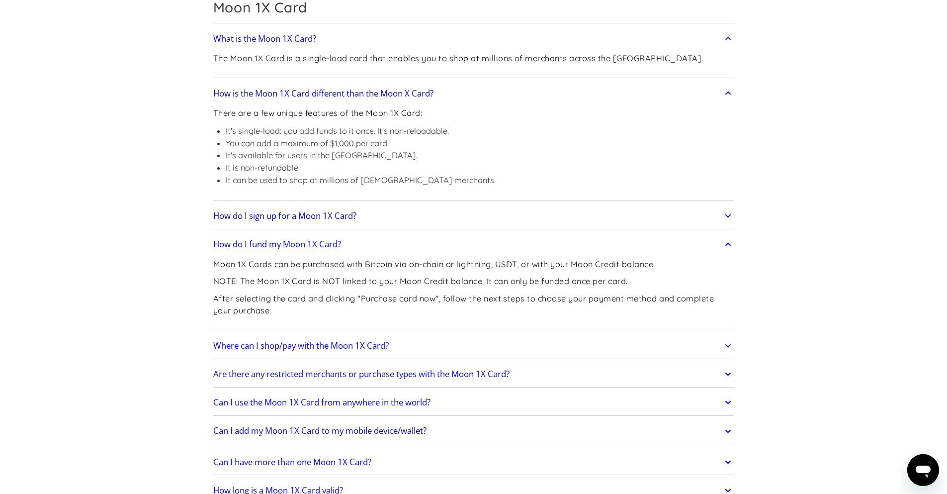
scroll to position [1372, 0]
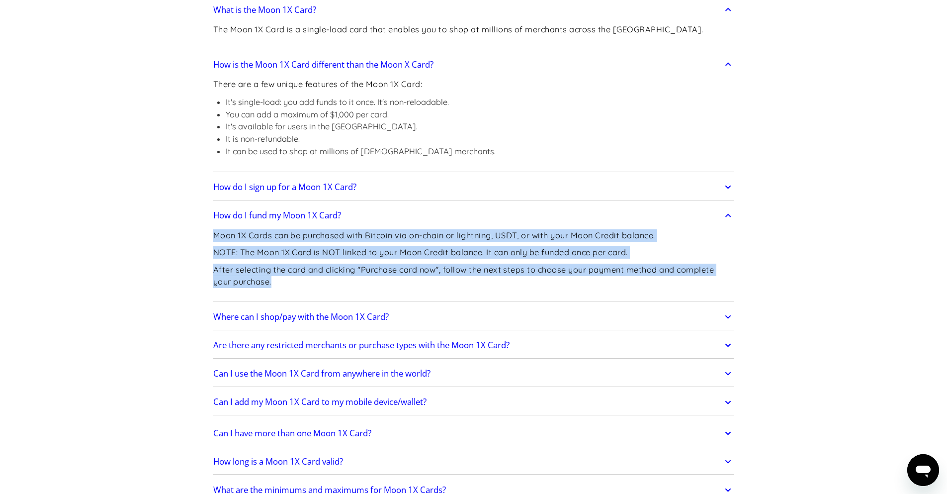
drag, startPoint x: 271, startPoint y: 285, endPoint x: 209, endPoint y: 238, distance: 77.7
click at [209, 238] on div "Frequently Asked Questions Get Started How do I sign up? Head to [DOMAIN_NAME][…" at bounding box center [473, 32] width 550 height 2731
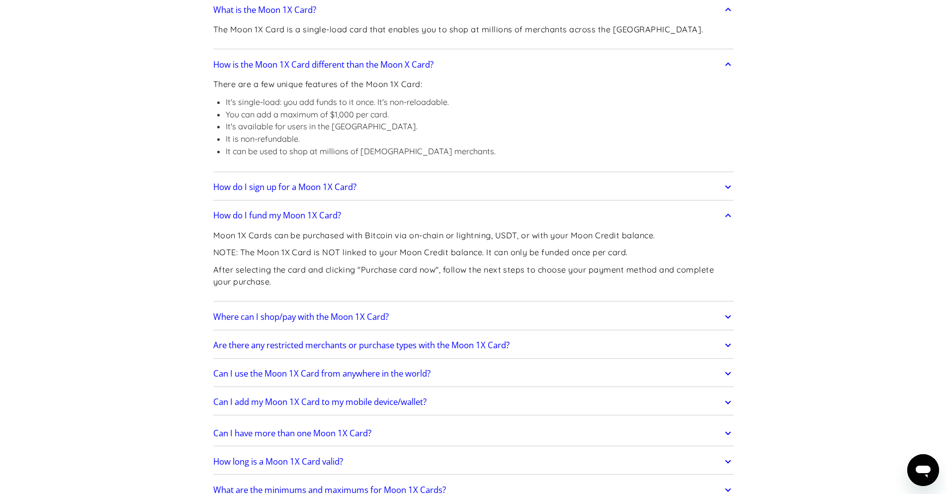
click at [165, 342] on section "Frequently Asked Questions Get Started How do I sign up? Head to [DOMAIN_NAME][…" at bounding box center [473, 32] width 947 height 2731
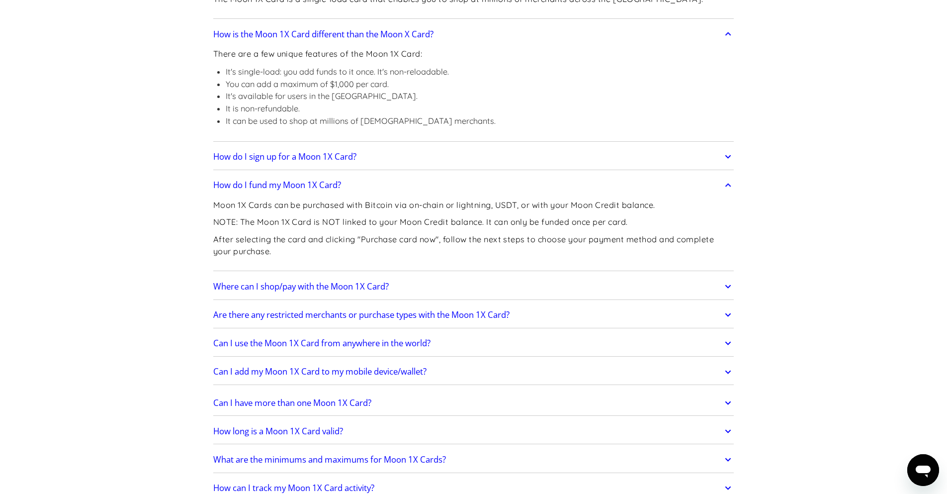
scroll to position [1432, 0]
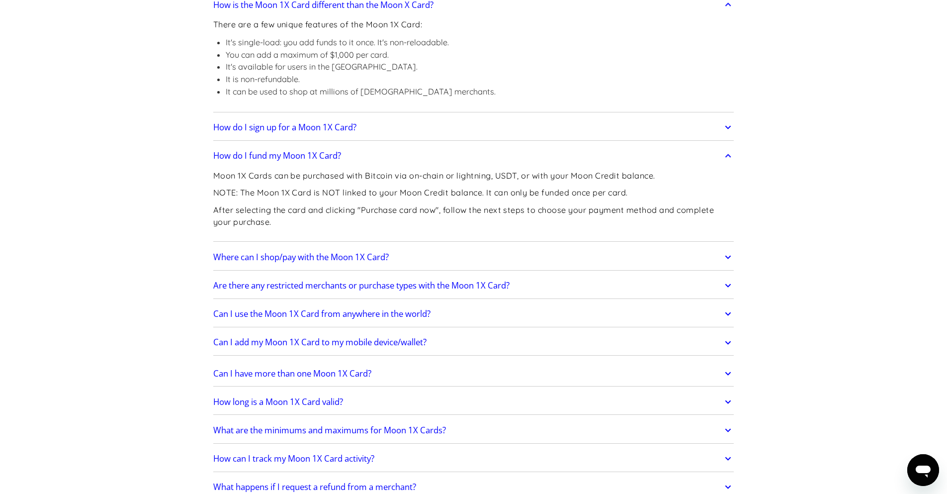
click at [424, 254] on link "Where can I shop/pay with the Moon 1X Card?" at bounding box center [473, 257] width 521 height 21
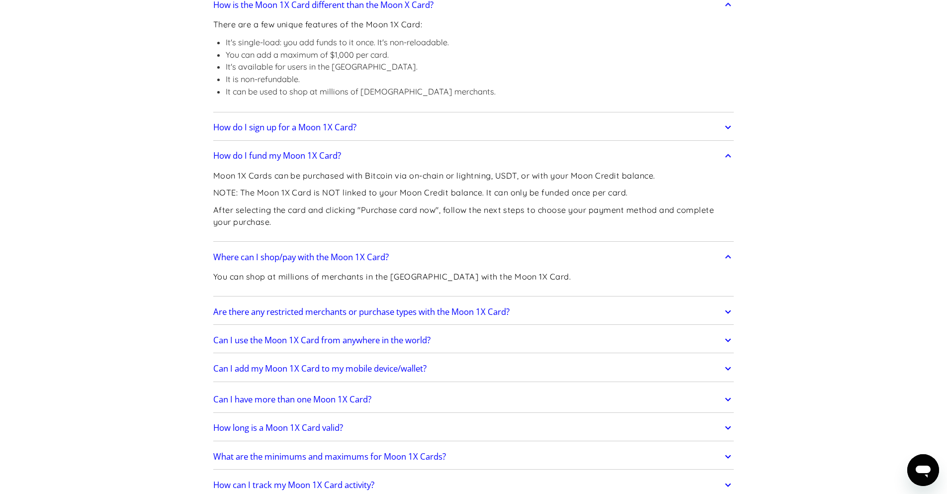
click at [354, 278] on p "You can shop at millions of merchants in the [GEOGRAPHIC_DATA] with the Moon 1X…" at bounding box center [392, 277] width 358 height 12
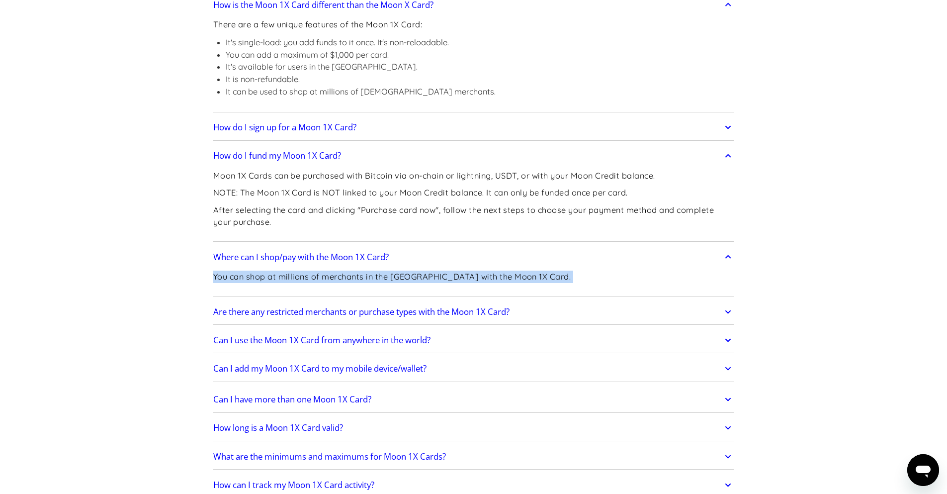
click at [354, 278] on p "You can shop at millions of merchants in the [GEOGRAPHIC_DATA] with the Moon 1X…" at bounding box center [392, 277] width 358 height 12
click at [550, 315] on link "Are there any restricted merchants or purchase types with the Moon 1X Card?" at bounding box center [473, 311] width 521 height 21
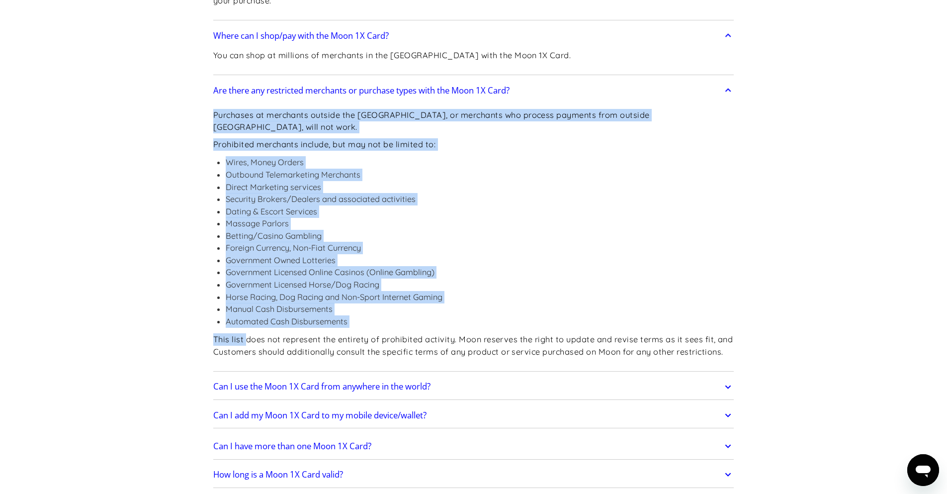
scroll to position [1671, 0]
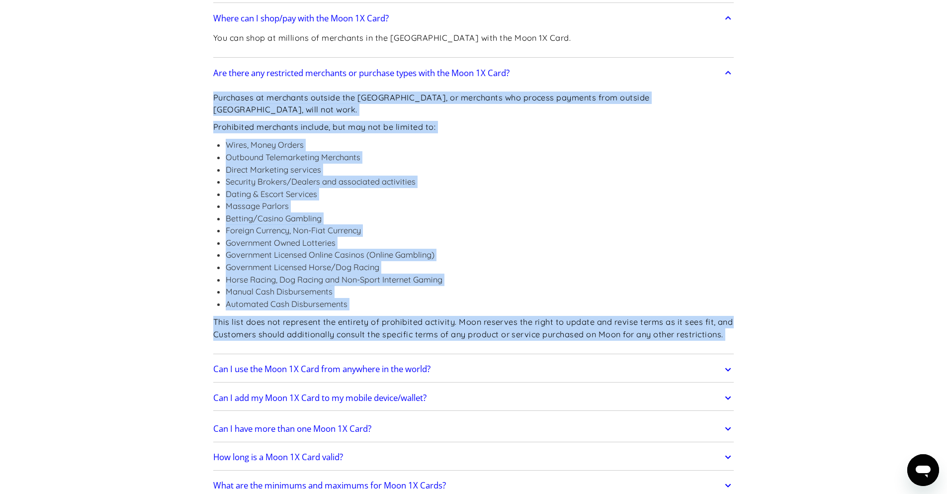
drag, startPoint x: 212, startPoint y: 213, endPoint x: 456, endPoint y: 343, distance: 276.1
drag, startPoint x: 547, startPoint y: 218, endPoint x: 543, endPoint y: 222, distance: 5.3
click at [547, 224] on li "Foreign Currency, Non-Fiat Currency" at bounding box center [480, 230] width 509 height 12
click at [405, 273] on li "Horse Racing, Dog Racing and Non-Sport Internet Gaming" at bounding box center [480, 279] width 509 height 12
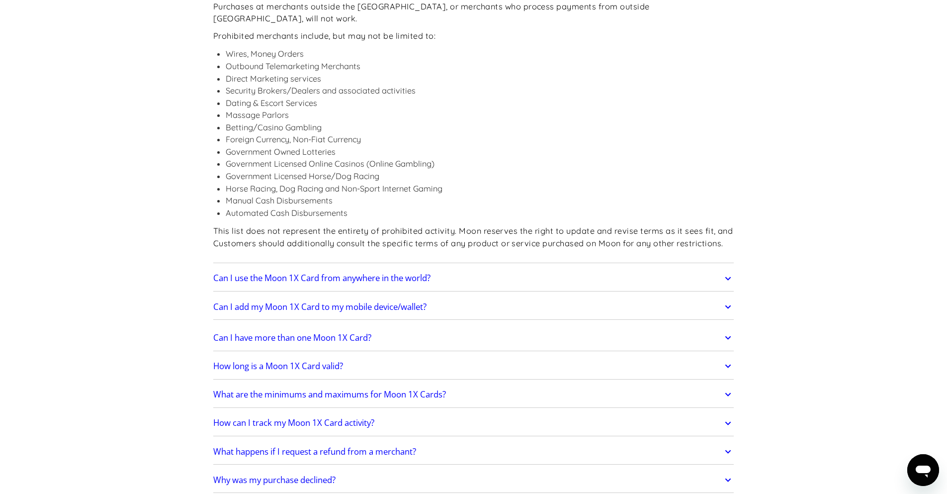
scroll to position [1790, 0]
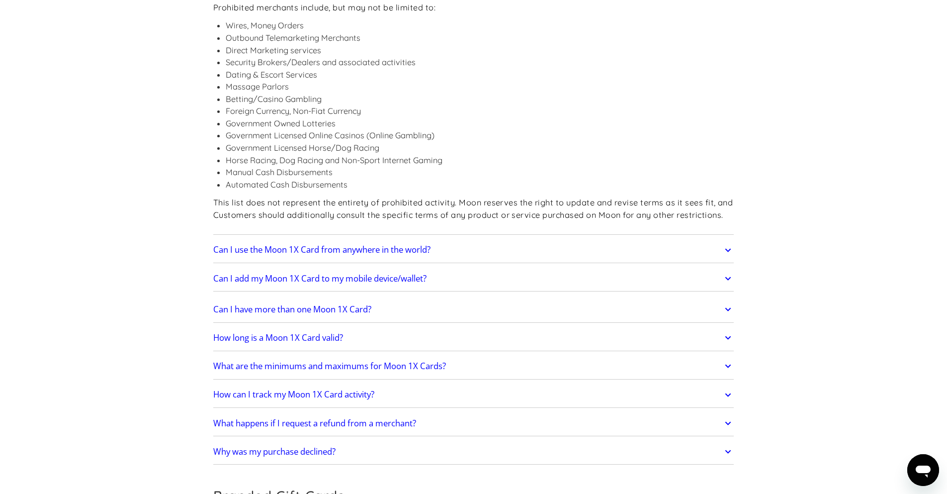
click at [454, 240] on link "Can I use the Moon 1X Card from anywhere in the world?" at bounding box center [473, 250] width 521 height 21
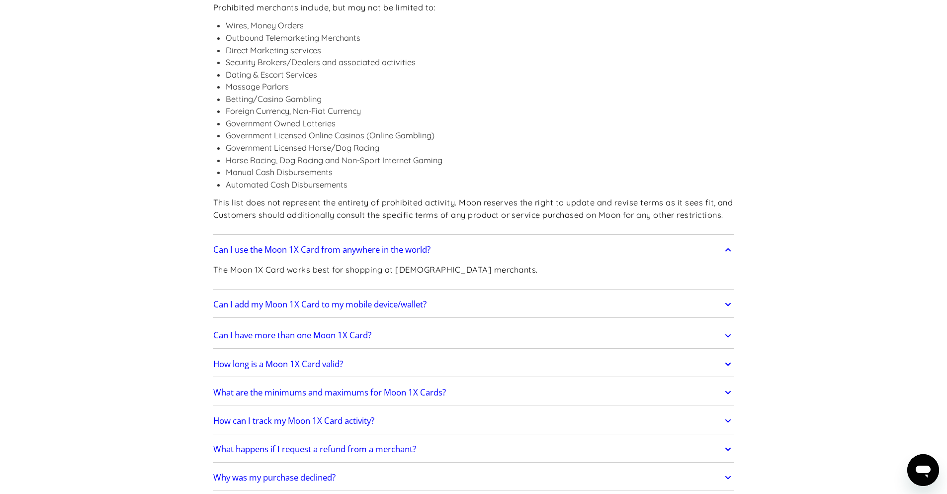
click at [368, 264] on p "The Moon 1X Card works best for shopping at [DEMOGRAPHIC_DATA] merchants." at bounding box center [375, 270] width 325 height 12
click at [492, 300] on link "Can I add my Moon 1X Card to my mobile device/wallet?" at bounding box center [473, 304] width 521 height 21
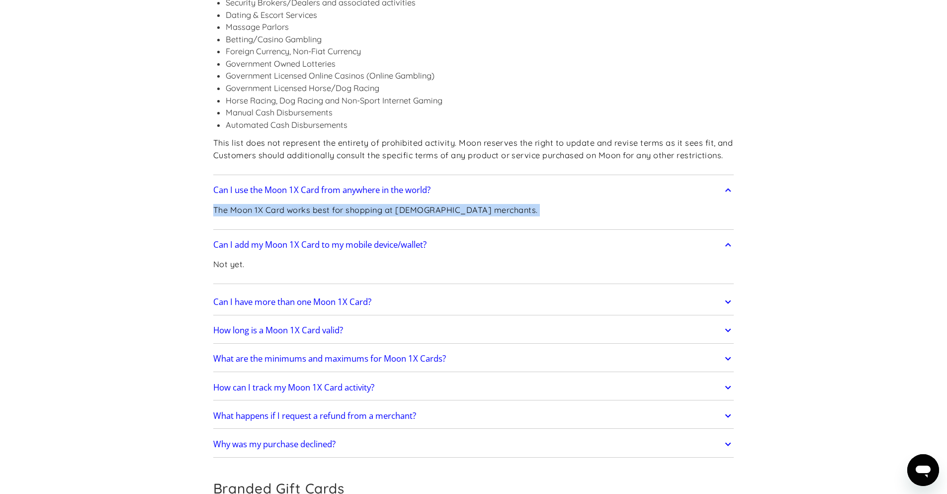
scroll to position [1909, 0]
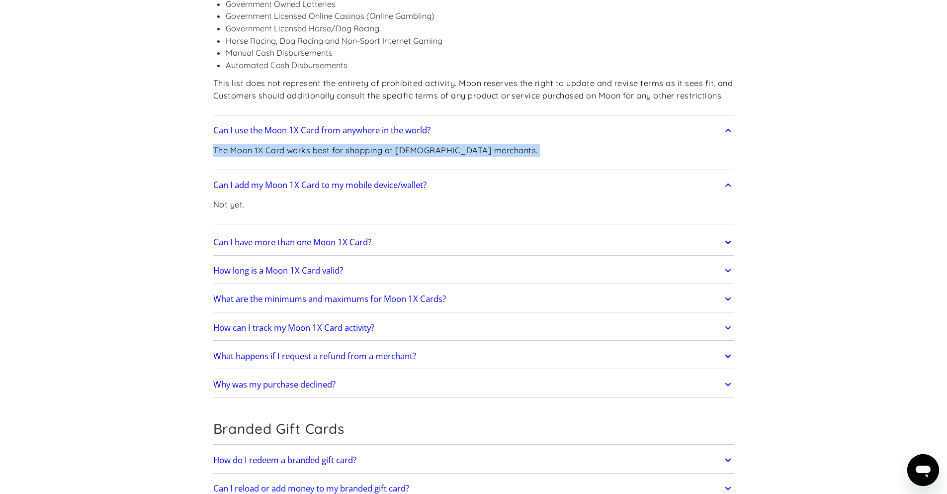
click at [443, 232] on link "Can I have more than one Moon 1X Card?" at bounding box center [473, 242] width 521 height 21
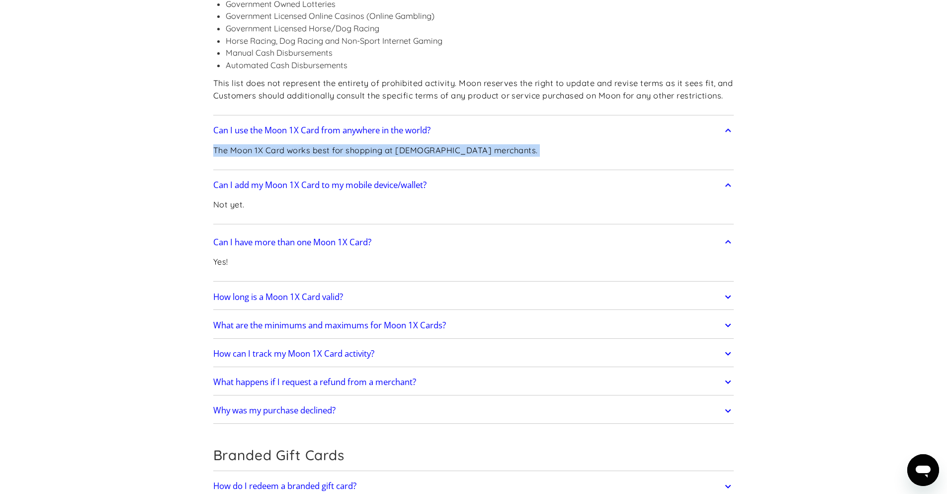
scroll to position [1969, 0]
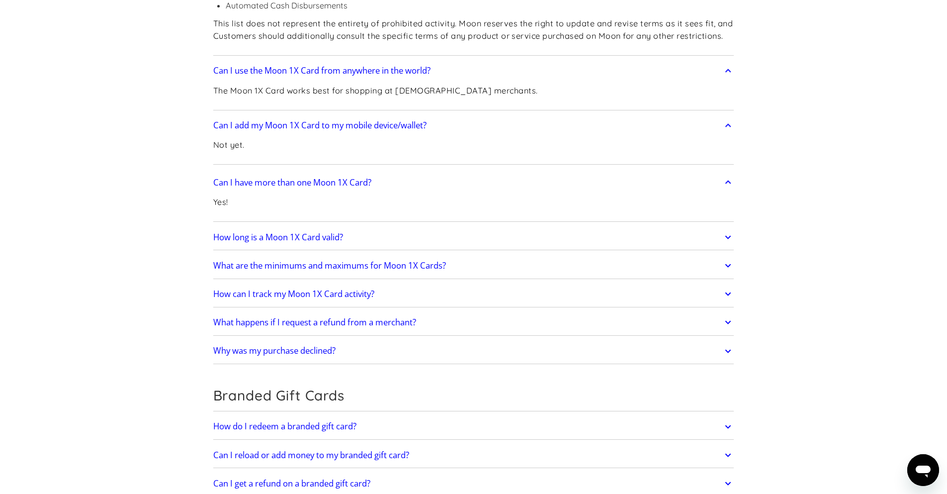
click at [221, 196] on p "Yes!" at bounding box center [220, 202] width 15 height 12
click at [254, 198] on div "Yes!" at bounding box center [473, 206] width 521 height 26
click at [375, 229] on link "How long is a Moon 1X Card valid?" at bounding box center [473, 237] width 521 height 21
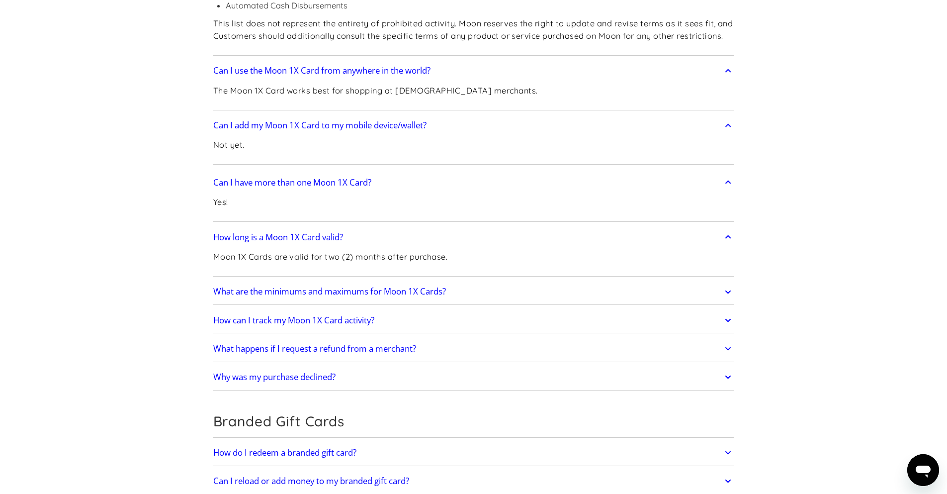
click at [272, 251] on p "Moon 1X Cards are valid for two (2) months after purchase." at bounding box center [330, 257] width 235 height 12
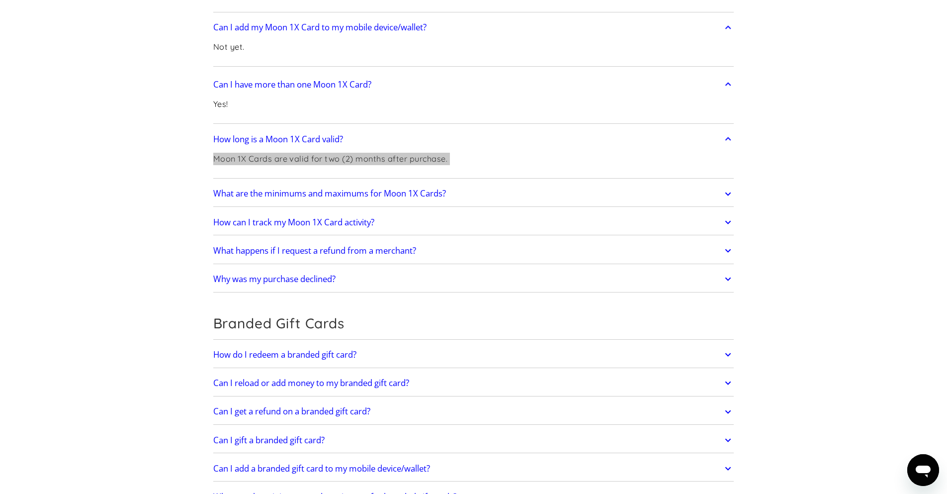
scroll to position [2088, 0]
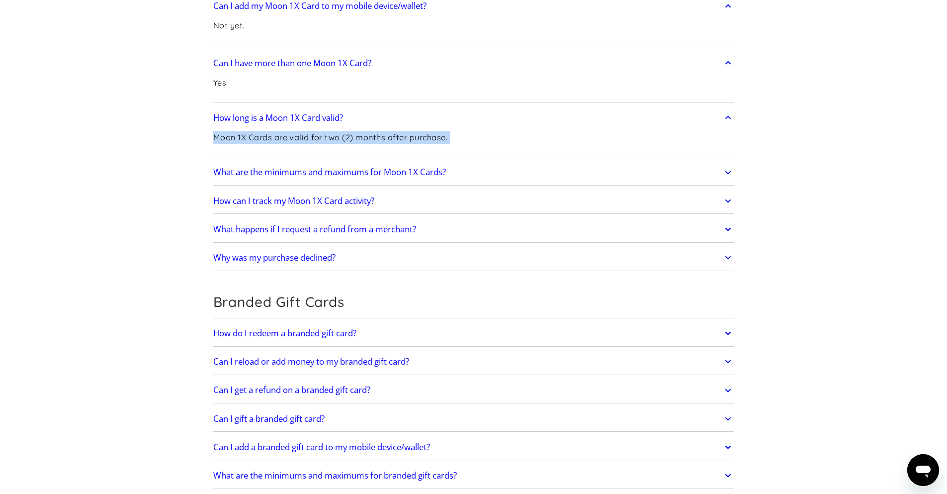
click at [472, 162] on link "What are the minimums and maximums for Moon 1X Cards?" at bounding box center [473, 172] width 521 height 21
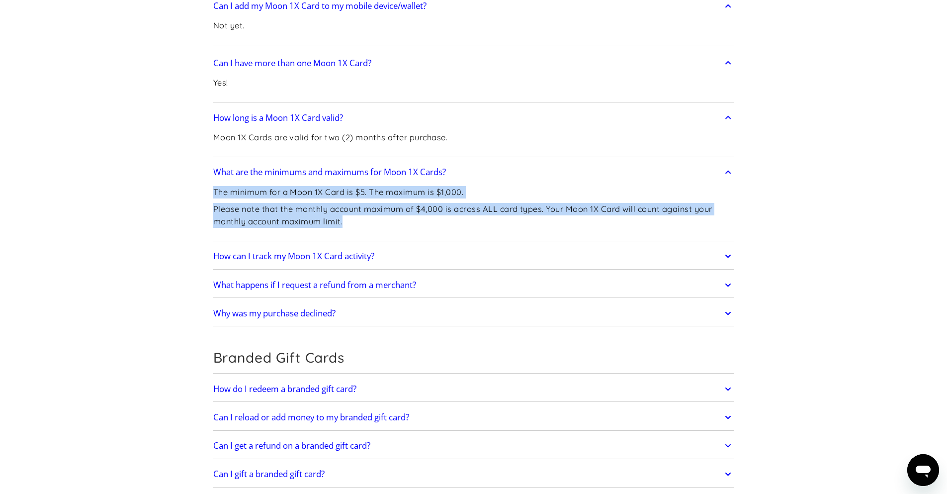
drag, startPoint x: 197, startPoint y: 179, endPoint x: 435, endPoint y: 203, distance: 239.0
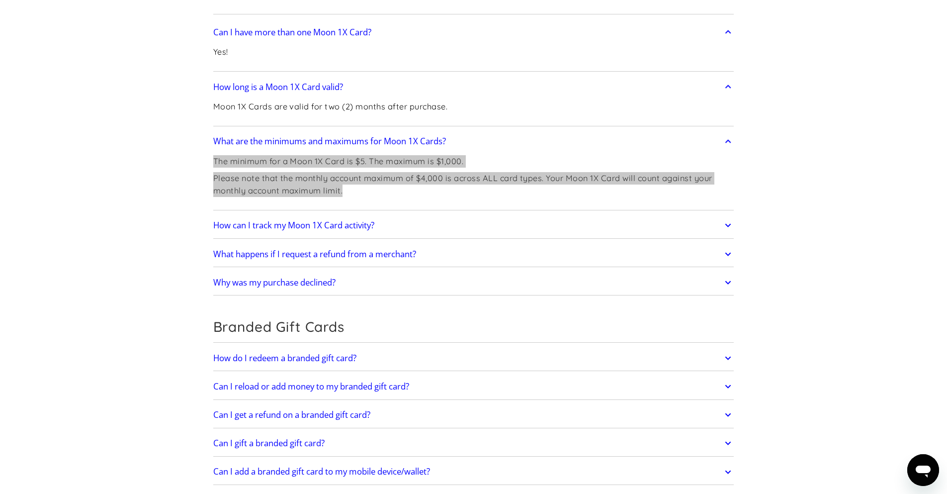
scroll to position [2148, 0]
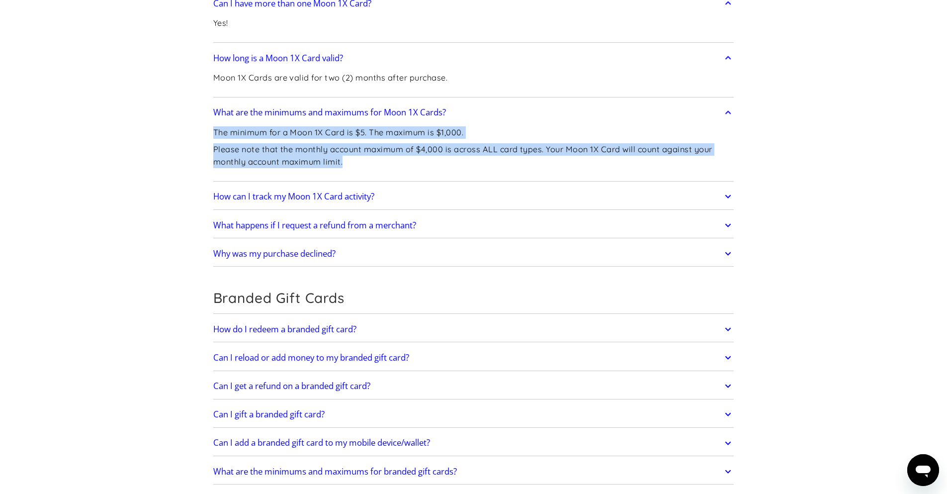
click at [477, 186] on link "How can I track my Moon 1X Card activity?" at bounding box center [473, 196] width 521 height 21
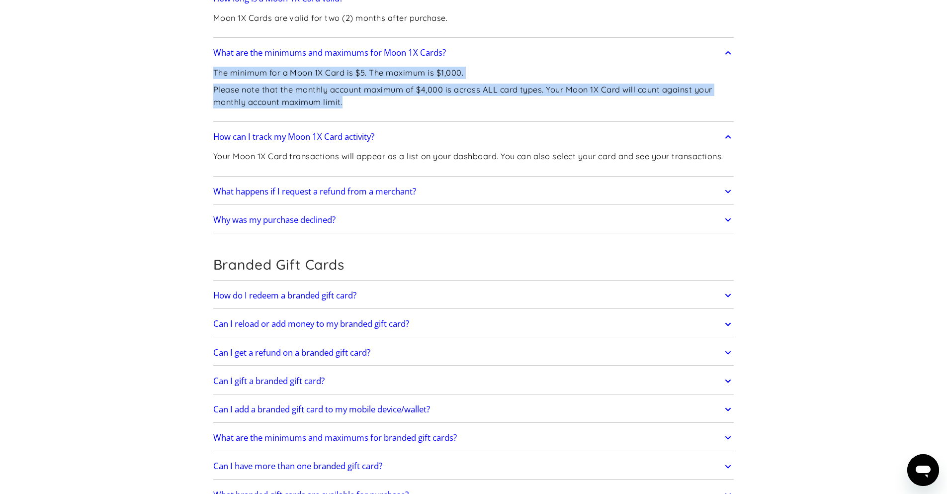
scroll to position [2267, 0]
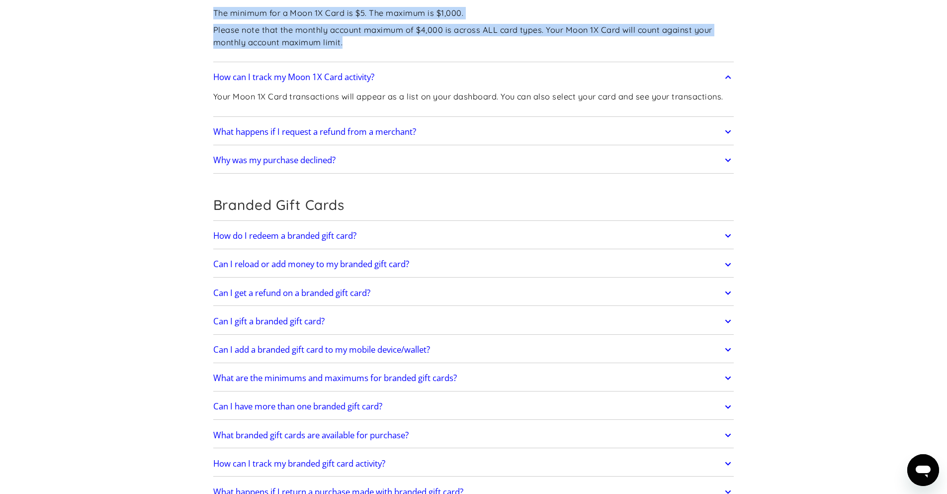
click at [381, 225] on link "How do I redeem a branded gift card?" at bounding box center [473, 235] width 521 height 21
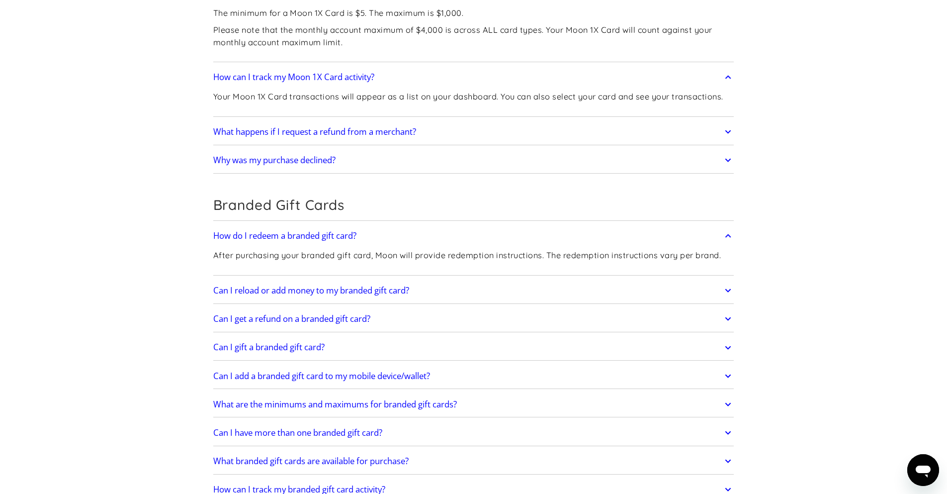
click at [327, 249] on p "After purchasing your branded gift card, Moon will provide redemption instructi…" at bounding box center [467, 255] width 508 height 12
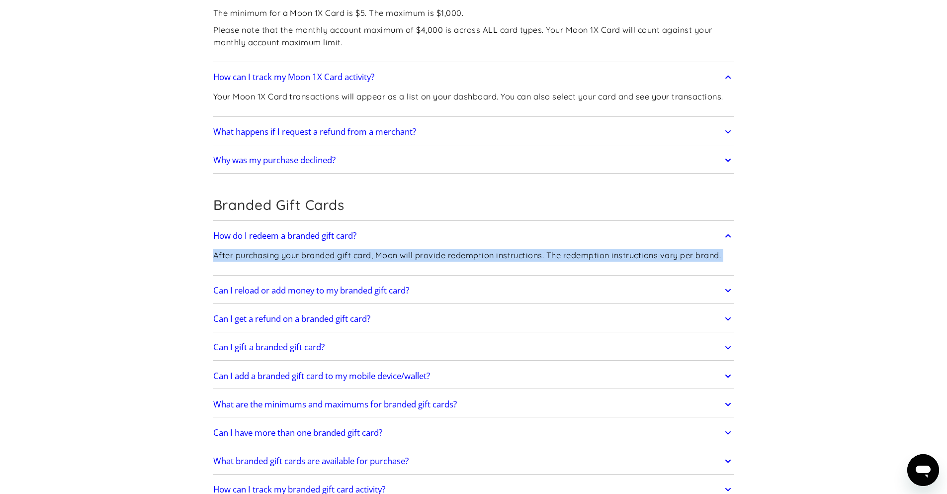
click at [327, 249] on p "After purchasing your branded gift card, Moon will provide redemption instructi…" at bounding box center [467, 255] width 508 height 12
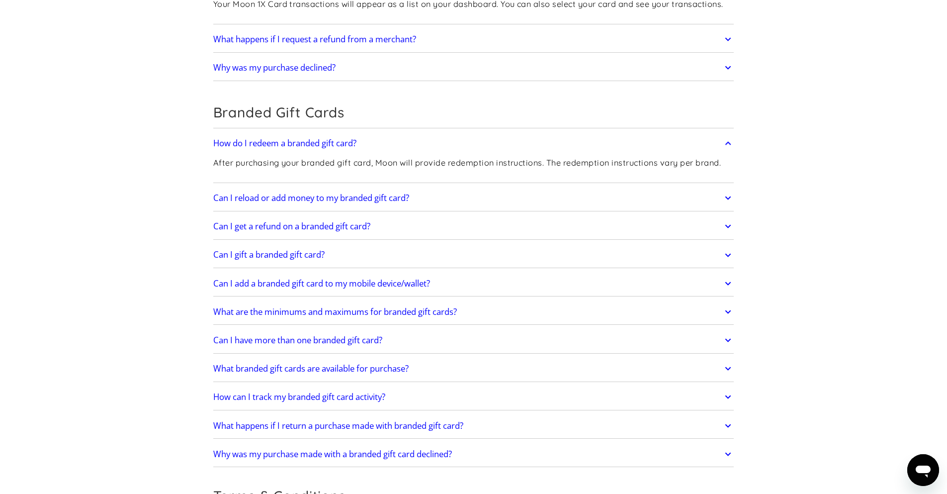
scroll to position [2387, 0]
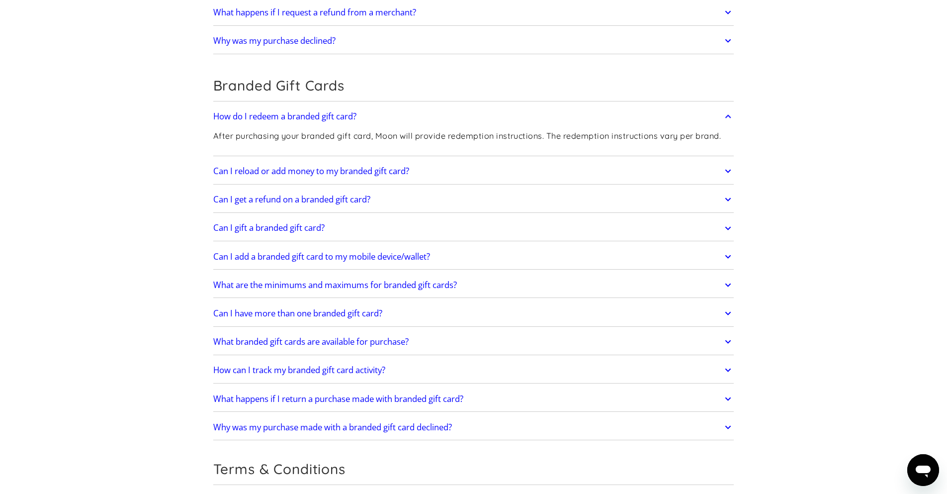
click at [466, 248] on link "Can I add a branded gift card to my mobile device/wallet?" at bounding box center [473, 256] width 521 height 21
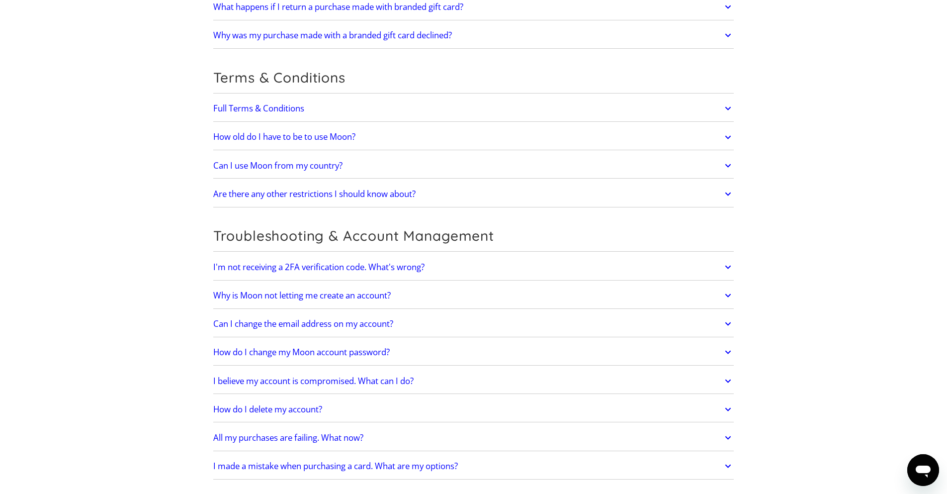
scroll to position [2864, 0]
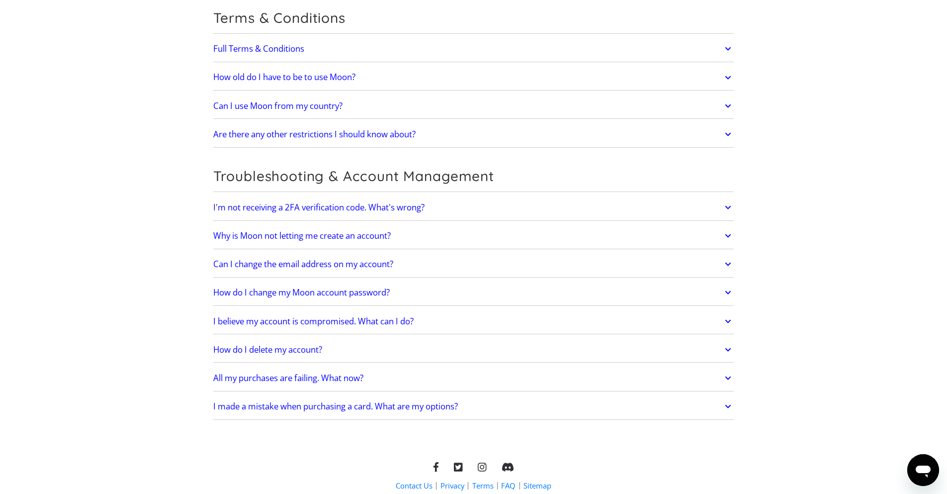
click at [399, 256] on link "Can I change the email address on my account?" at bounding box center [473, 264] width 521 height 21
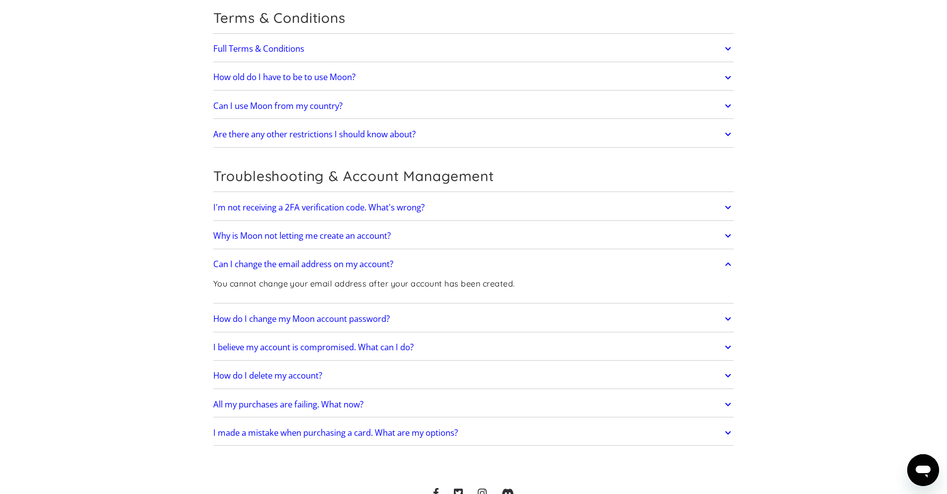
click at [373, 277] on p "You cannot change your email address after your account has been created." at bounding box center [364, 283] width 302 height 12
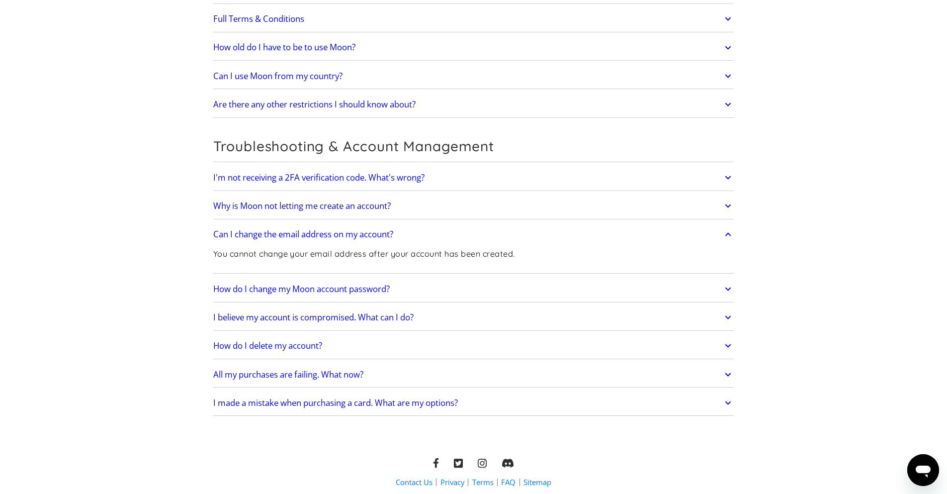
scroll to position [2921, 0]
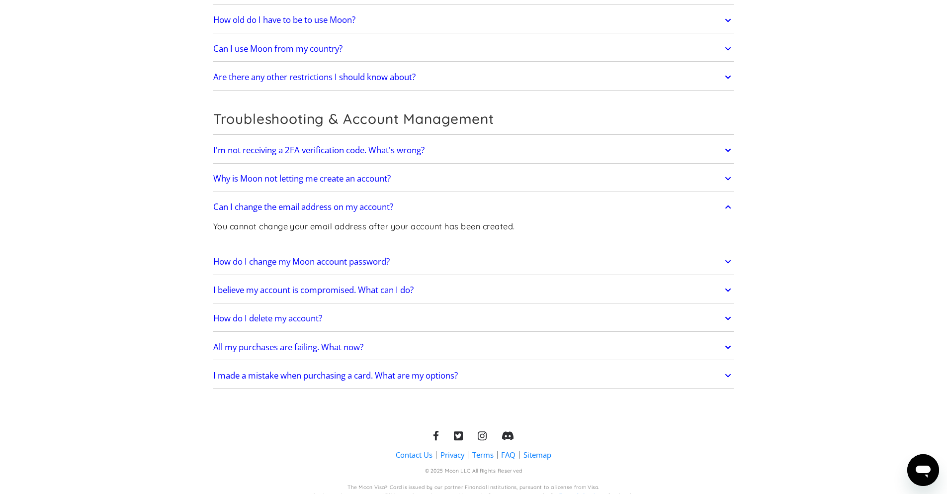
click at [436, 279] on link "I believe my account is compromised. What can I do?" at bounding box center [473, 289] width 521 height 21
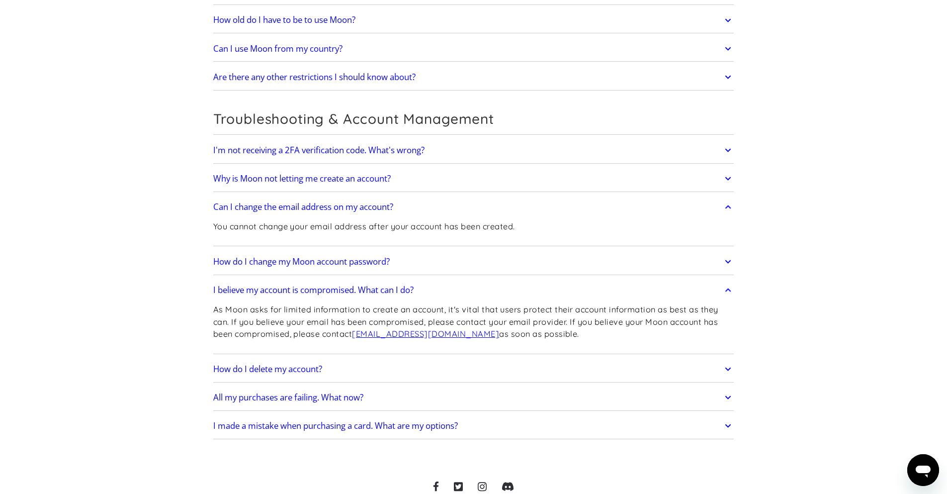
drag, startPoint x: 210, startPoint y: 299, endPoint x: 674, endPoint y: 320, distance: 464.4
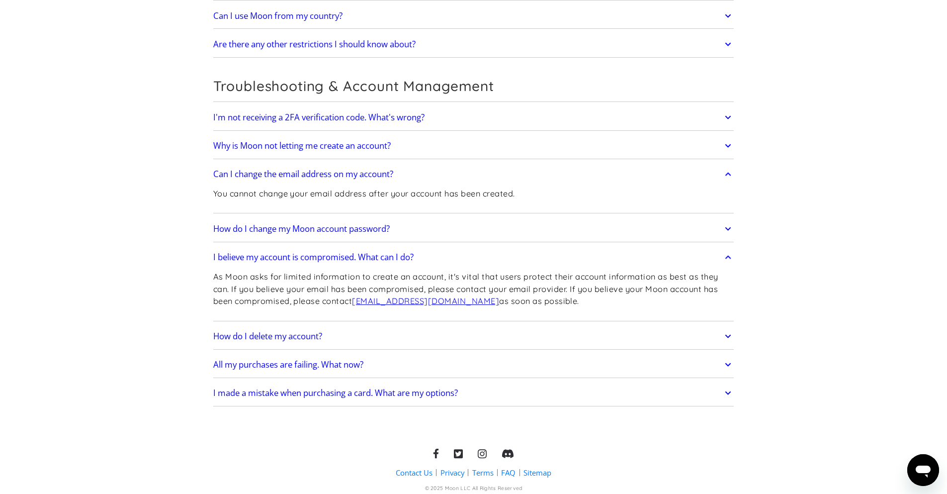
scroll to position [2972, 0]
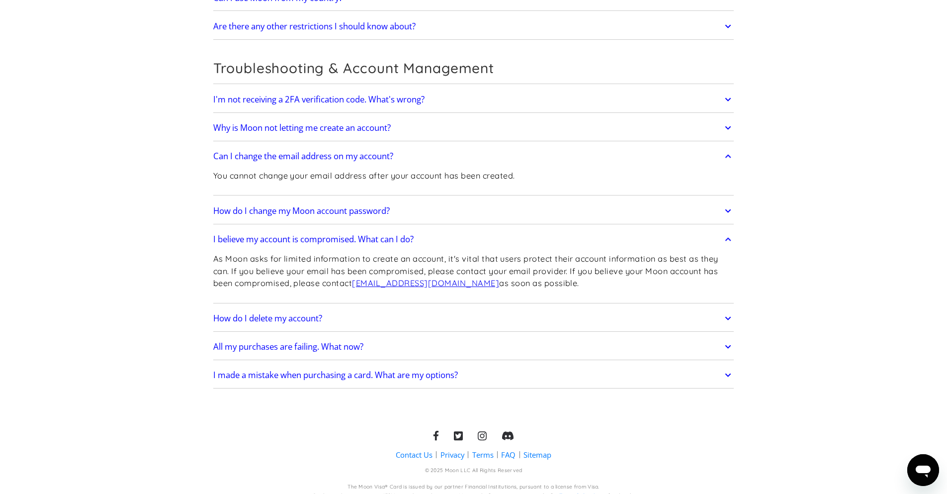
click at [409, 341] on link "All my purchases are failing. What now?" at bounding box center [473, 346] width 521 height 21
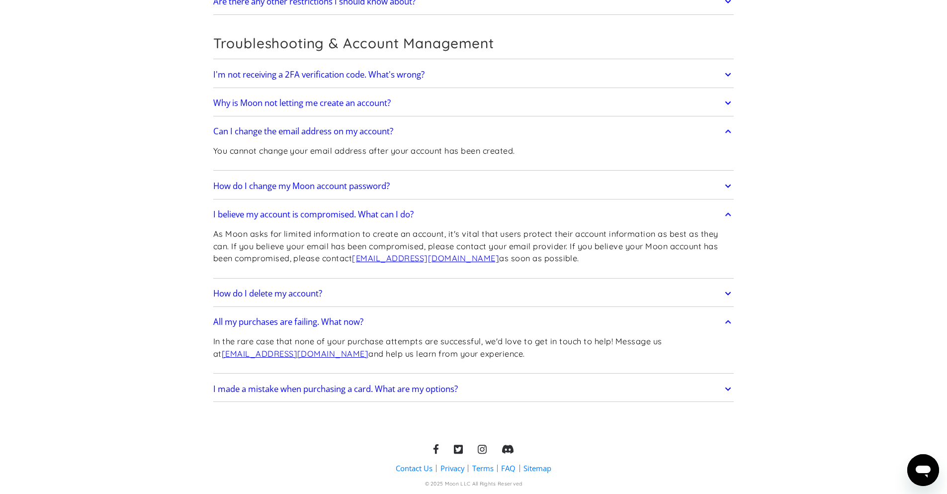
scroll to position [3010, 0]
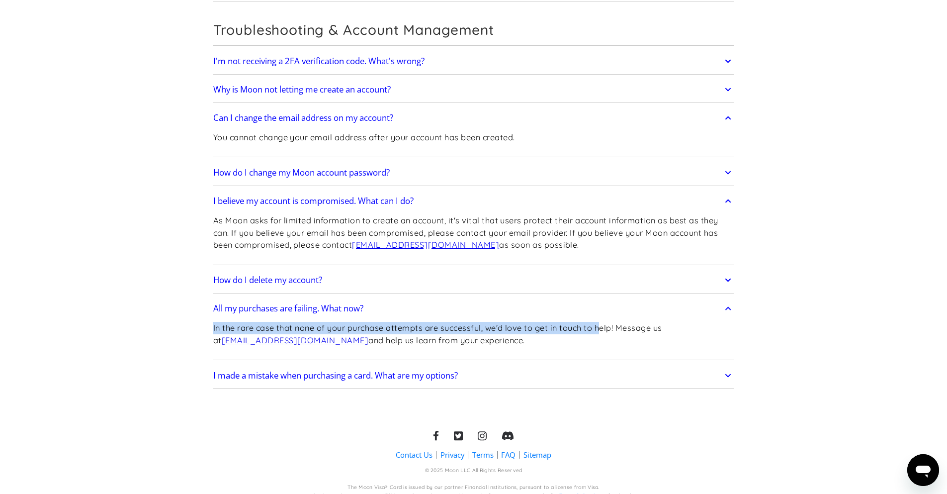
drag, startPoint x: 203, startPoint y: 314, endPoint x: 603, endPoint y: 319, distance: 399.3
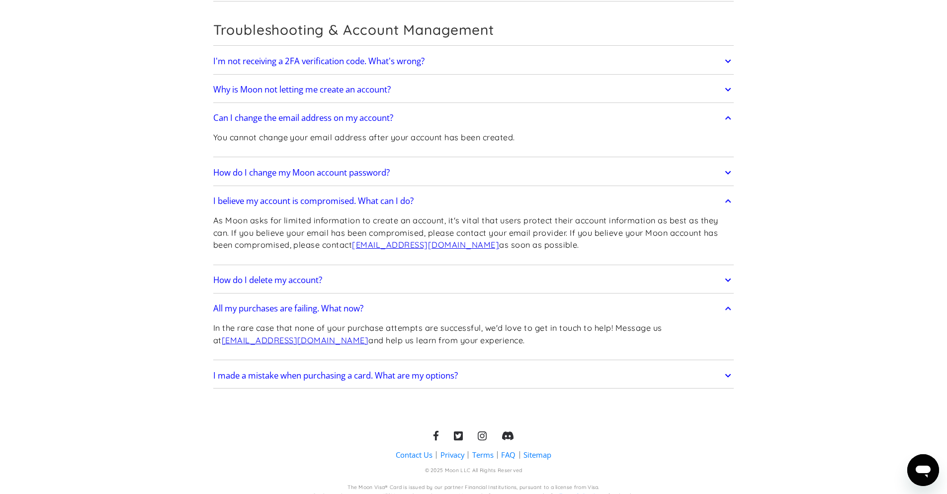
drag, startPoint x: 498, startPoint y: 334, endPoint x: 492, endPoint y: 331, distance: 6.2
click at [497, 334] on p "In the rare case that none of your purchase attempts are successful, we'd love …" at bounding box center [473, 334] width 521 height 24
drag, startPoint x: 482, startPoint y: 330, endPoint x: 194, endPoint y: 315, distance: 288.3
click at [533, 365] on link "I made a mistake when purchasing a card. What are my options?" at bounding box center [473, 375] width 521 height 21
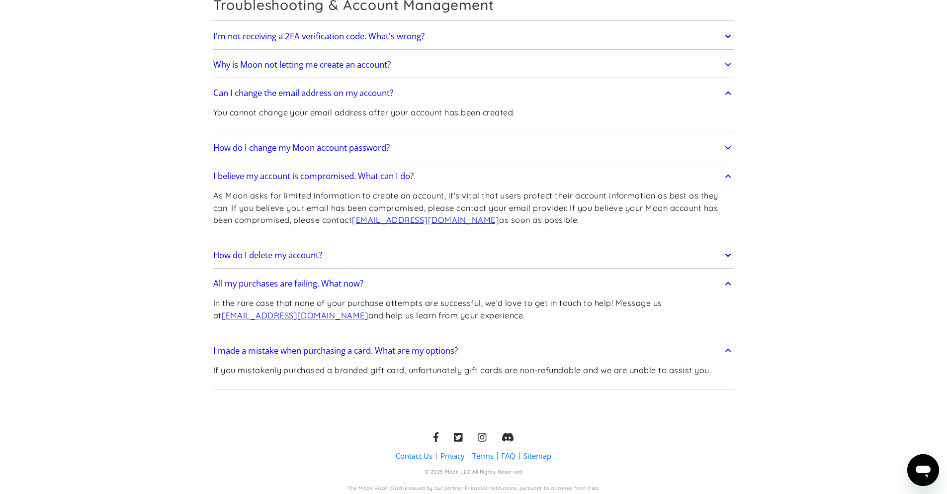
scroll to position [3037, 0]
click at [280, 362] on p "If you mistakenly purchased a branded gift card, unfortunately gift cards are n…" at bounding box center [462, 368] width 498 height 12
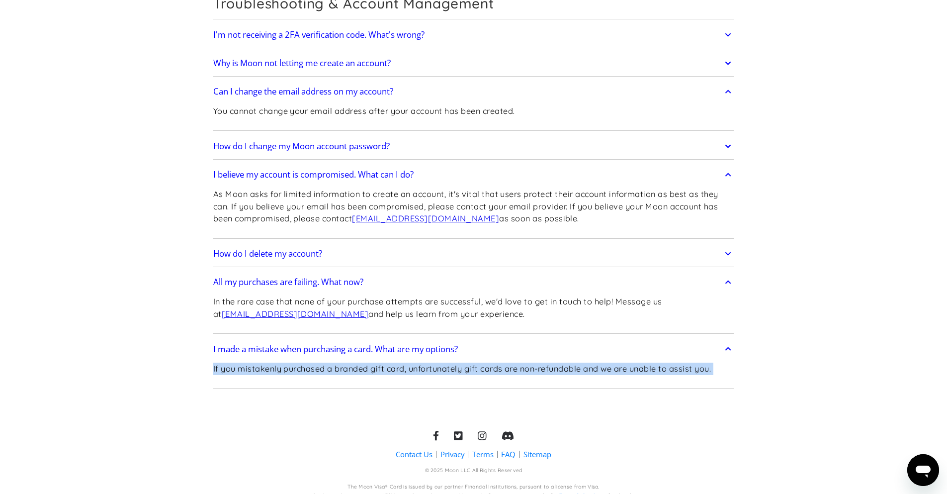
click at [280, 362] on p "If you mistakenly purchased a branded gift card, unfortunately gift cards are n…" at bounding box center [462, 368] width 498 height 12
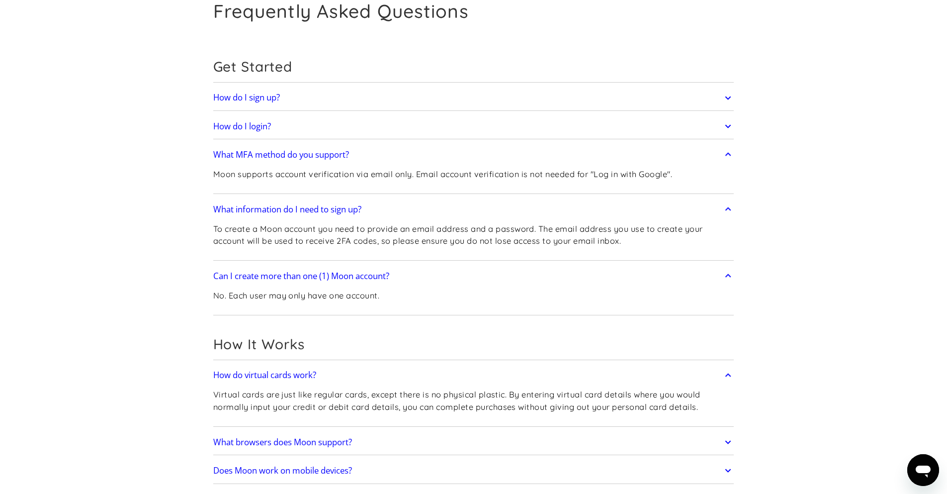
scroll to position [0, 0]
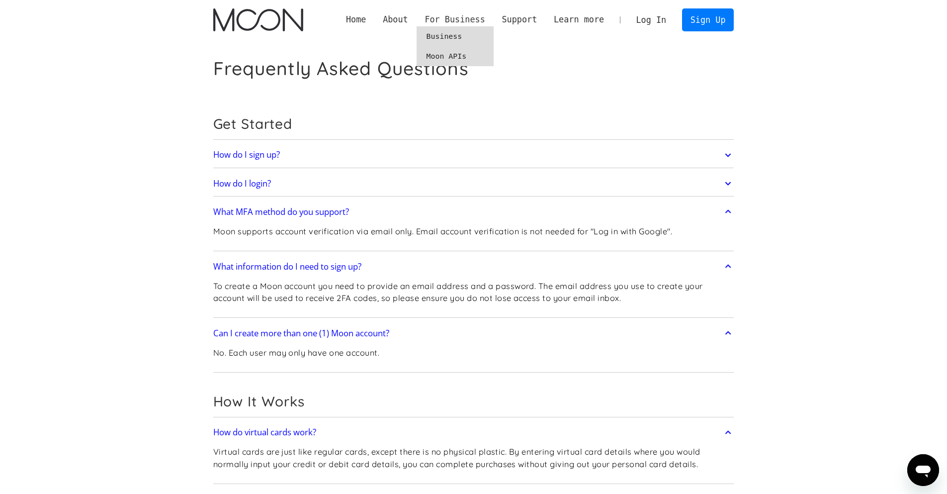
click at [475, 21] on div "For Business" at bounding box center [455, 19] width 60 height 12
click at [456, 24] on div "For Business" at bounding box center [455, 19] width 60 height 12
click at [443, 39] on link "Business" at bounding box center [455, 36] width 77 height 20
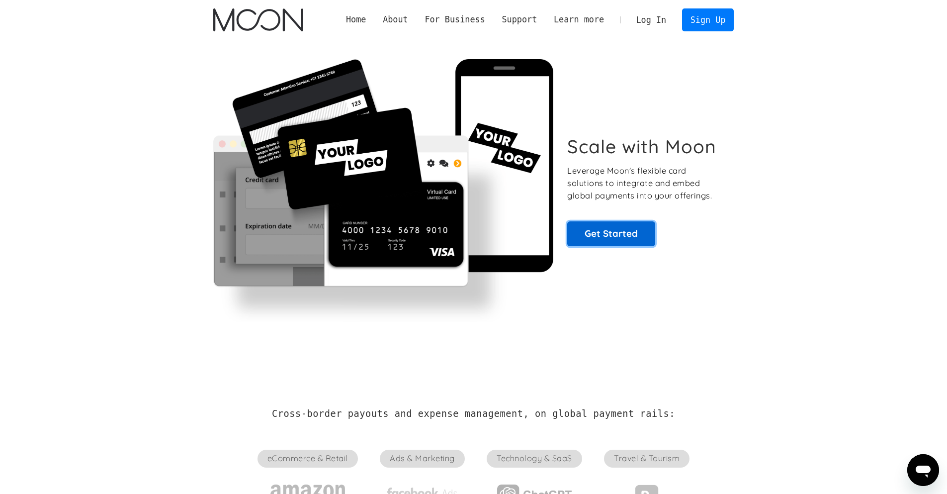
click at [608, 233] on link "Get Started" at bounding box center [611, 233] width 88 height 25
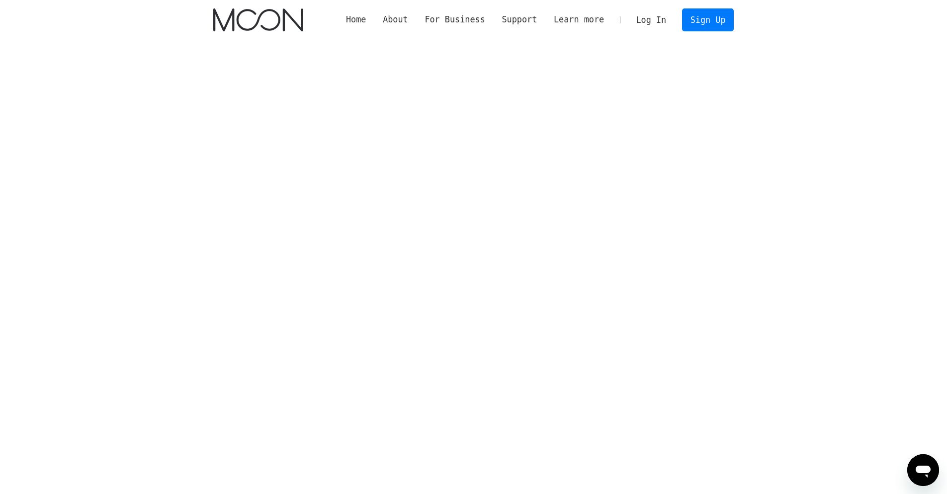
click at [360, 21] on link "Home" at bounding box center [356, 19] width 37 height 12
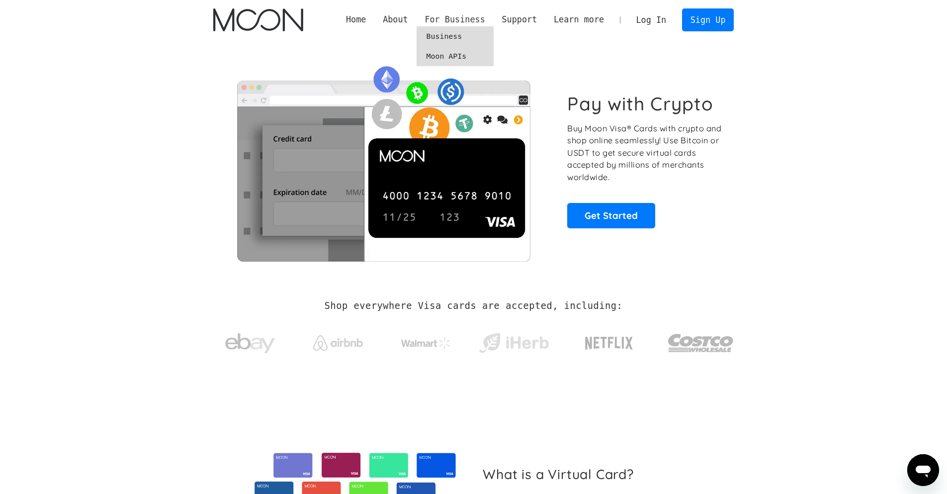
click at [451, 17] on div "For Business" at bounding box center [455, 19] width 60 height 12
click at [454, 14] on div "For Business" at bounding box center [455, 19] width 60 height 12
click at [449, 34] on link "Business" at bounding box center [455, 36] width 77 height 20
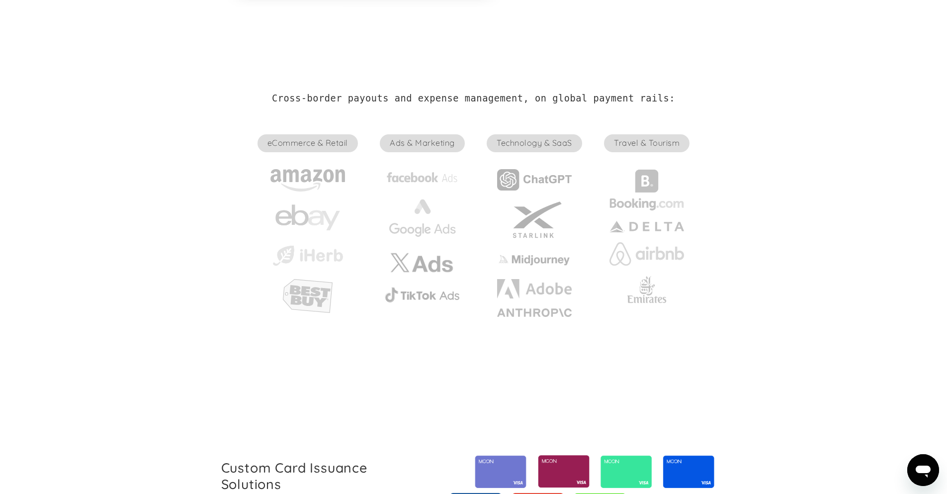
scroll to position [239, 0]
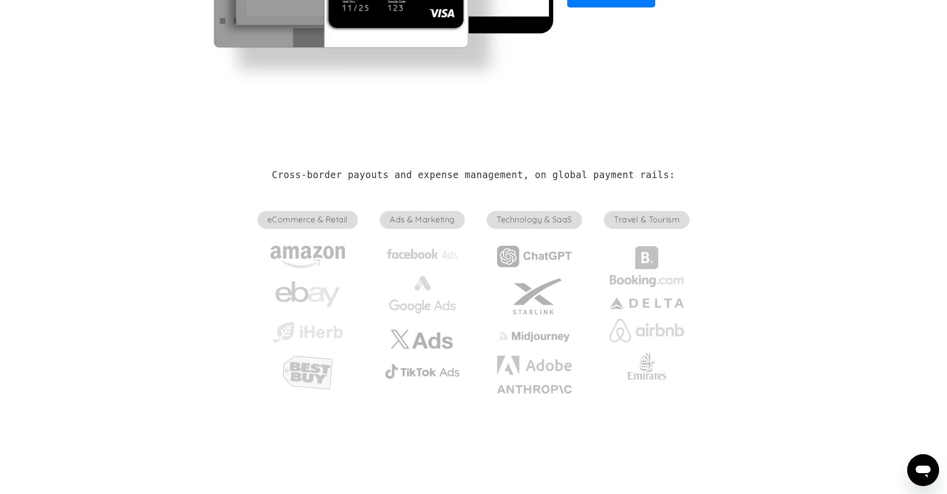
click at [427, 172] on h2 "Cross-border payouts and expense management, on global payment rails:" at bounding box center [473, 175] width 403 height 11
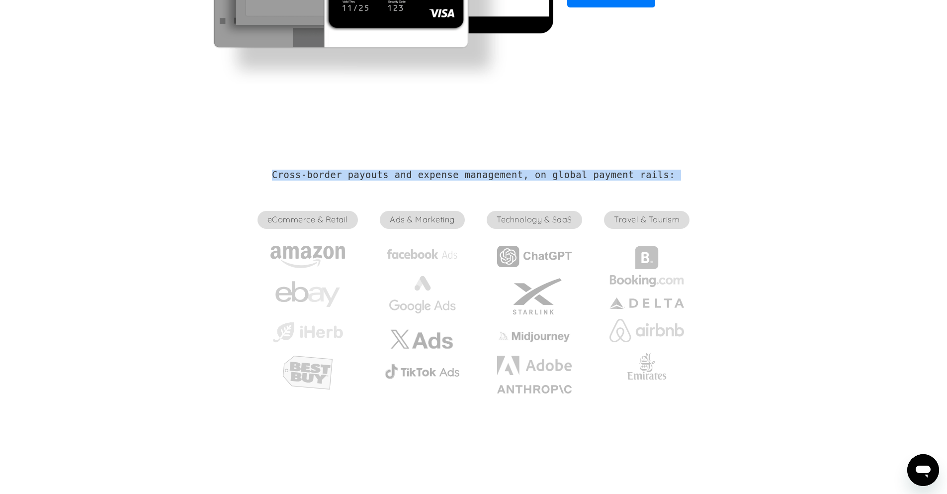
click at [427, 172] on h2 "Cross-border payouts and expense management, on global payment rails:" at bounding box center [473, 175] width 403 height 11
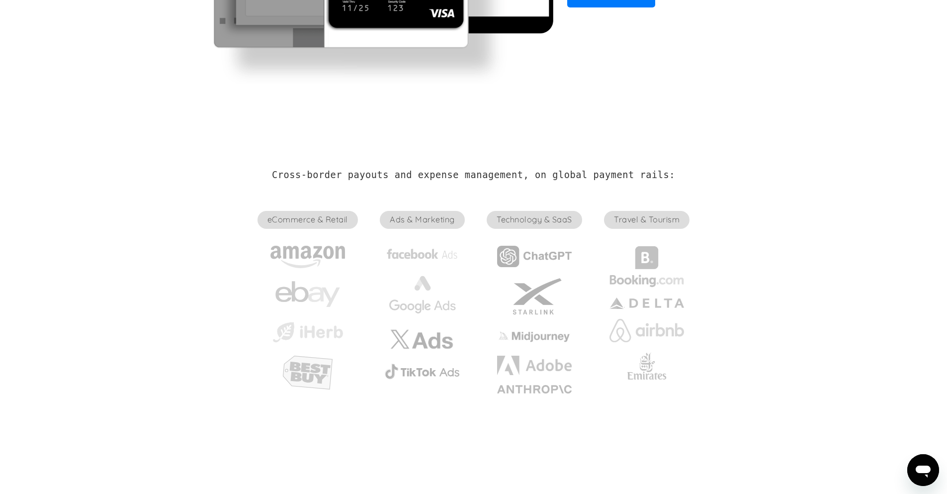
click at [767, 219] on section "Cross-border payouts and expense management, on global payment rails: eCommerce…" at bounding box center [473, 284] width 947 height 362
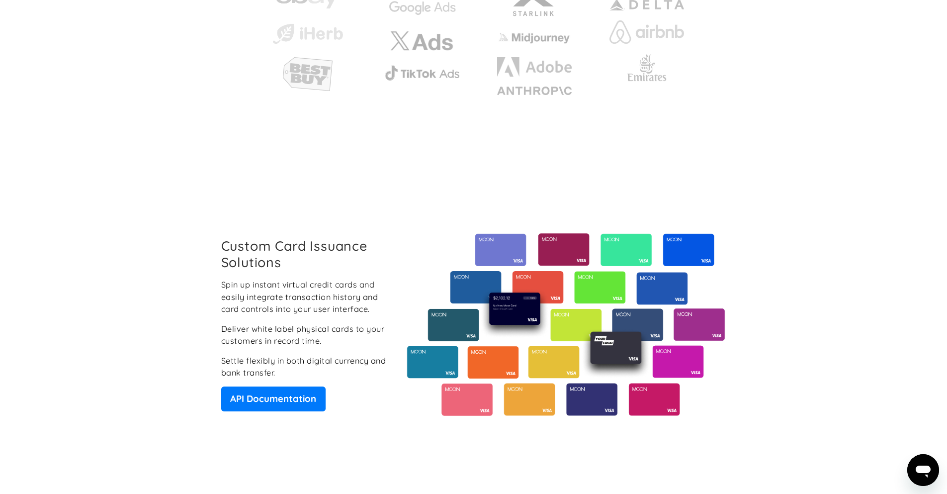
scroll to position [597, 0]
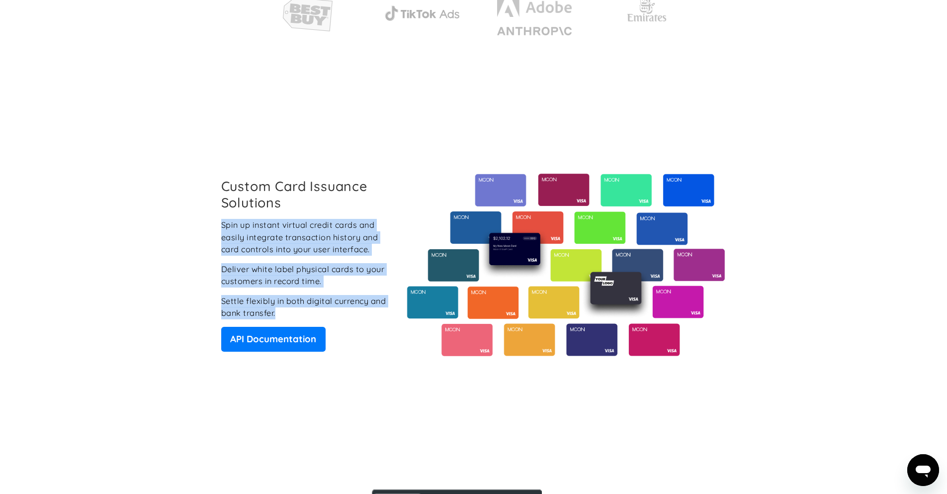
drag, startPoint x: 291, startPoint y: 311, endPoint x: 200, endPoint y: 220, distance: 128.7
click at [200, 220] on div "Custom Card Issuance Solutions Spin up instant virtual credit cards and easily …" at bounding box center [473, 265] width 550 height 316
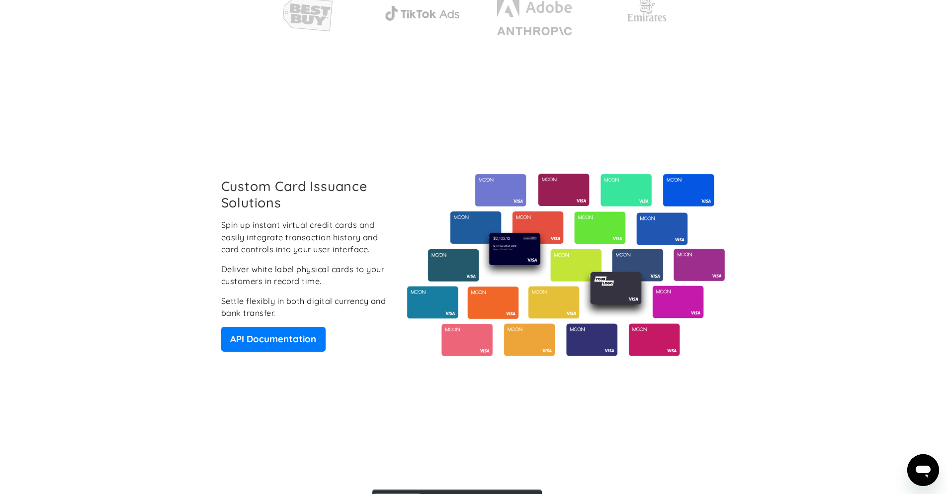
click at [863, 306] on section "Custom Card Issuance Solutions Spin up instant virtual credit cards and easily …" at bounding box center [473, 265] width 947 height 316
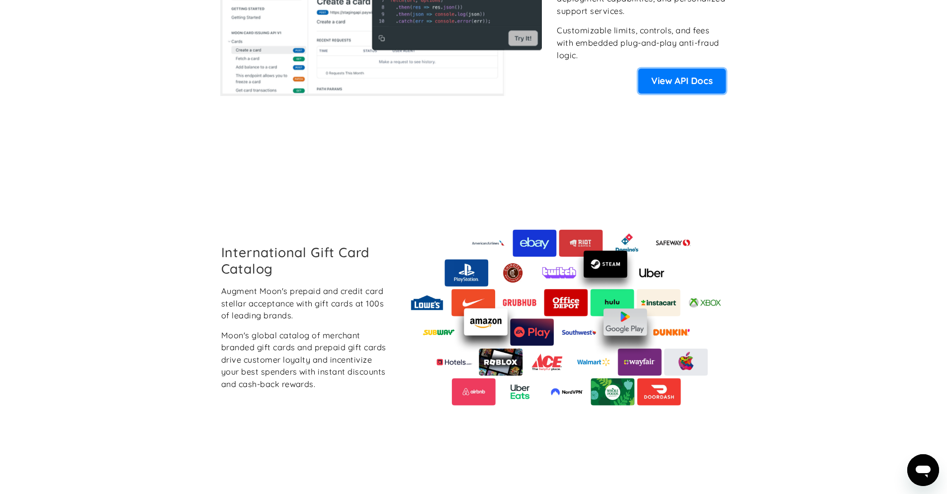
scroll to position [1193, 0]
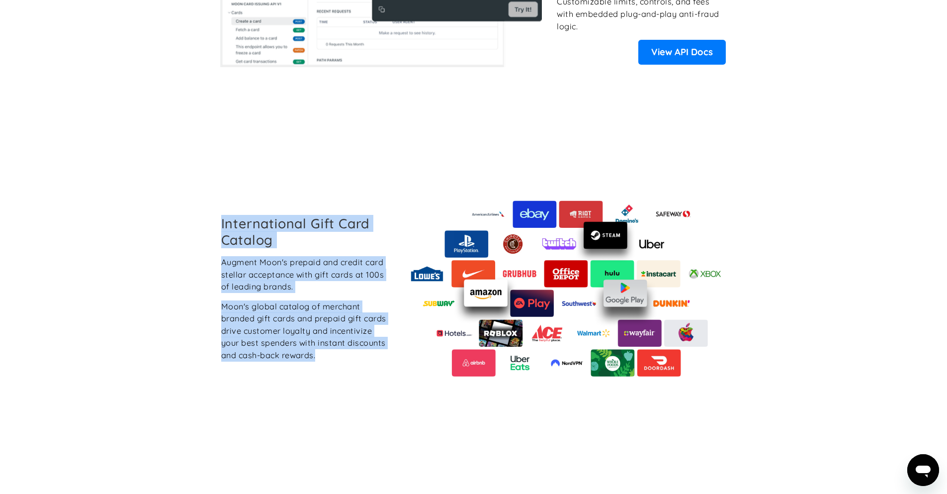
drag, startPoint x: 223, startPoint y: 214, endPoint x: 280, endPoint y: 378, distance: 173.8
click at [280, 378] on div "International Gift Card Catalog Augment Moon's prepaid and credit card stellar …" at bounding box center [473, 288] width 521 height 309
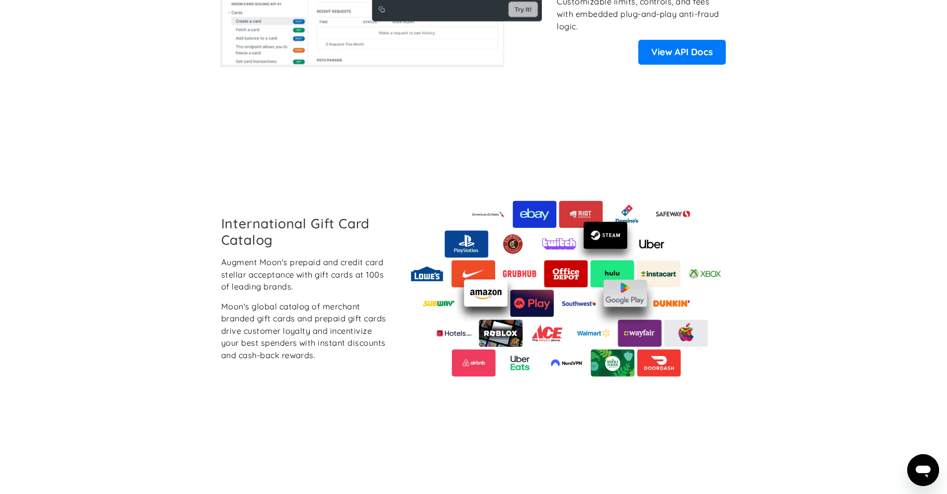
click at [883, 315] on section "International Gift Card Catalog Augment Moon's prepaid and credit card stellar …" at bounding box center [473, 288] width 947 height 309
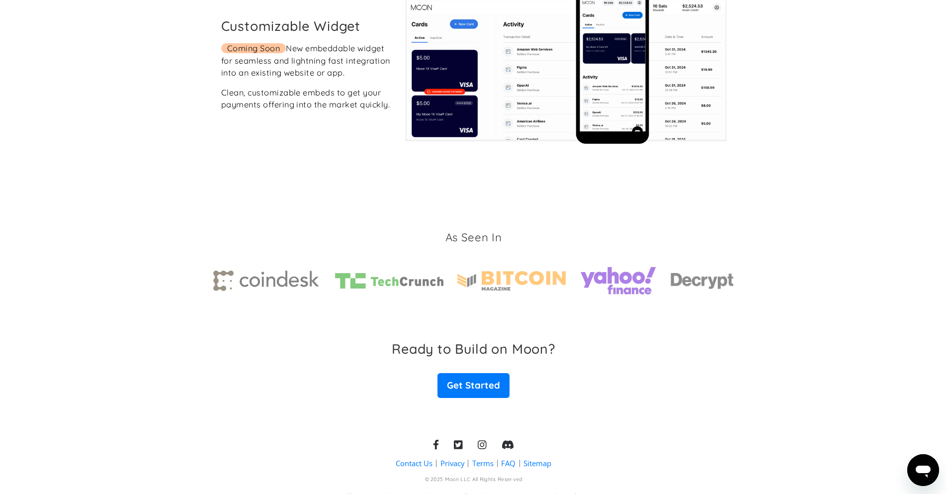
scroll to position [1909, 0]
click at [473, 229] on h3 "As Seen In" at bounding box center [474, 236] width 57 height 15
click at [837, 182] on section "Customizable Widget Coming Soon New embeddable widget for seamless and lightnin…" at bounding box center [473, 64] width 947 height 292
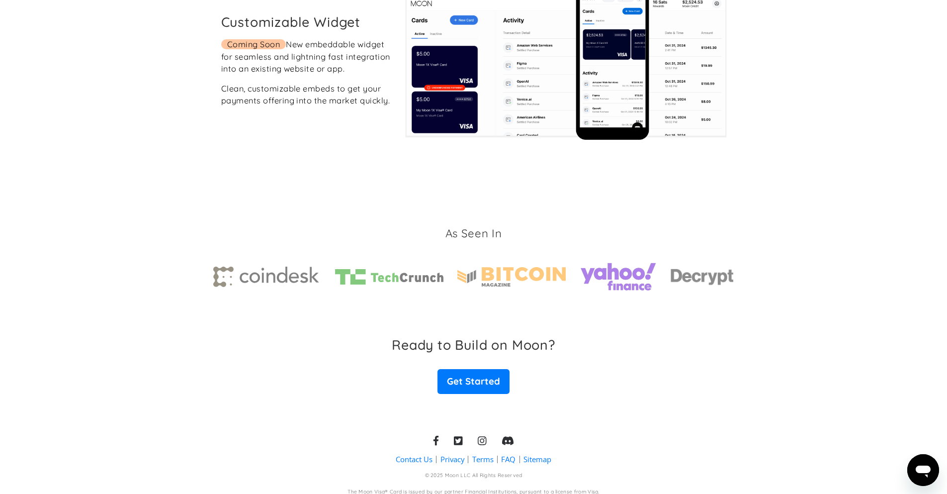
scroll to position [1918, 0]
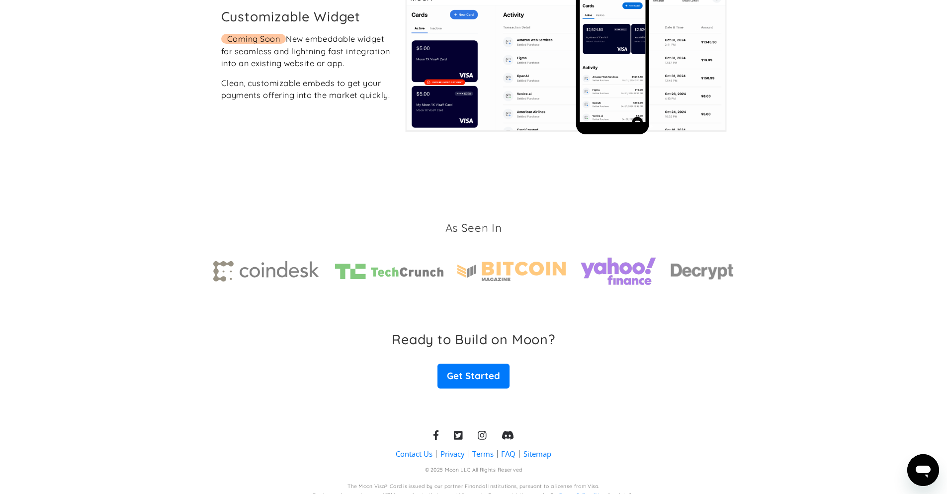
click at [483, 431] on icon at bounding box center [482, 435] width 9 height 9
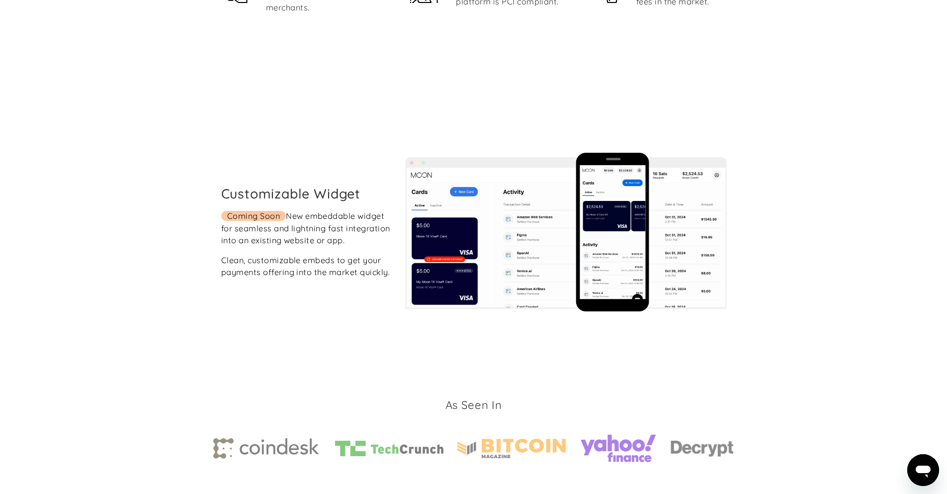
scroll to position [1739, 0]
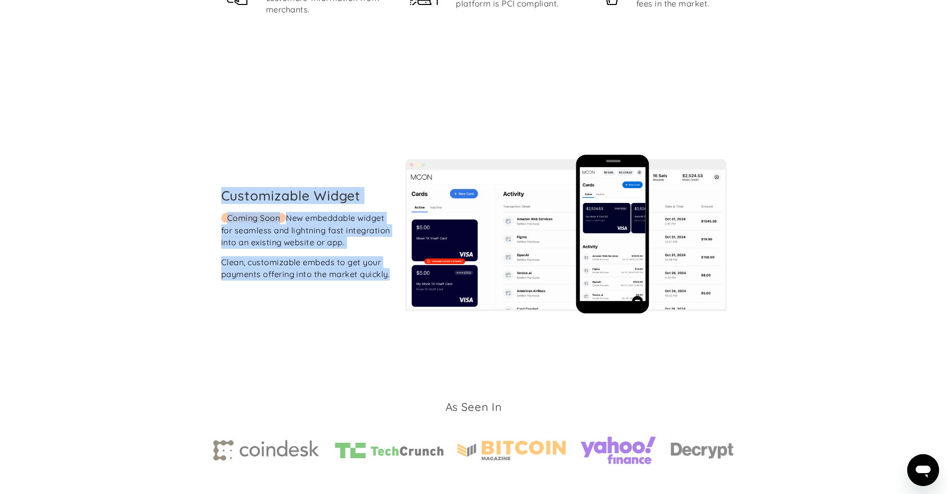
drag, startPoint x: 212, startPoint y: 163, endPoint x: 248, endPoint y: 294, distance: 135.7
click at [248, 294] on div "Customizable Widget Coming Soon New embeddable widget for seamless and lightnin…" at bounding box center [473, 234] width 550 height 292
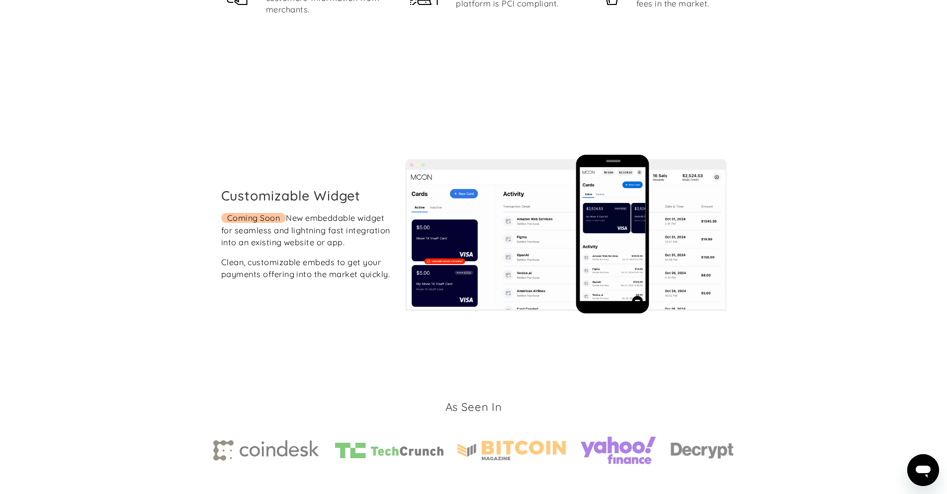
click at [832, 244] on section "Customizable Widget Coming Soon New embeddable widget for seamless and lightnin…" at bounding box center [473, 234] width 947 height 292
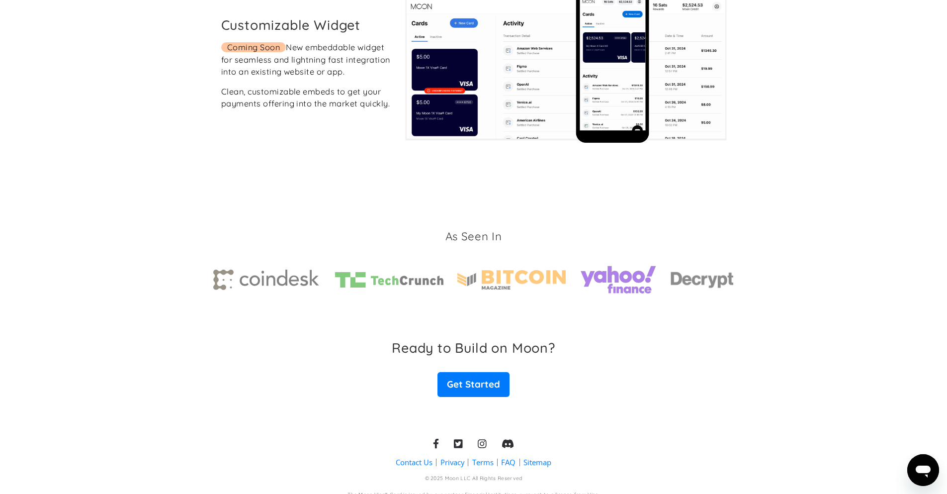
scroll to position [1918, 0]
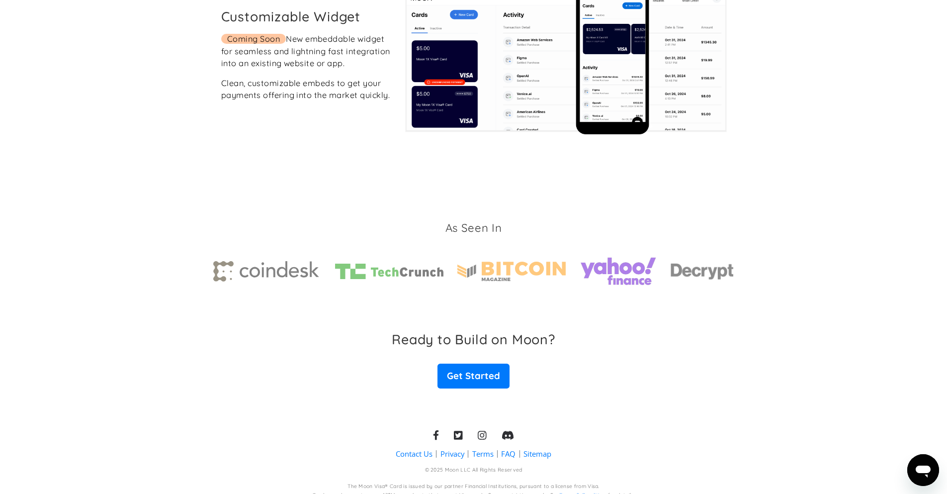
drag, startPoint x: 30, startPoint y: 11, endPoint x: 939, endPoint y: 466, distance: 1016.9
click at [944, 465] on section "Contact Us Privacy Terms FAQ Sitemap © 2025 Moon LLC All Rights Reserved The Mo…" at bounding box center [473, 456] width 947 height 97
click at [924, 471] on icon "Open messaging window" at bounding box center [923, 471] width 15 height 12
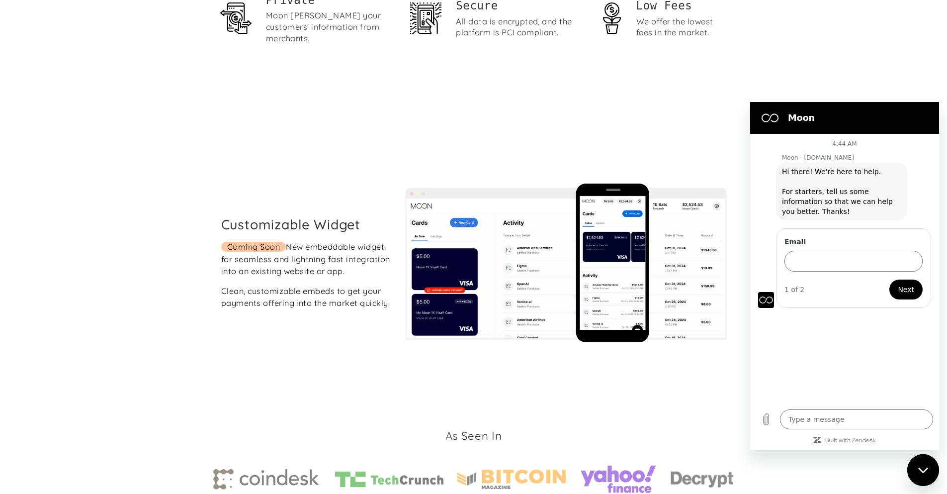
scroll to position [1739, 0]
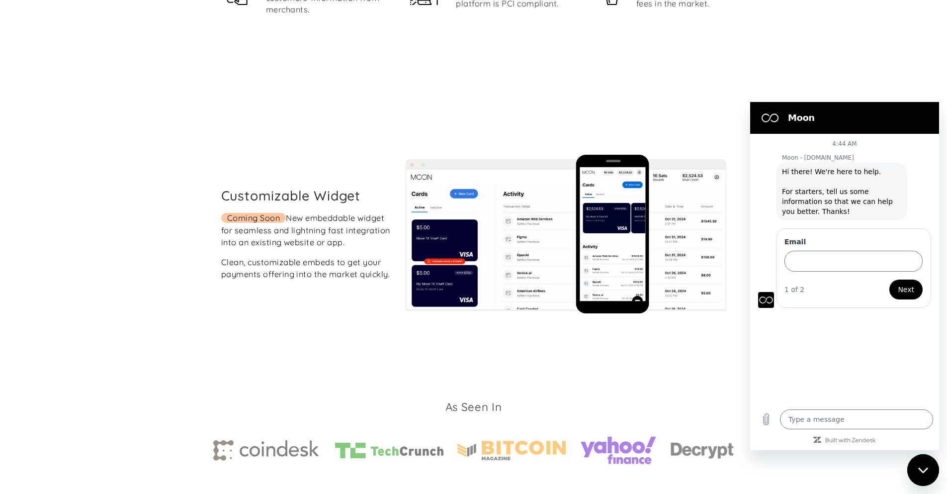
drag, startPoint x: 924, startPoint y: 474, endPoint x: 916, endPoint y: 477, distance: 8.0
click at [921, 475] on div "Close messaging window" at bounding box center [923, 470] width 30 height 30
type textarea "x"
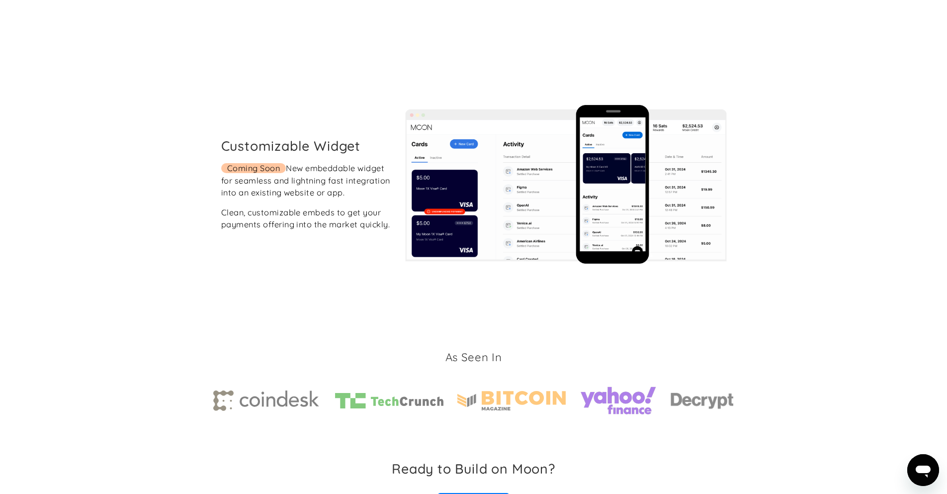
scroll to position [1680, 0]
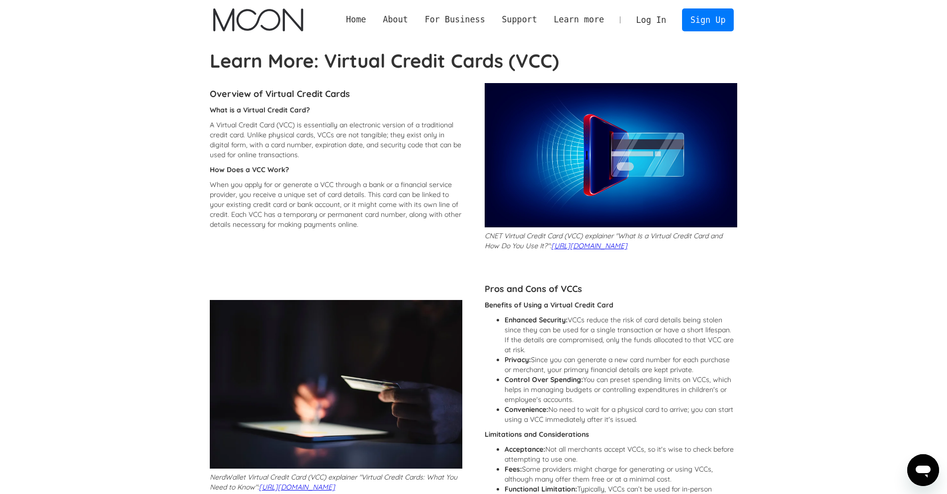
click at [243, 60] on strong "Learn More: Virtual Credit Cards (VCC)" at bounding box center [385, 61] width 350 height 24
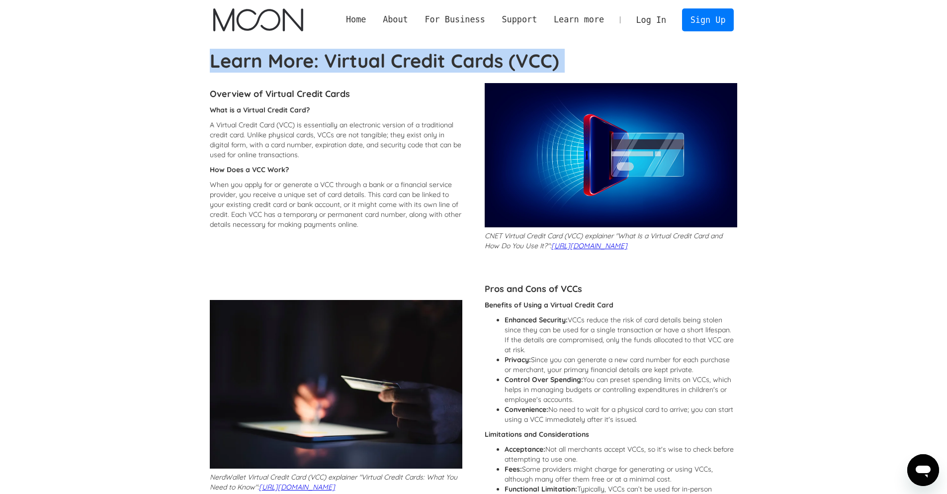
click at [243, 60] on strong "Learn More: Virtual Credit Cards (VCC)" at bounding box center [385, 61] width 350 height 24
click at [293, 62] on strong "Learn More: Virtual Credit Cards (VCC)" at bounding box center [385, 61] width 350 height 24
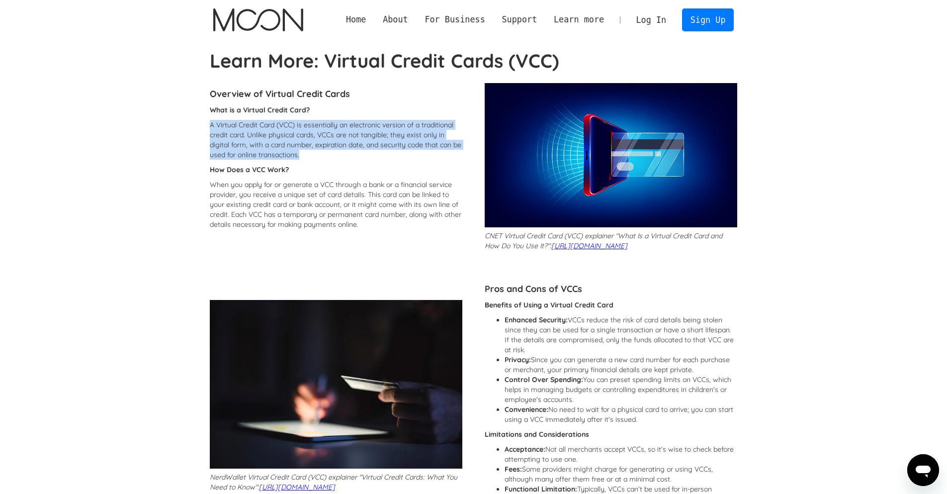
drag, startPoint x: 200, startPoint y: 123, endPoint x: 330, endPoint y: 158, distance: 134.7
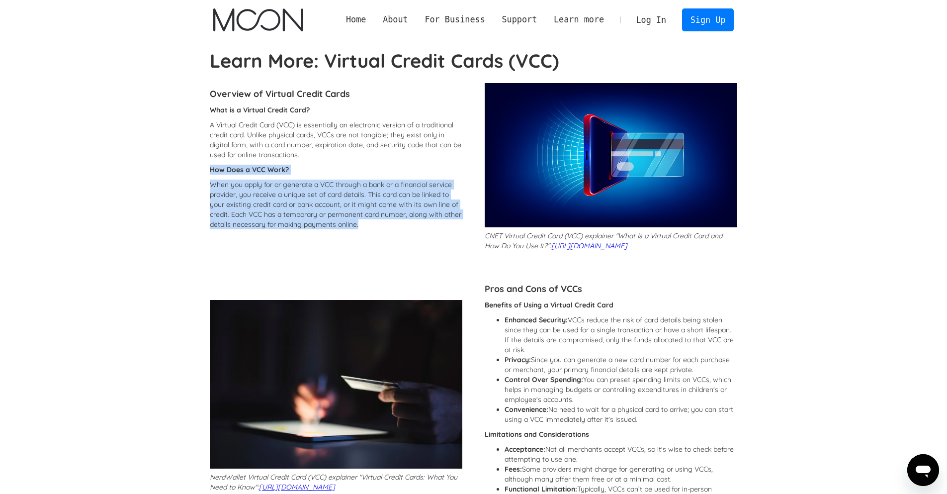
drag, startPoint x: 200, startPoint y: 168, endPoint x: 274, endPoint y: 240, distance: 103.0
click at [346, 230] on div "What is a Virtual Credit Card? A Virtual Credit Card (VCC) is essentially an el…" at bounding box center [336, 169] width 253 height 129
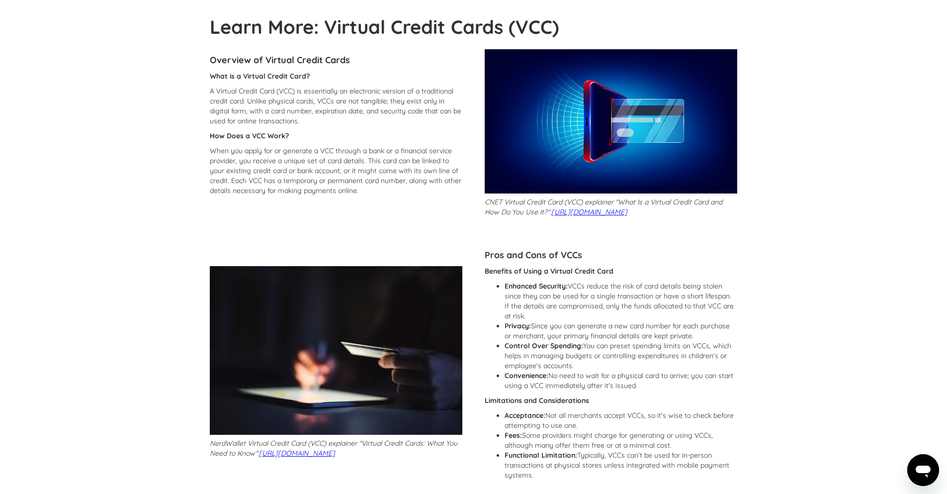
scroll to position [60, 0]
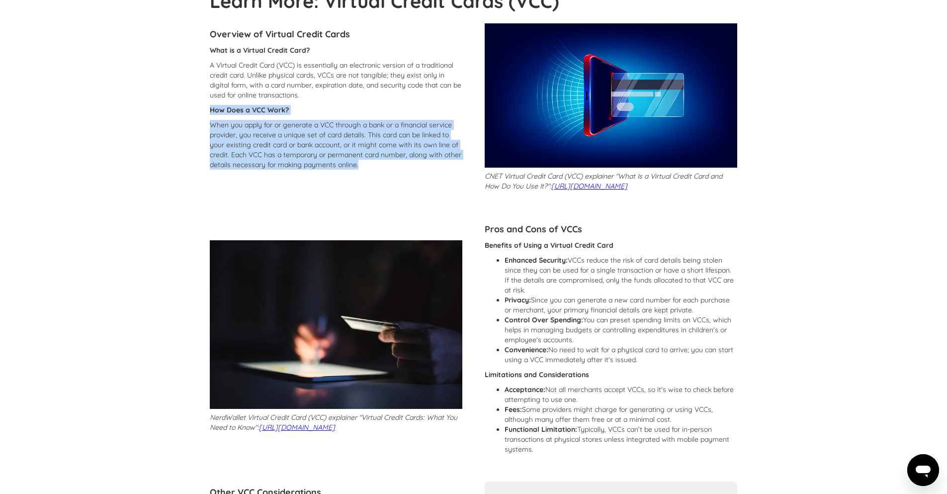
drag, startPoint x: 381, startPoint y: 162, endPoint x: 195, endPoint y: 115, distance: 192.2
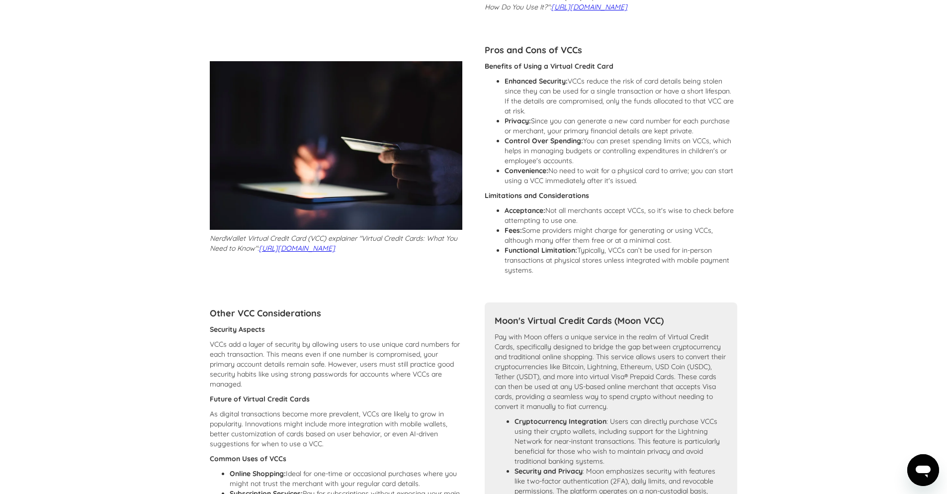
scroll to position [119, 0]
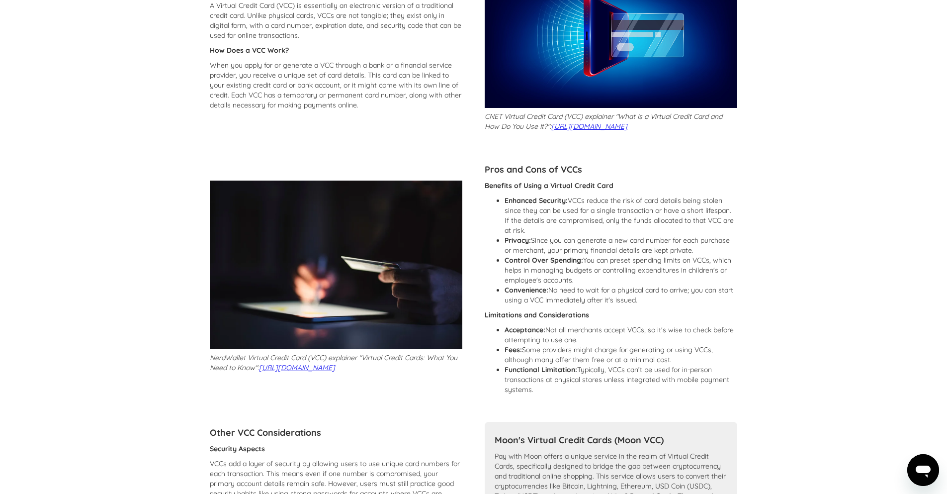
drag, startPoint x: 550, startPoint y: 401, endPoint x: 485, endPoint y: 176, distance: 234.0
click at [485, 176] on div "Pros and Cons of VCCs Benefits of Using a Virtual Credit Card Enhanced Security…" at bounding box center [611, 279] width 253 height 241
click at [798, 291] on section "Learn More: Virtual Credit Cards (VCC) Overview of Virtual Credit Cards What is…" at bounding box center [473, 490] width 947 height 1120
click at [566, 344] on li "Acceptance: Not all merchants accept VCCs, so it's wise to check before attempt…" at bounding box center [621, 335] width 233 height 20
drag, startPoint x: 480, startPoint y: 325, endPoint x: 525, endPoint y: 413, distance: 99.0
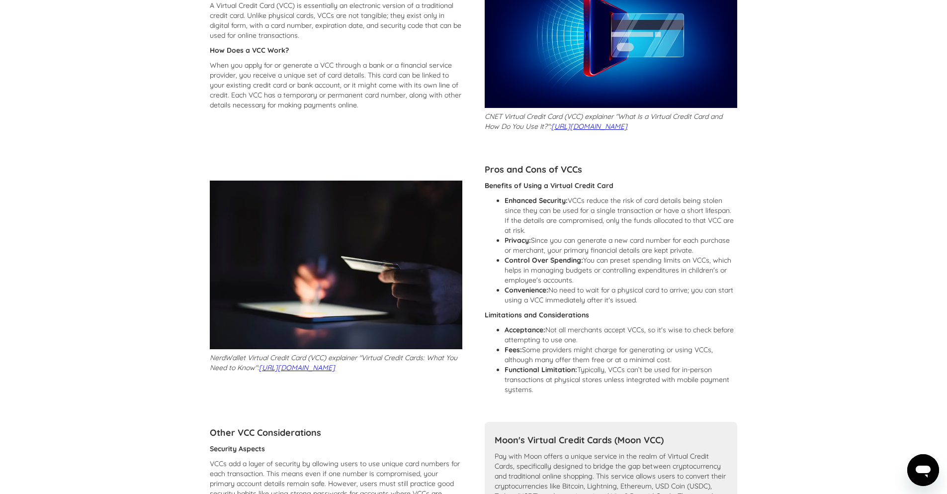
click at [777, 267] on section "Learn More: Virtual Credit Cards (VCC) Overview of Virtual Credit Cards What is…" at bounding box center [473, 490] width 947 height 1120
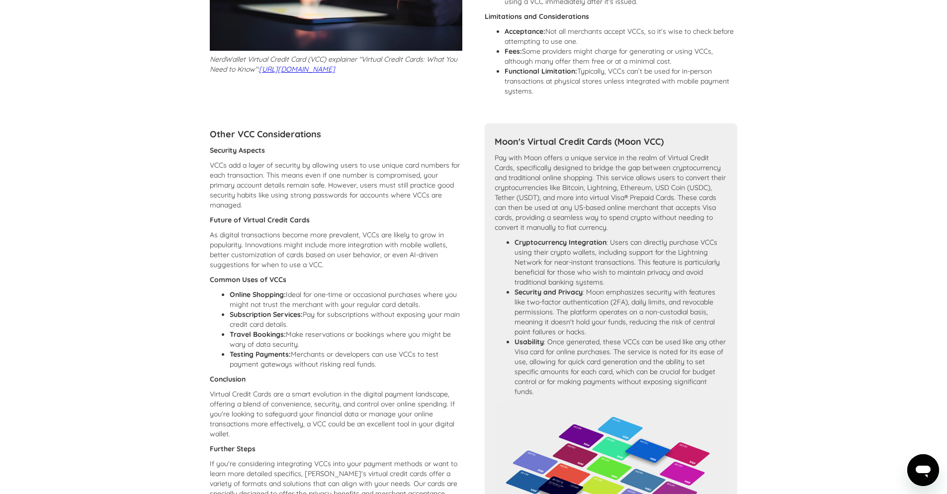
scroll to position [477, 0]
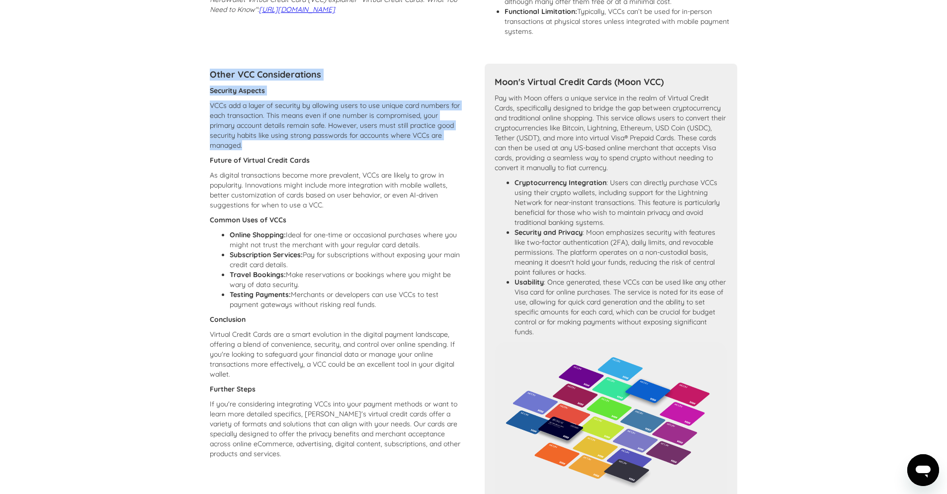
drag, startPoint x: 205, startPoint y: 78, endPoint x: 321, endPoint y: 153, distance: 138.3
click at [321, 153] on div "Learn More: Virtual Credit Cards (VCC) Overview of Virtual Credit Cards What is…" at bounding box center [473, 132] width 550 height 1120
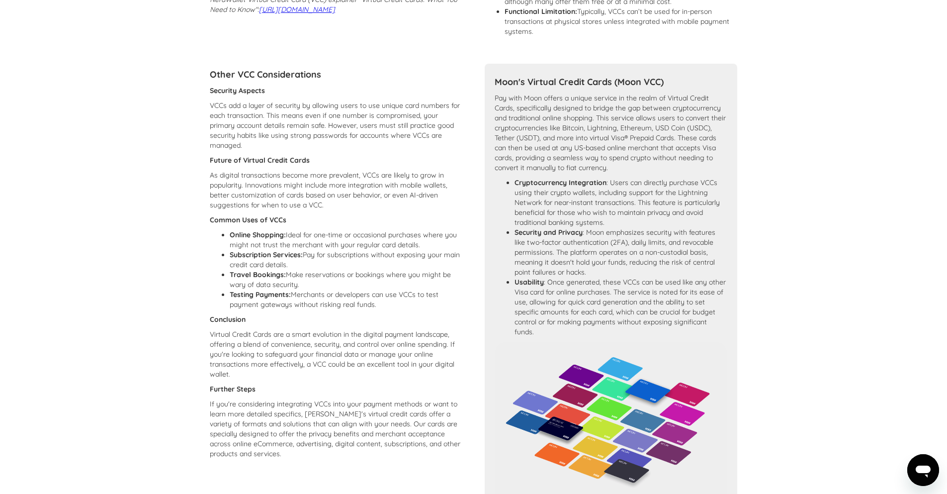
click at [161, 195] on section "Learn More: Virtual Credit Cards (VCC) Overview of Virtual Credit Cards What is…" at bounding box center [473, 132] width 947 height 1120
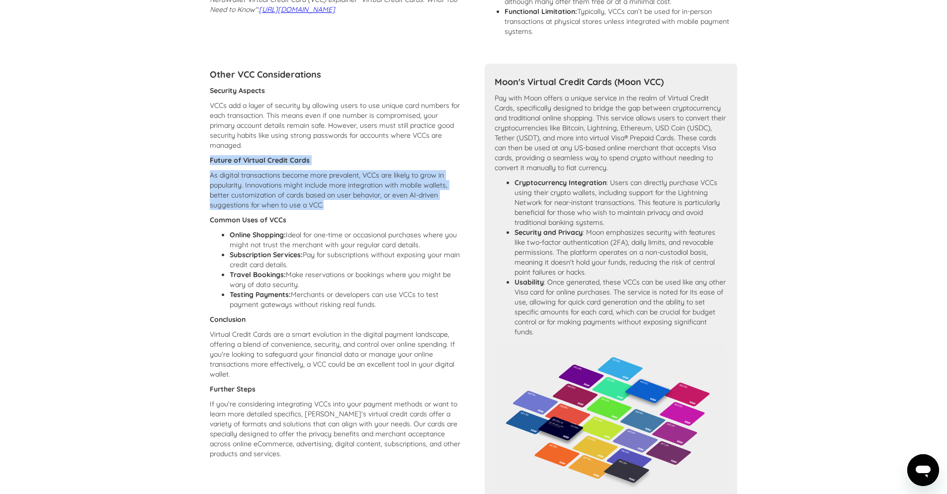
drag, startPoint x: 206, startPoint y: 168, endPoint x: 336, endPoint y: 213, distance: 137.1
click at [336, 213] on div "Learn More: Virtual Credit Cards (VCC) Overview of Virtual Credit Cards What is…" at bounding box center [473, 132] width 550 height 1120
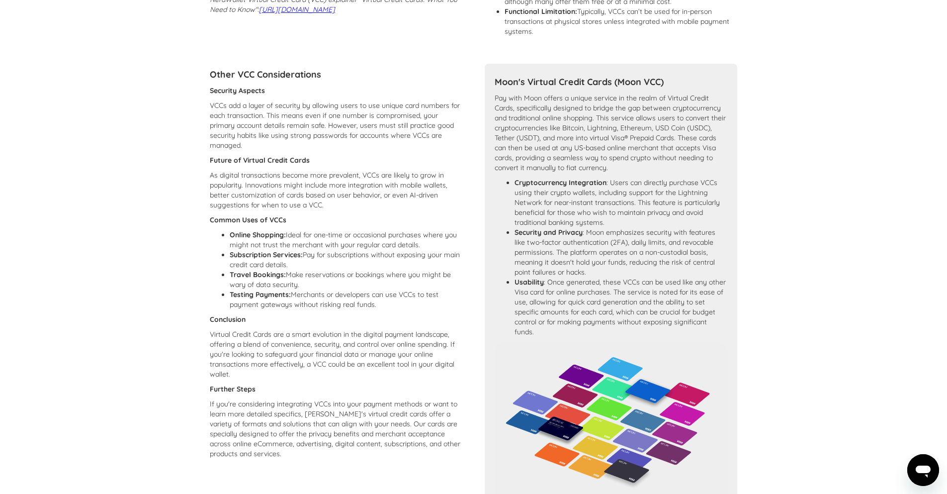
click at [237, 239] on strong "Online Shopping:" at bounding box center [258, 234] width 56 height 9
drag, startPoint x: 206, startPoint y: 229, endPoint x: 399, endPoint y: 312, distance: 210.7
click at [399, 312] on div "Learn More: Virtual Credit Cards (VCC) Overview of Virtual Credit Cards What is…" at bounding box center [473, 132] width 550 height 1120
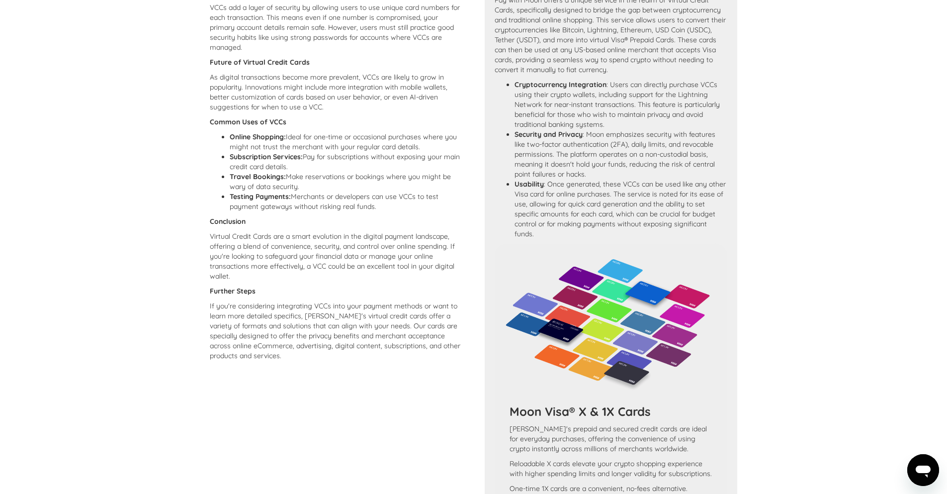
scroll to position [597, 0]
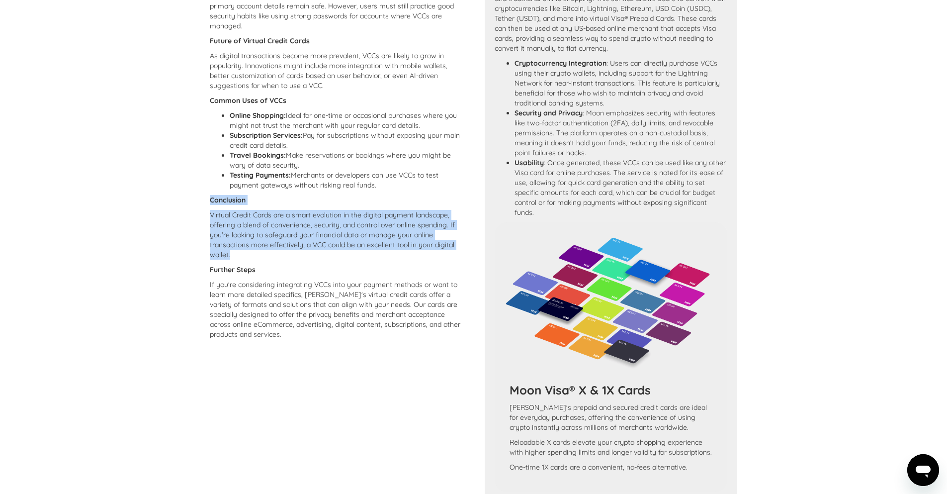
drag, startPoint x: 211, startPoint y: 204, endPoint x: 345, endPoint y: 223, distance: 135.1
click at [296, 268] on div "Security Aspects VCCs add a layer of security by allowing users to use unique c…" at bounding box center [336, 155] width 253 height 378
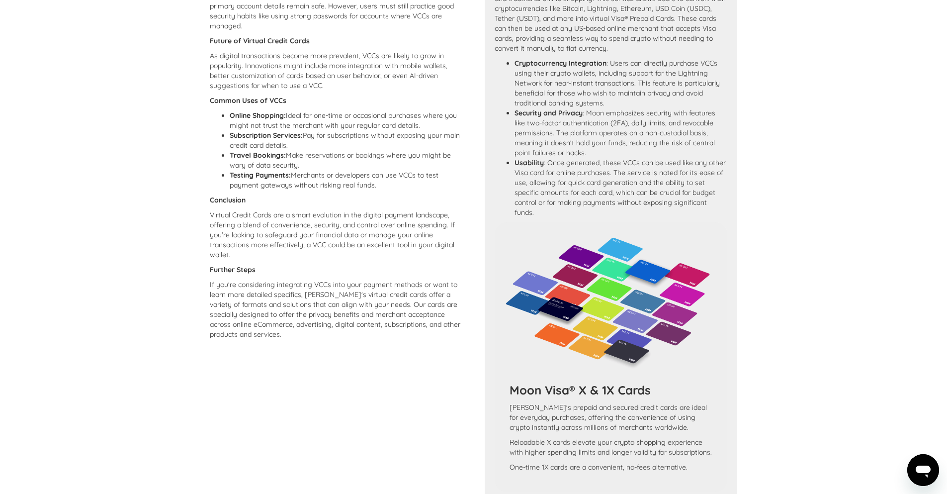
click at [228, 356] on div "Other VCC Considerations Security Aspects VCCs add a layer of security by allow…" at bounding box center [336, 258] width 253 height 629
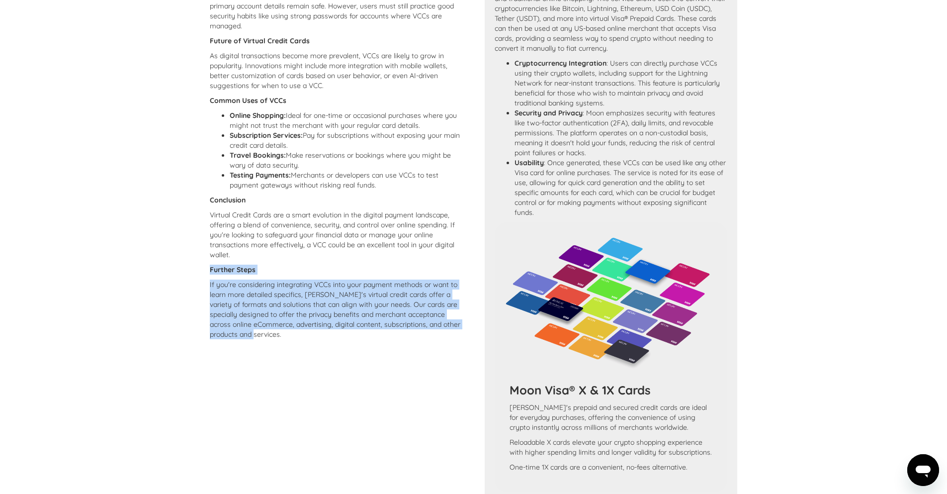
drag, startPoint x: 243, startPoint y: 347, endPoint x: 204, endPoint y: 279, distance: 78.2
click at [204, 279] on div "Learn More: Virtual Credit Cards (VCC) Overview of Virtual Credit Cards What is…" at bounding box center [473, 13] width 550 height 1120
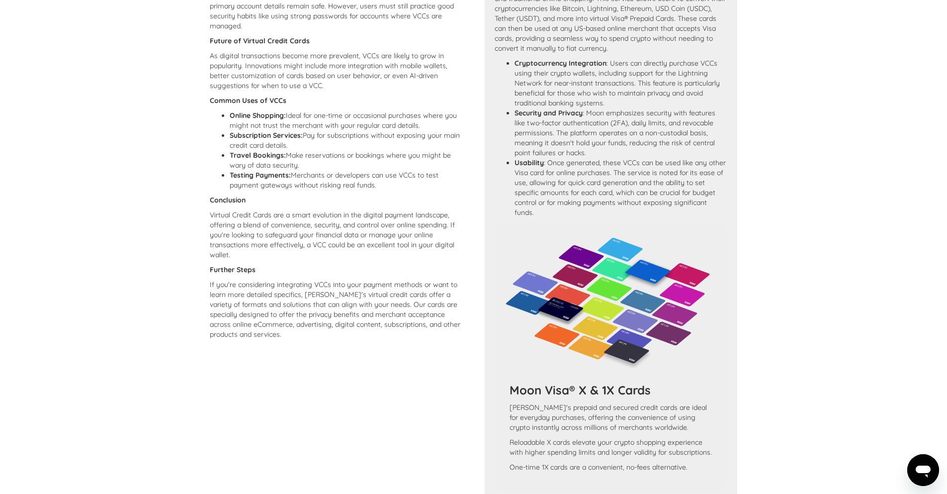
click at [856, 291] on section "Learn More: Virtual Credit Cards (VCC) Overview of Virtual Credit Cards What is…" at bounding box center [473, 13] width 947 height 1120
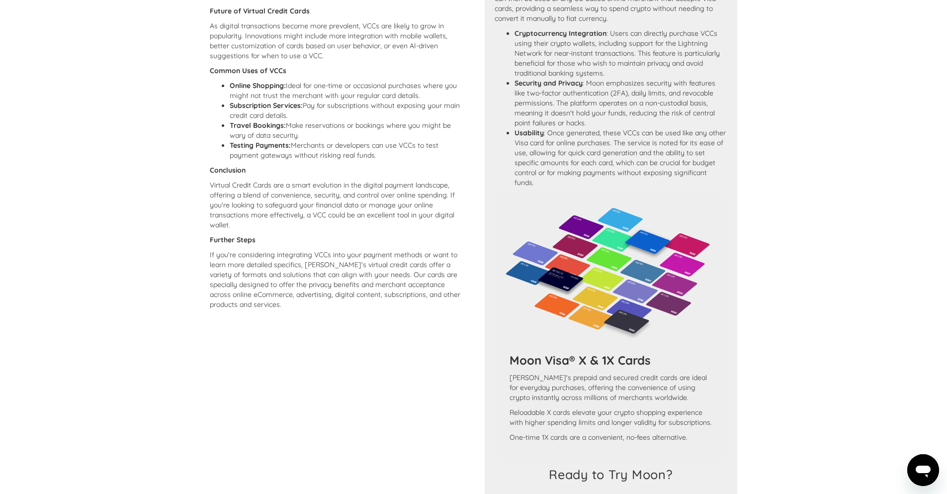
scroll to position [477, 0]
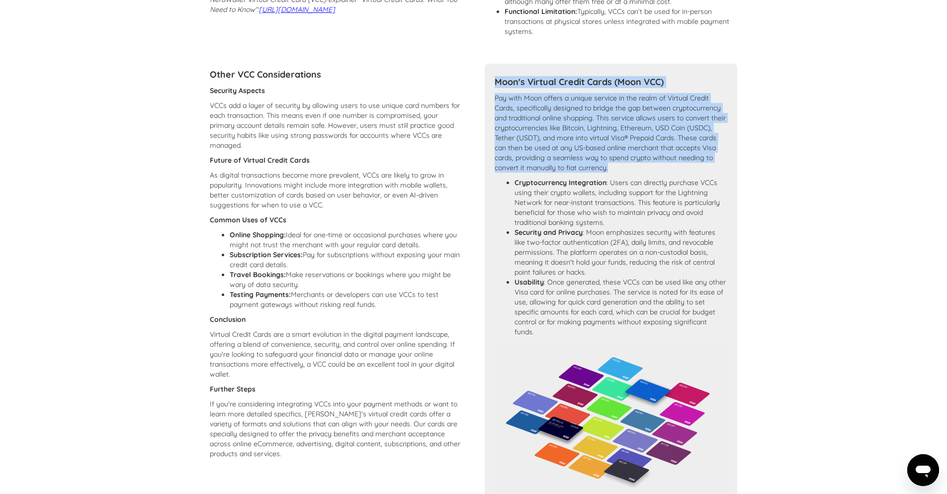
drag, startPoint x: 495, startPoint y: 86, endPoint x: 685, endPoint y: 181, distance: 212.4
click at [685, 181] on div "Moon's Virtual Credit Cards (Moon VCC) Pay with Moon offers a unique service in…" at bounding box center [611, 378] width 253 height 629
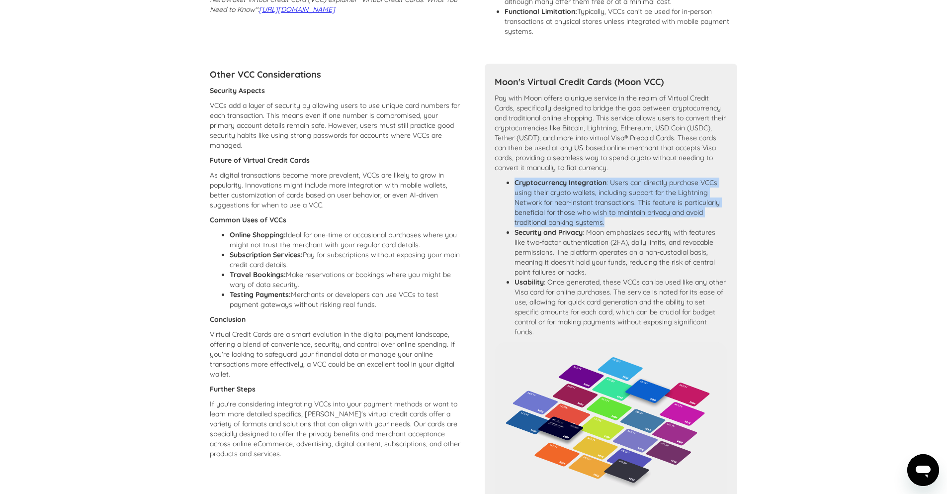
drag, startPoint x: 508, startPoint y: 186, endPoint x: 651, endPoint y: 234, distance: 150.3
click at [651, 234] on div "Pay with Moon offers a unique service in the realm of Virtual Credit Cards, spe…" at bounding box center [611, 217] width 233 height 249
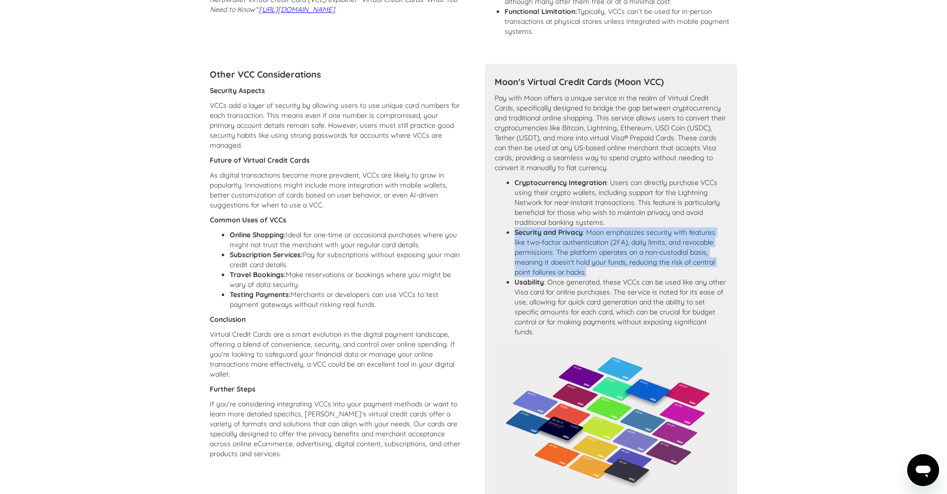
drag, startPoint x: 610, startPoint y: 282, endPoint x: 501, endPoint y: 245, distance: 114.6
click at [501, 245] on ul "Cryptocurrency Integration : Users can directly purchase VCCs using their crypt…" at bounding box center [611, 257] width 233 height 159
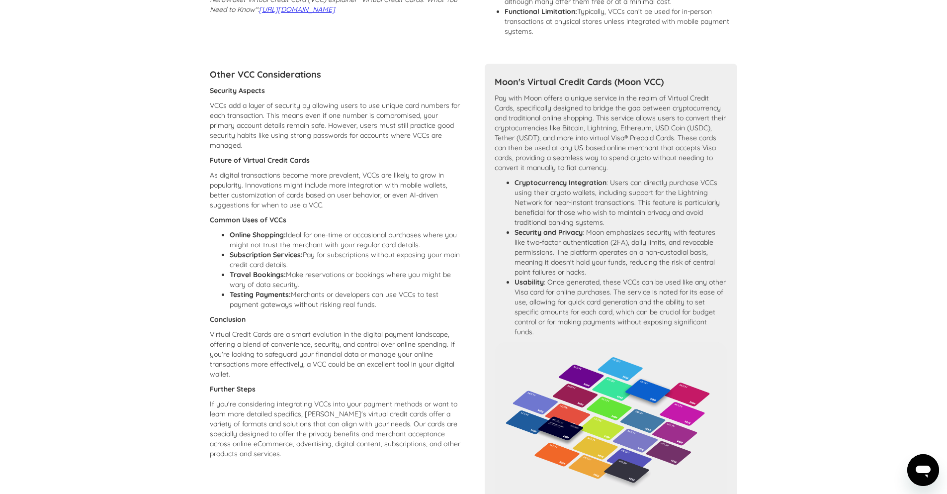
click at [870, 298] on section "Learn More: Virtual Credit Cards (VCC) Overview of Virtual Credit Cards What is…" at bounding box center [473, 132] width 947 height 1120
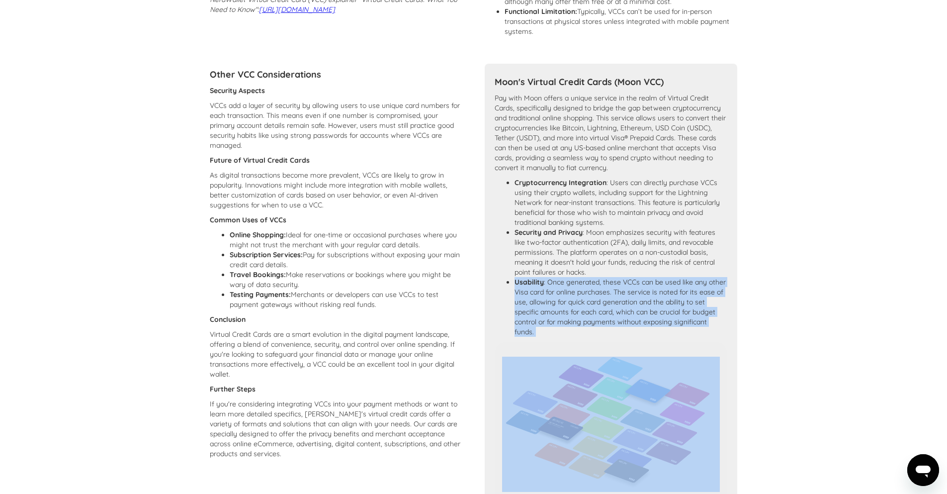
drag, startPoint x: 543, startPoint y: 354, endPoint x: 500, endPoint y: 289, distance: 77.1
click at [500, 289] on div "Moon's Virtual Credit Cards (Moon VCC) Pay with Moon offers a unique service in…" at bounding box center [611, 378] width 253 height 629
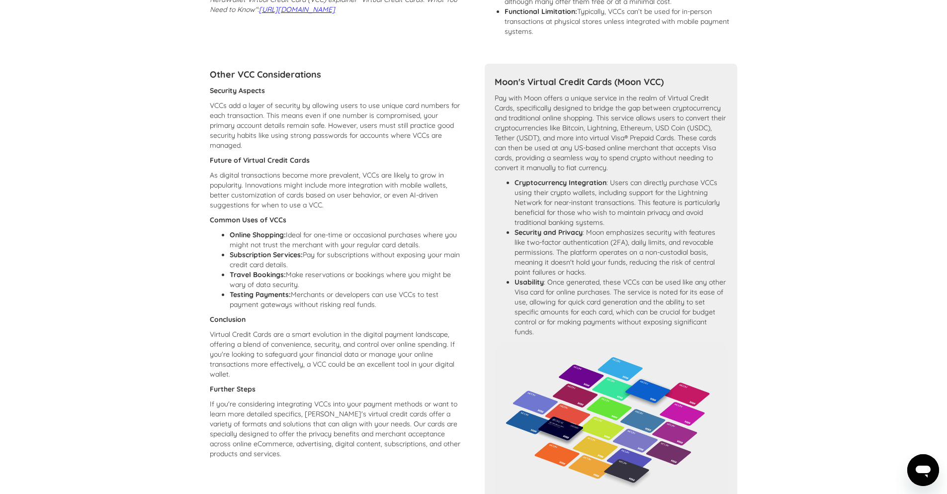
drag, startPoint x: 506, startPoint y: 294, endPoint x: 537, endPoint y: 335, distance: 50.8
click at [573, 327] on li "Usability : Once generated, these VCCs can be used like any other Visa card for…" at bounding box center [621, 307] width 213 height 60
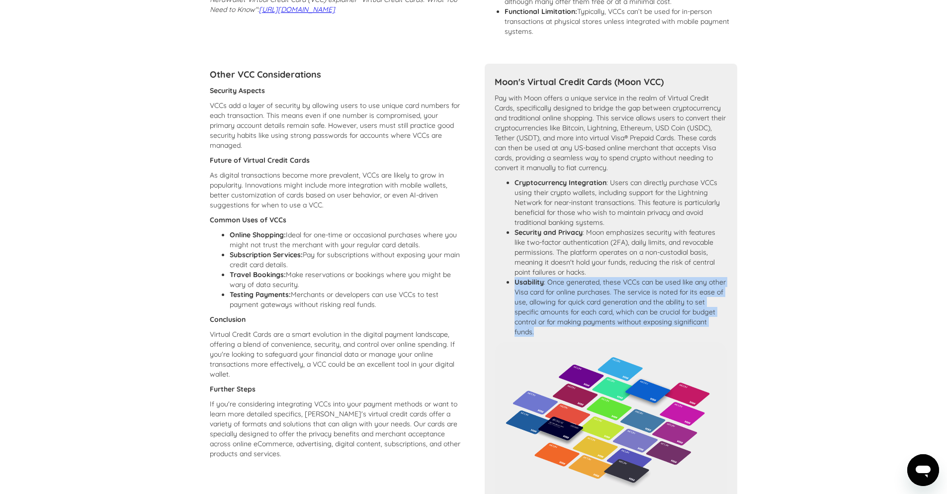
drag, startPoint x: 544, startPoint y: 345, endPoint x: 515, endPoint y: 294, distance: 58.6
click at [515, 294] on li "Usability : Once generated, these VCCs can be used like any other Visa card for…" at bounding box center [621, 307] width 213 height 60
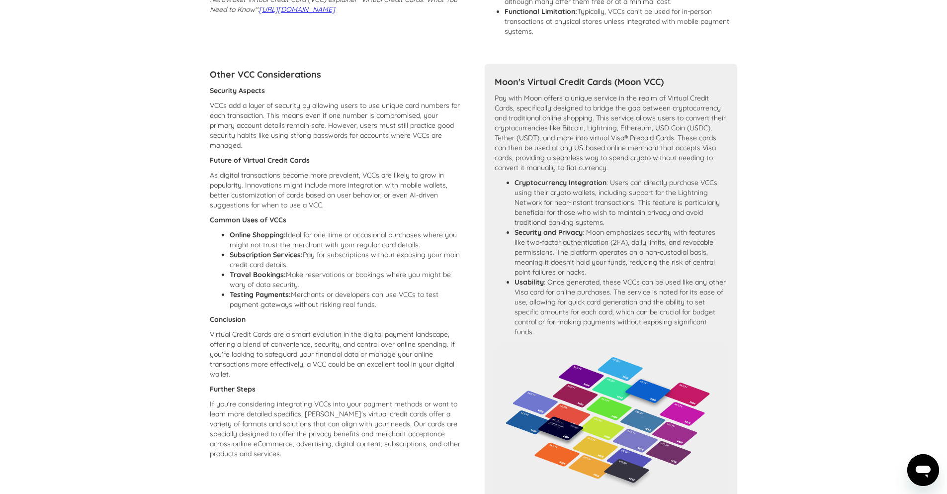
click at [814, 386] on section "Learn More: Virtual Credit Cards (VCC) Overview of Virtual Credit Cards What is…" at bounding box center [473, 132] width 947 height 1120
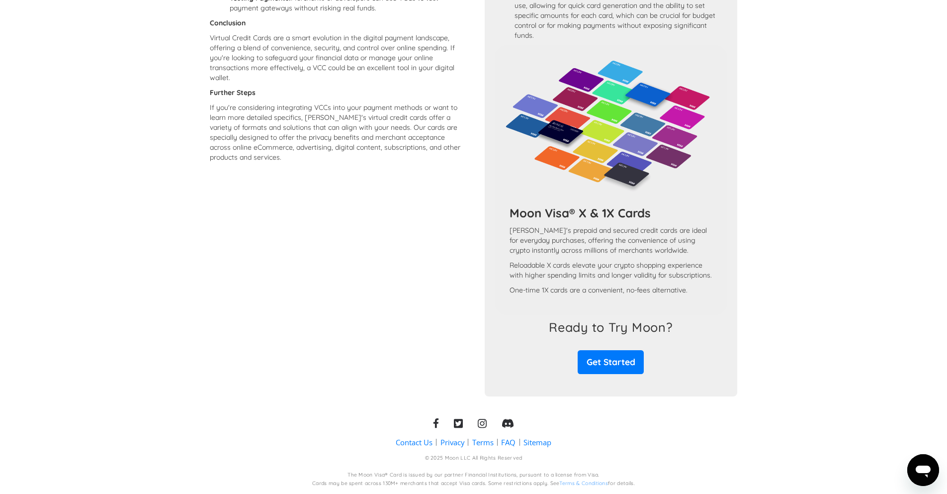
scroll to position [794, 0]
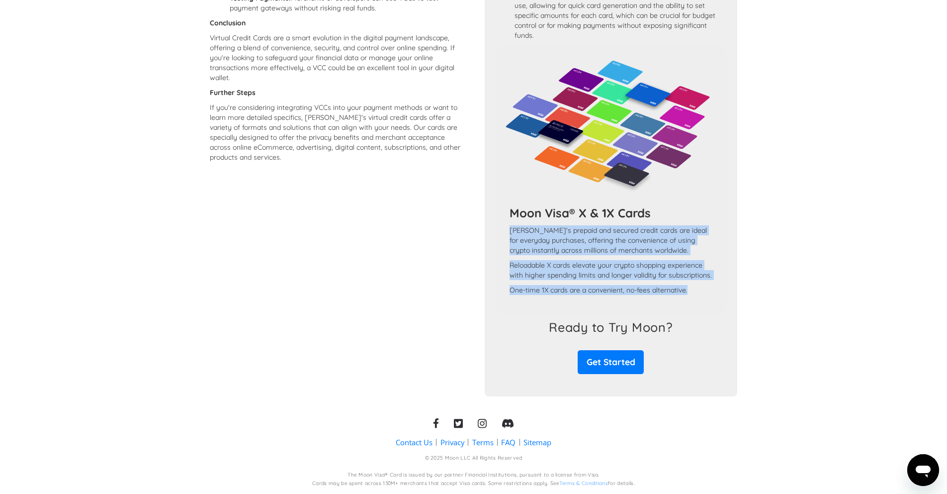
drag, startPoint x: 677, startPoint y: 287, endPoint x: 504, endPoint y: 217, distance: 187.0
click at [504, 217] on div "Moon Visa® X & 1X Cards Moon's prepaid and secured credit cards are ideal for e…" at bounding box center [611, 256] width 218 height 102
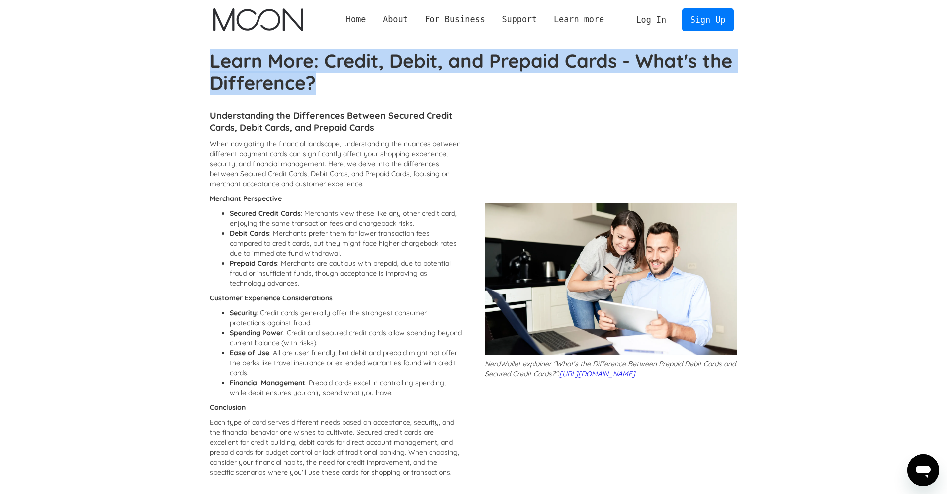
drag, startPoint x: 194, startPoint y: 52, endPoint x: 357, endPoint y: 89, distance: 166.2
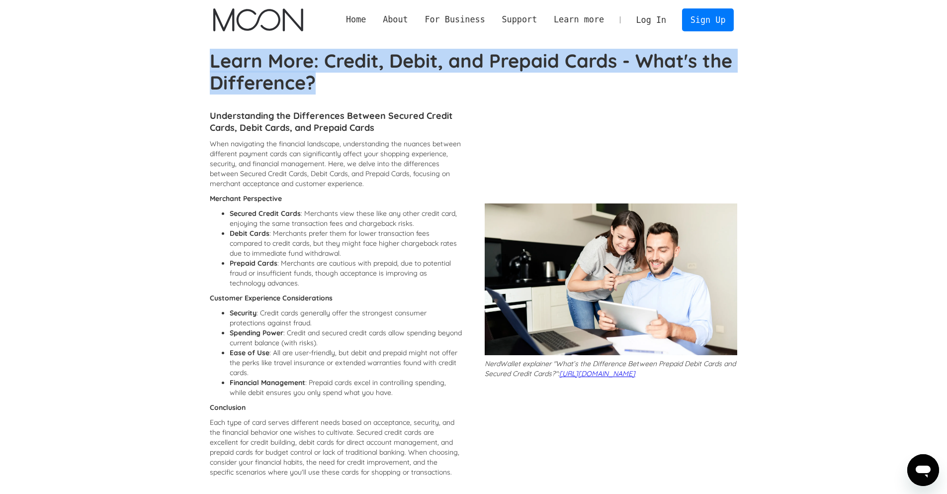
drag, startPoint x: 316, startPoint y: 92, endPoint x: 211, endPoint y: 66, distance: 108.2
click at [211, 66] on h1 "Learn More: Credit, Debit, and Prepaid Cards - What's the Difference?" at bounding box center [474, 72] width 528 height 44
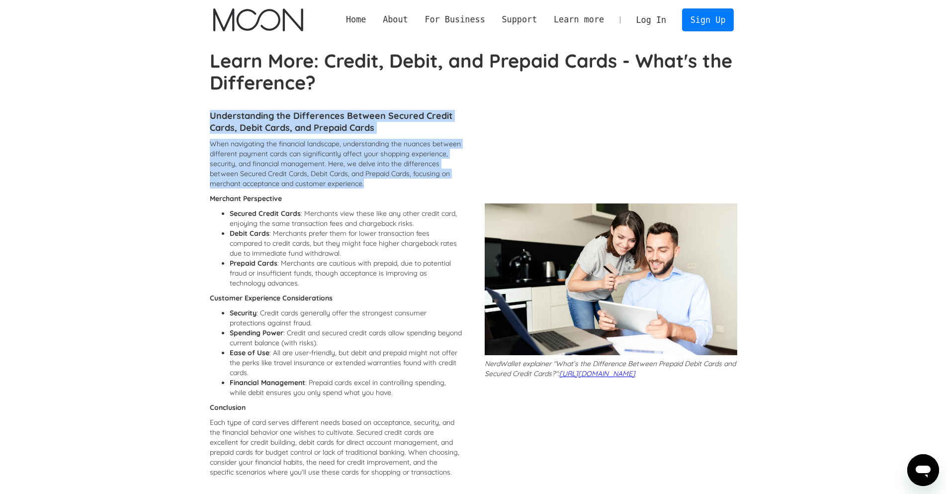
drag, startPoint x: 212, startPoint y: 113, endPoint x: 356, endPoint y: 193, distance: 164.9
click at [356, 193] on div "Understanding the Differences Between Secured Credit Cards, Debit Cards, and Pr…" at bounding box center [336, 293] width 253 height 377
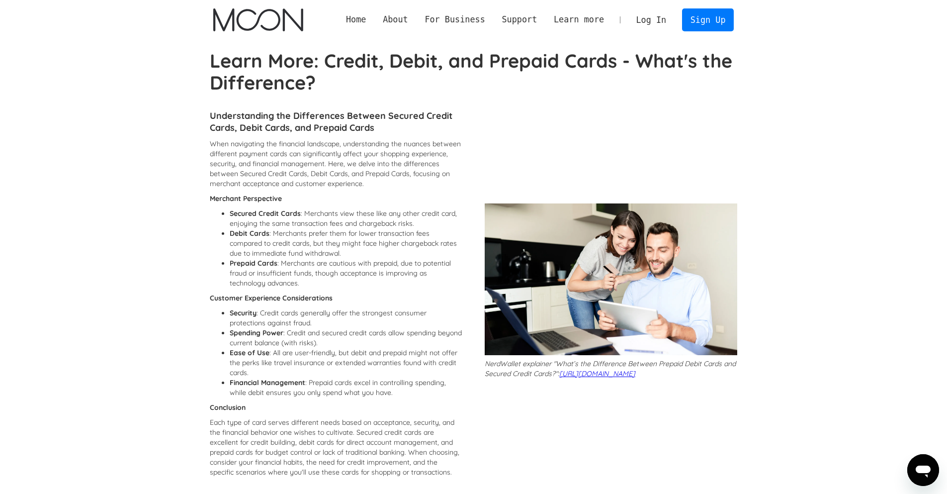
click at [238, 203] on p "Merchant Perspective" at bounding box center [336, 198] width 253 height 10
drag, startPoint x: 215, startPoint y: 210, endPoint x: 445, endPoint y: 225, distance: 229.7
click at [445, 225] on ul "Secured Credit Cards : Merchants view these like any other credit card, enjoyin…" at bounding box center [336, 248] width 253 height 80
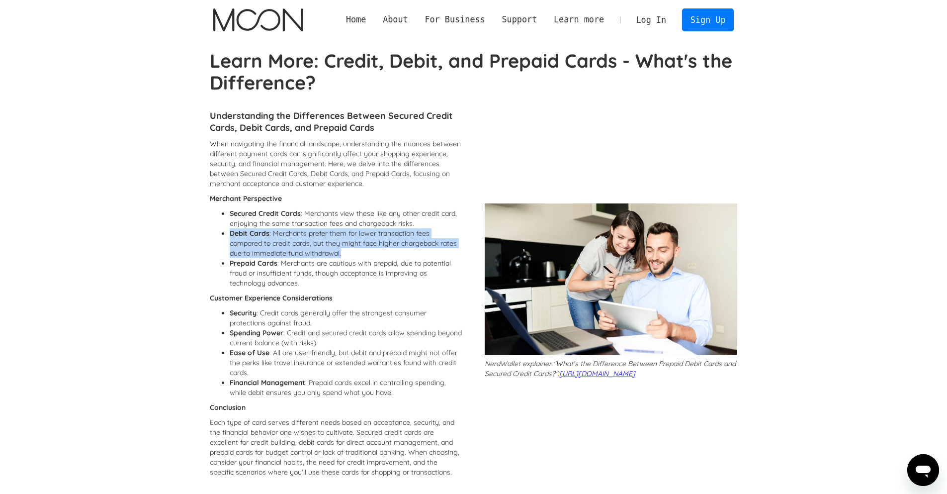
drag, startPoint x: 225, startPoint y: 237, endPoint x: 378, endPoint y: 255, distance: 154.2
click at [378, 255] on ul "Secured Credit Cards : Merchants view these like any other credit card, enjoyin…" at bounding box center [336, 248] width 253 height 80
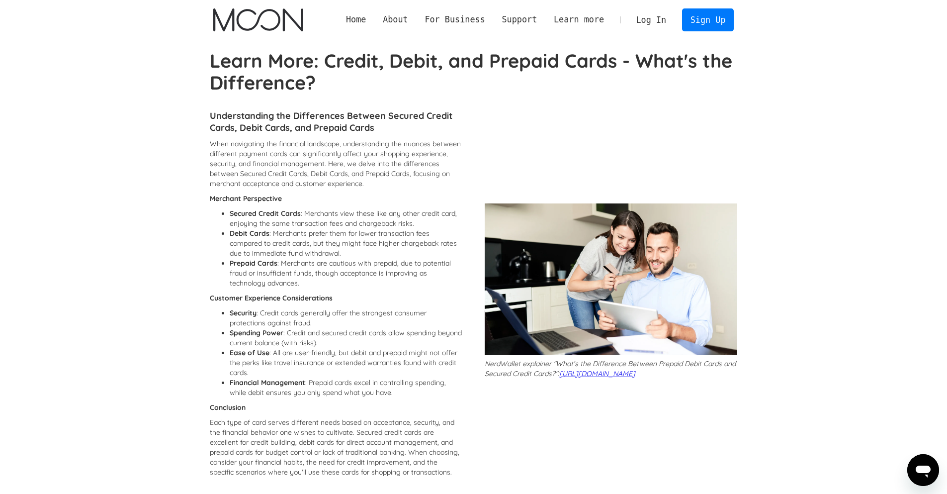
click at [226, 272] on ul "Secured Credit Cards : Merchants view these like any other credit card, enjoyin…" at bounding box center [336, 248] width 253 height 80
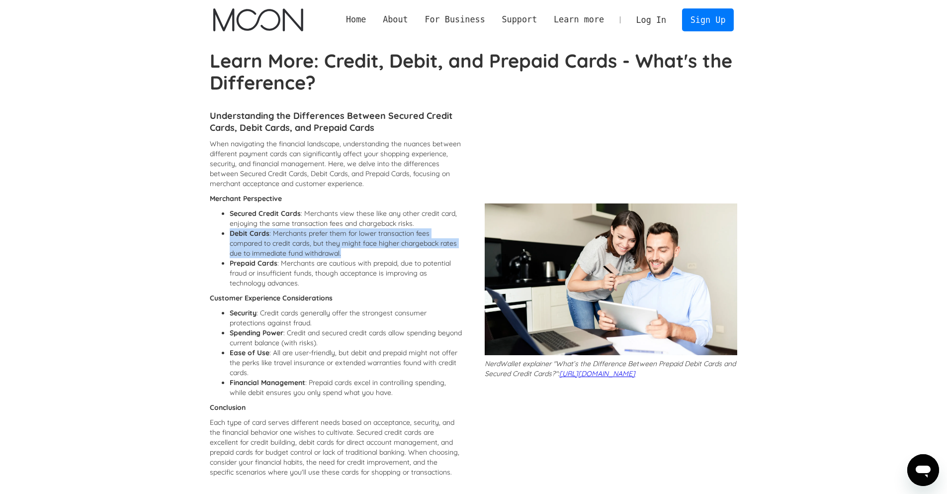
drag, startPoint x: 226, startPoint y: 233, endPoint x: 377, endPoint y: 253, distance: 152.5
click at [377, 253] on ul "Secured Credit Cards : Merchants view these like any other credit card, enjoyin…" at bounding box center [336, 248] width 253 height 80
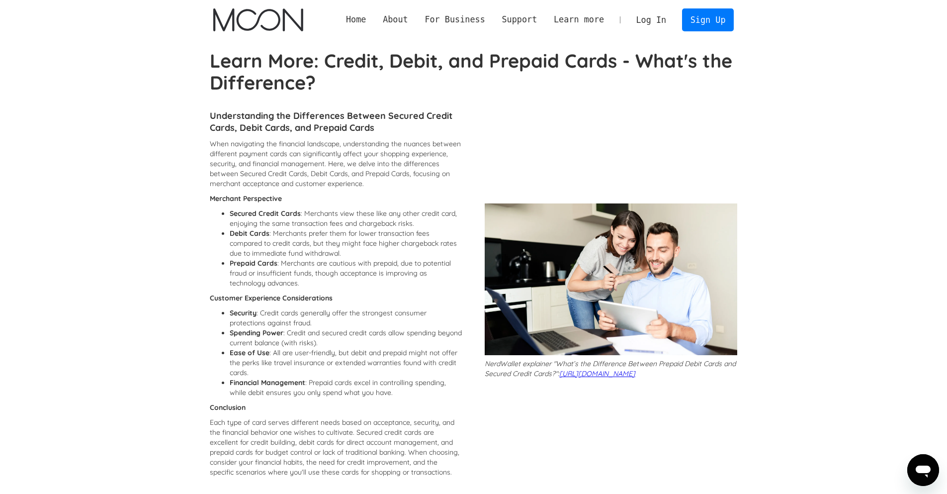
click at [240, 268] on li "Prepaid Cards : Merchants are cautious with prepaid, due to potential fraud or …" at bounding box center [346, 273] width 233 height 30
click at [239, 267] on strong "Prepaid Cards" at bounding box center [254, 263] width 48 height 9
click at [230, 267] on strong "Prepaid Cards" at bounding box center [254, 263] width 48 height 9
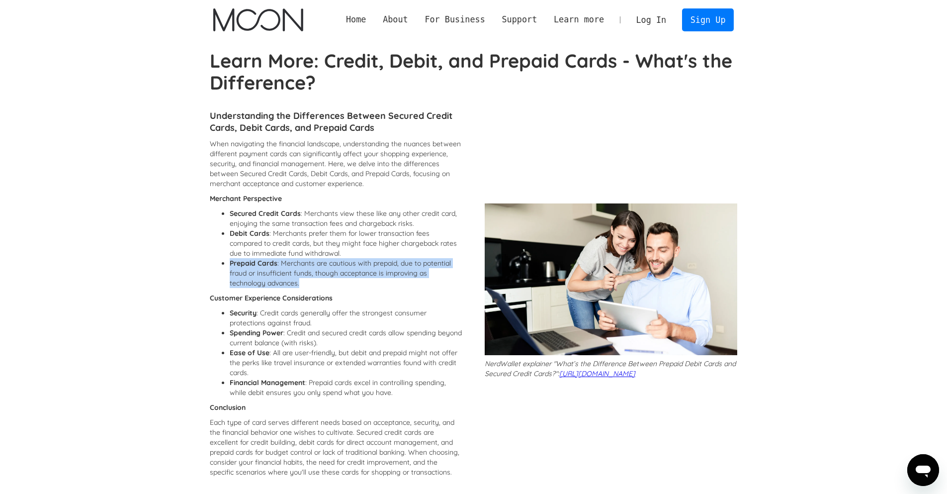
drag, startPoint x: 223, startPoint y: 263, endPoint x: 275, endPoint y: 276, distance: 53.6
click at [338, 288] on div "When navigating the financial landscape, understanding the nuances between diff…" at bounding box center [336, 310] width 253 height 343
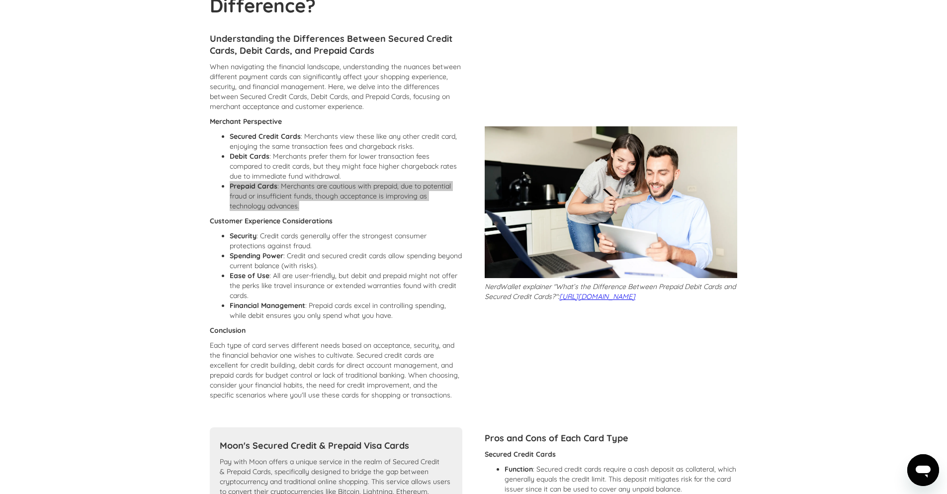
scroll to position [119, 0]
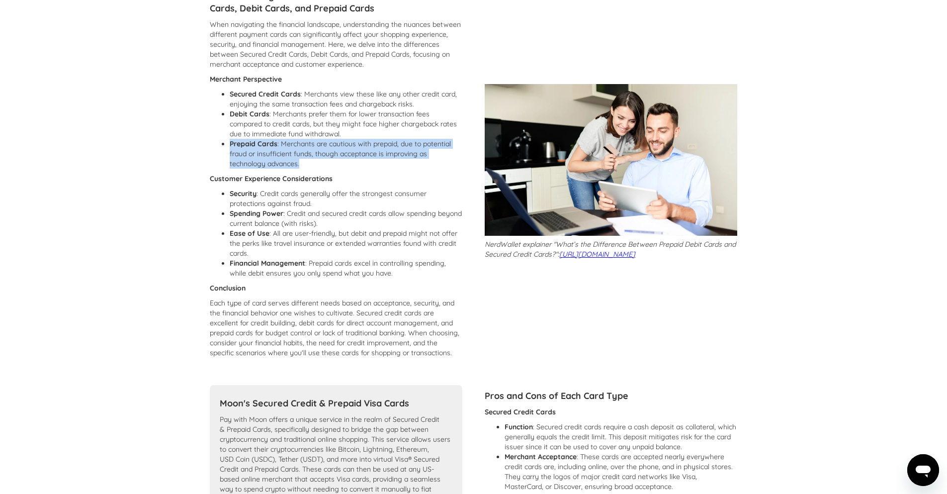
click at [207, 181] on div "Learn More: Credit, Debit, and Prepaid Cards - What's the Difference? Understan…" at bounding box center [473, 476] width 550 height 1093
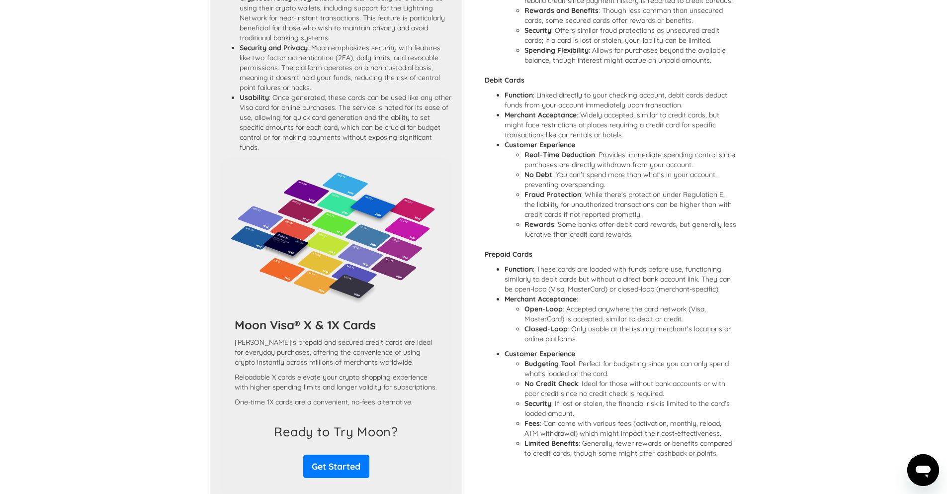
scroll to position [656, 0]
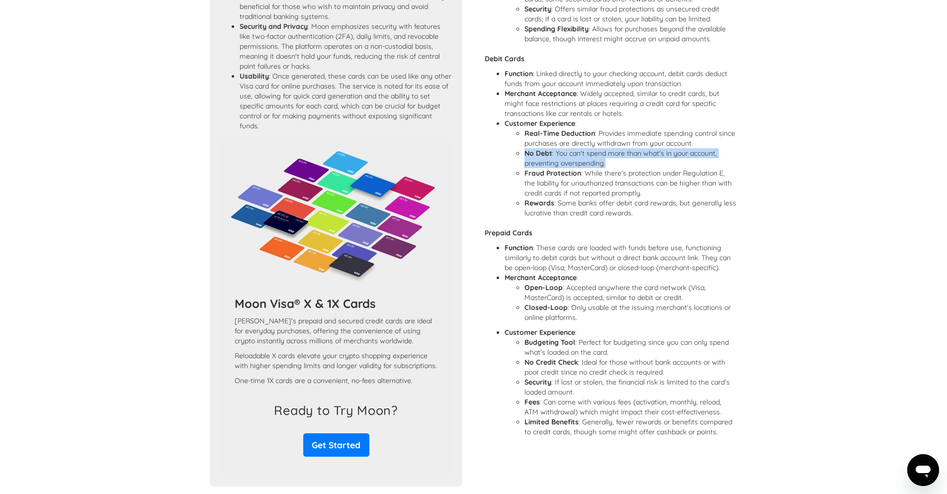
drag, startPoint x: 585, startPoint y: 174, endPoint x: 516, endPoint y: 162, distance: 70.1
click at [525, 162] on li "No Debt : You can't spend more than what's in your account, preventing overspen…" at bounding box center [631, 158] width 213 height 20
click at [534, 207] on strong "Rewards" at bounding box center [540, 202] width 30 height 9
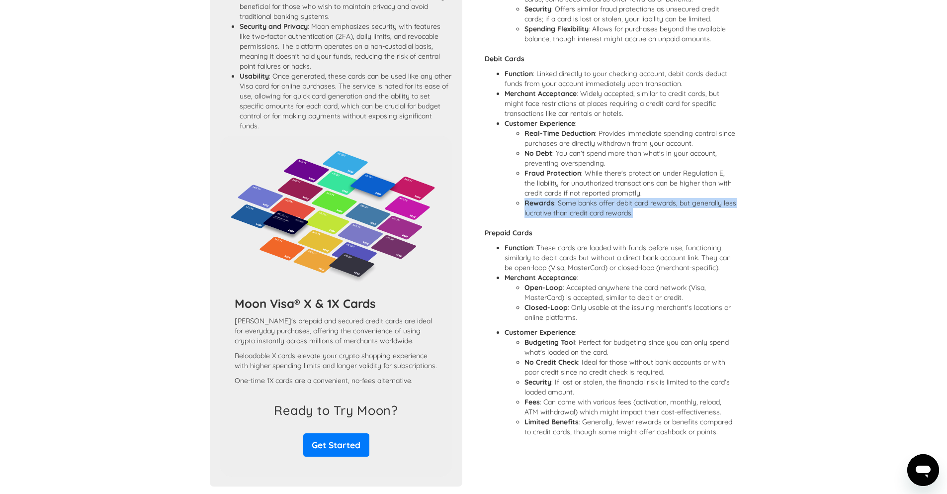
drag, startPoint x: 650, startPoint y: 226, endPoint x: 517, endPoint y: 212, distance: 133.5
click at [525, 212] on li "Rewards : Some banks offer debit card rewards, but generally less lucrative tha…" at bounding box center [631, 208] width 213 height 20
click at [515, 175] on ul "Real-Time Deduction : Provides immediate spending control since purchases are d…" at bounding box center [621, 173] width 233 height 90
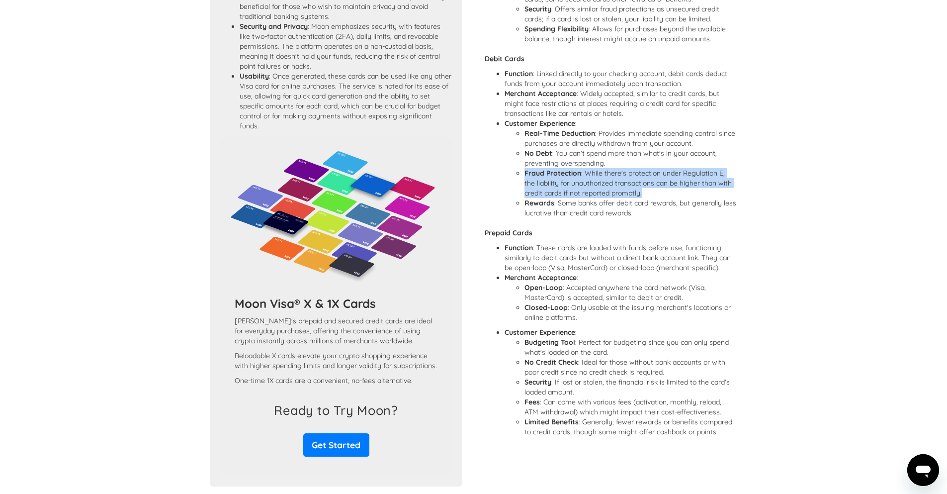
drag, startPoint x: 515, startPoint y: 181, endPoint x: 670, endPoint y: 203, distance: 156.2
click at [670, 203] on ul "Real-Time Deduction : Provides immediate spending control since purchases are d…" at bounding box center [621, 173] width 233 height 90
click at [525, 218] on li "Rewards : Some banks offer debit card rewards, but generally less lucrative tha…" at bounding box center [631, 208] width 213 height 20
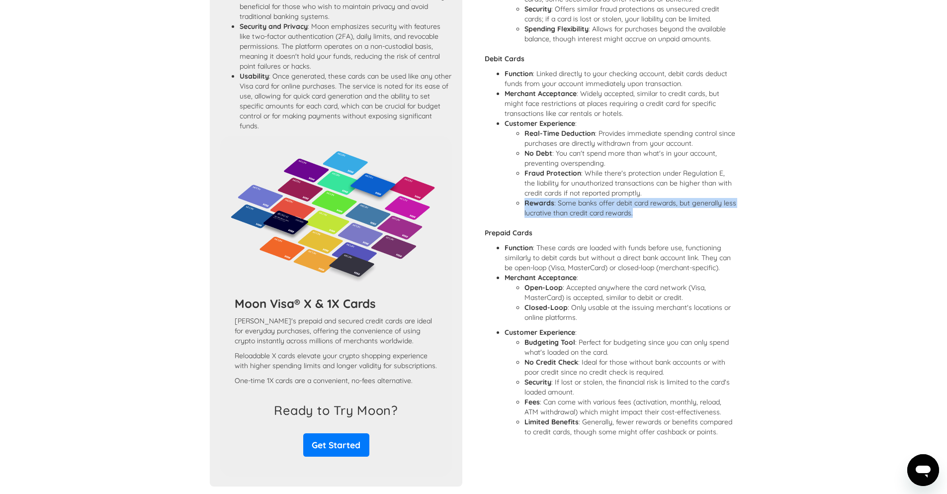
drag, startPoint x: 519, startPoint y: 216, endPoint x: 614, endPoint y: 231, distance: 95.7
click at [614, 223] on ul "Function : Linked directly to your checking account, debit cards deduct funds f…" at bounding box center [611, 146] width 253 height 154
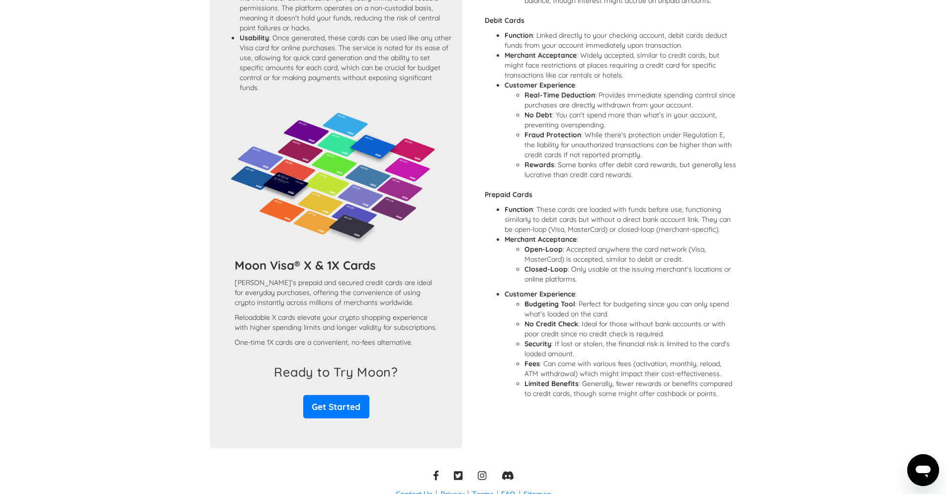
scroll to position [716, 0]
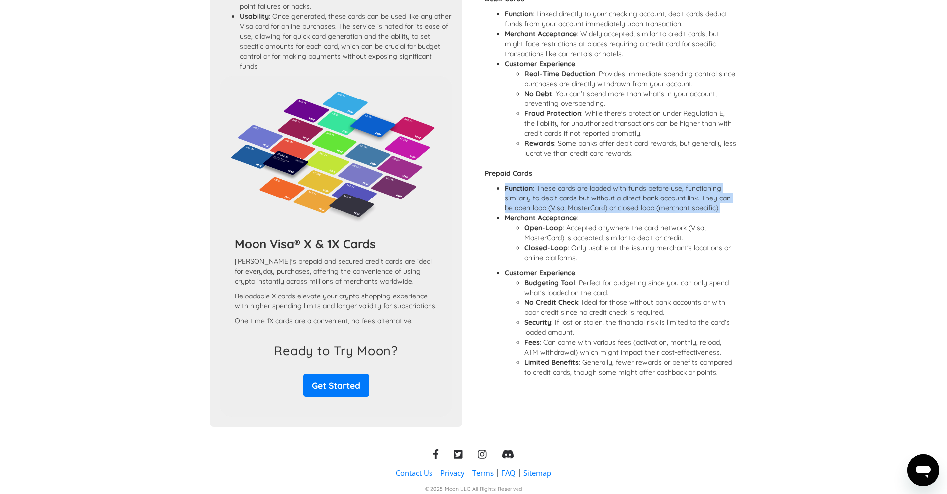
drag, startPoint x: 500, startPoint y: 194, endPoint x: 734, endPoint y: 219, distance: 235.5
click at [734, 219] on ul "Function : These cards are loaded with funds before use, functioning similarly …" at bounding box center [611, 282] width 253 height 199
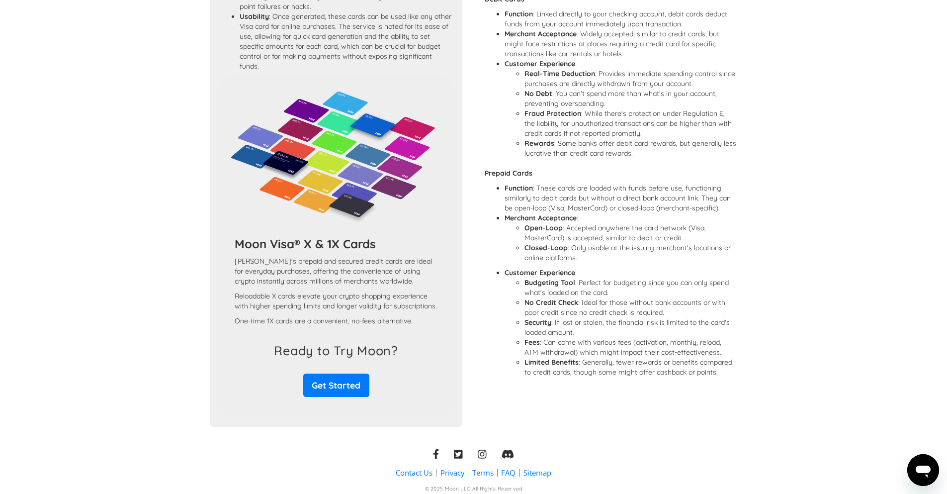
click at [520, 242] on ul "Open-Loop : Accepted anywhere the card network (Visa, MasterCard) is accepted, …" at bounding box center [621, 243] width 233 height 40
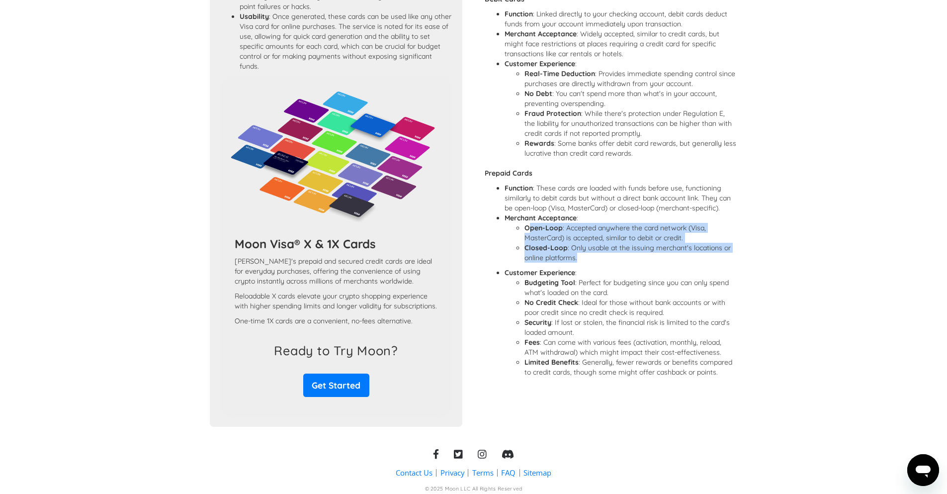
drag, startPoint x: 499, startPoint y: 228, endPoint x: 611, endPoint y: 269, distance: 118.8
click at [611, 263] on li "Merchant Acceptance : Open-Loop : Accepted anywhere the card network (Visa, Mas…" at bounding box center [621, 238] width 233 height 50
click at [495, 246] on ul "Function : These cards are loaded with funds before use, functioning similarly …" at bounding box center [611, 282] width 253 height 199
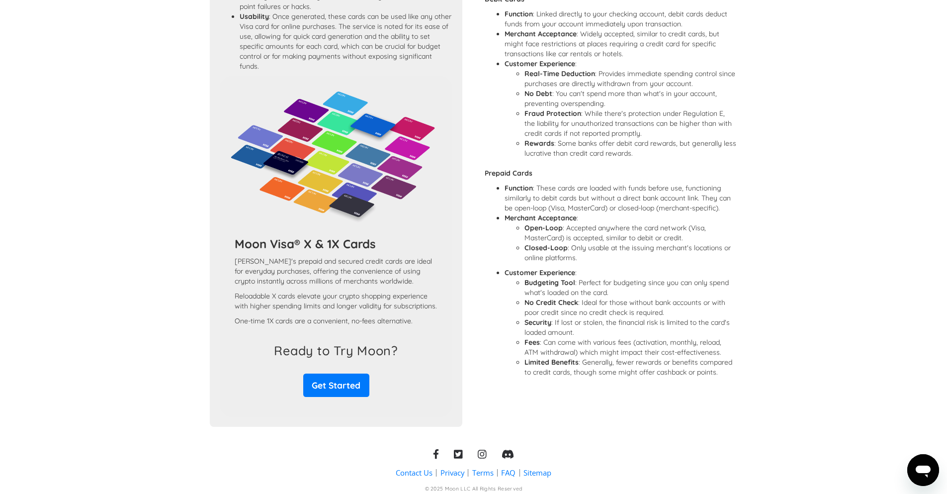
click at [493, 222] on ul "Function : These cards are loaded with funds before use, functioning similarly …" at bounding box center [611, 282] width 253 height 199
drag, startPoint x: 500, startPoint y: 223, endPoint x: 576, endPoint y: 263, distance: 86.3
click at [578, 264] on ul "Function : These cards are loaded with funds before use, functioning similarly …" at bounding box center [611, 282] width 253 height 199
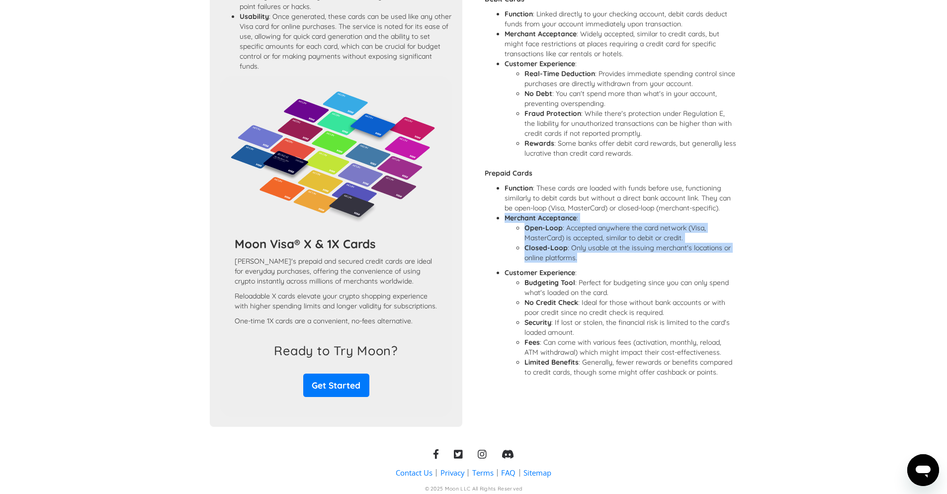
drag, startPoint x: 584, startPoint y: 266, endPoint x: 499, endPoint y: 229, distance: 92.4
click at [505, 229] on li "Merchant Acceptance : Open-Loop : Accepted anywhere the card network (Visa, Mas…" at bounding box center [621, 238] width 233 height 50
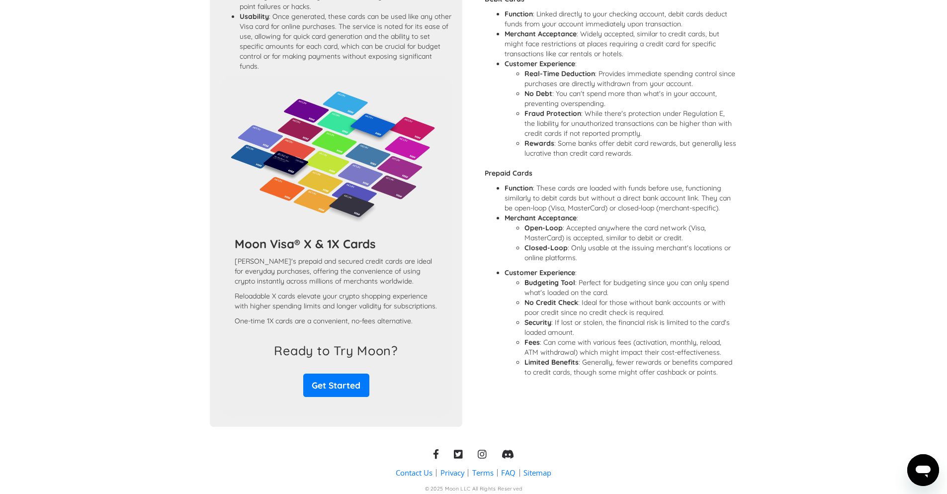
click at [618, 297] on li "Budgeting Tool : Perfect for budgeting since you can only spend what's loaded o…" at bounding box center [631, 287] width 213 height 20
drag, startPoint x: 615, startPoint y: 303, endPoint x: 510, endPoint y: 293, distance: 105.4
click at [510, 293] on ul "Budgeting Tool : Perfect for budgeting since you can only spend what's loaded o…" at bounding box center [621, 326] width 233 height 99
drag, startPoint x: 521, startPoint y: 316, endPoint x: 734, endPoint y: 319, distance: 213.3
click at [734, 319] on ul "Budgeting Tool : Perfect for budgeting since you can only spend what's loaded o…" at bounding box center [621, 326] width 233 height 99
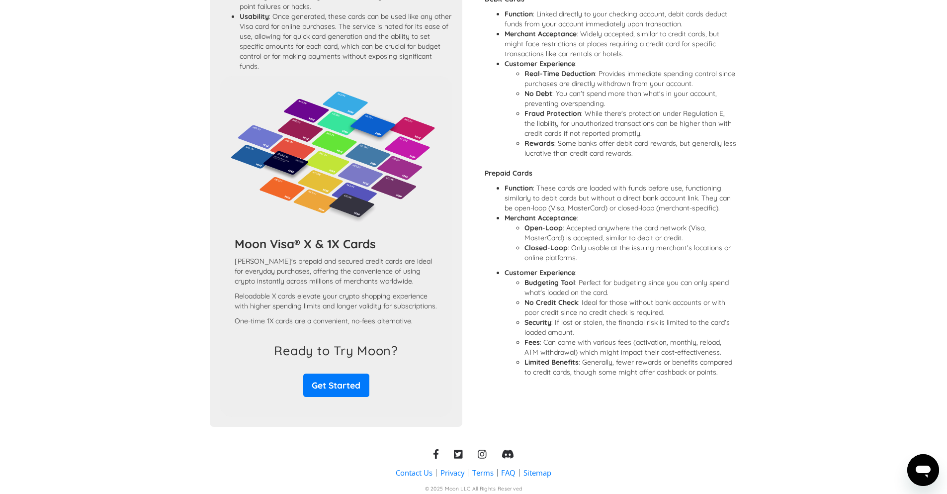
click at [522, 340] on ul "Budgeting Tool : Perfect for budgeting since you can only spend what's loaded o…" at bounding box center [621, 326] width 233 height 99
drag, startPoint x: 522, startPoint y: 370, endPoint x: 621, endPoint y: 396, distance: 102.8
click at [621, 396] on div "Secured Credit Cards Function : Secured credit cards require a cash deposit as …" at bounding box center [611, 106] width 253 height 592
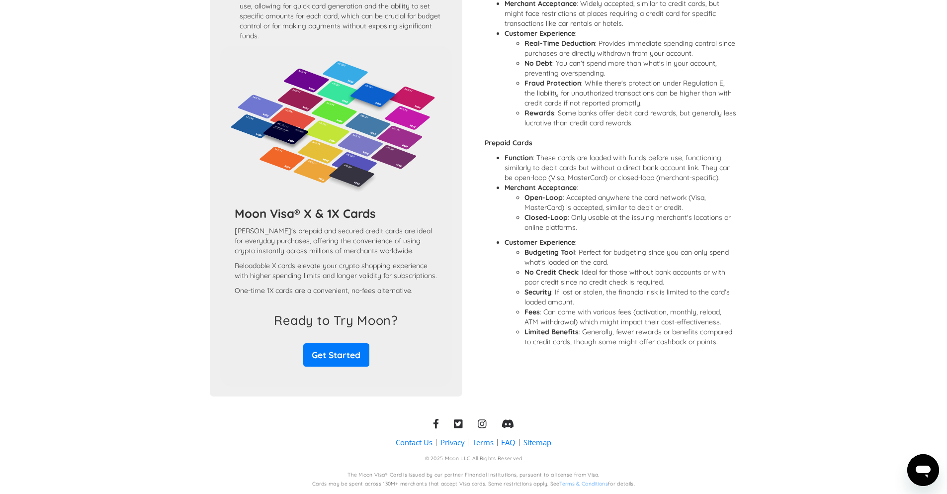
scroll to position [766, 0]
click at [451, 444] on link "Privacy" at bounding box center [453, 442] width 24 height 10
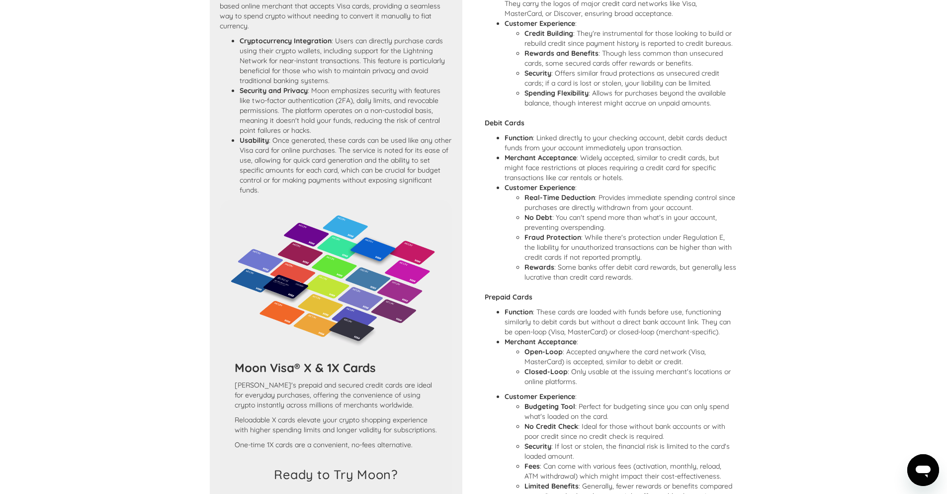
scroll to position [408, 0]
